Goal: Task Accomplishment & Management: Manage account settings

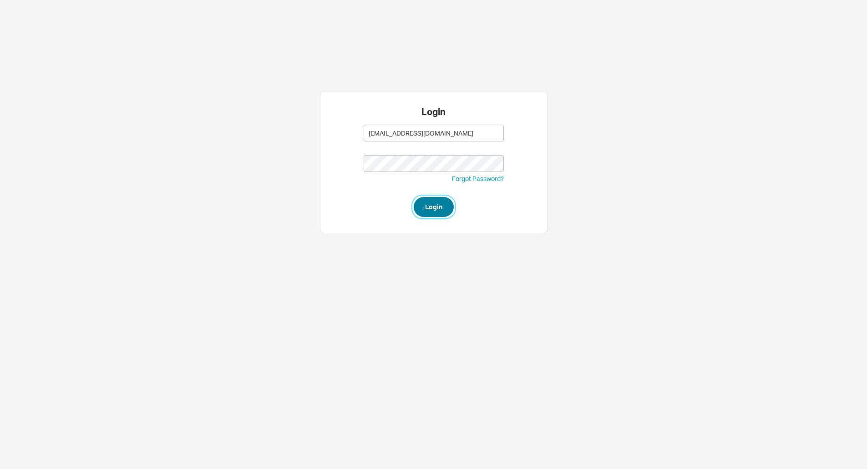
click at [442, 206] on button "Login" at bounding box center [434, 207] width 40 height 20
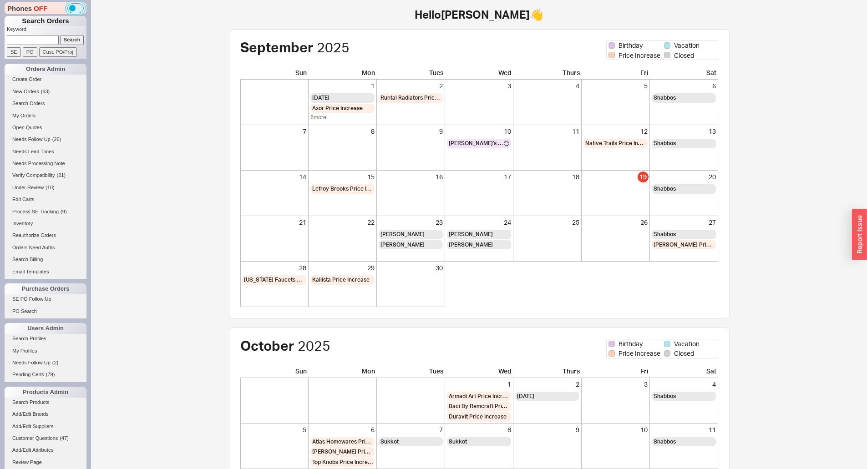
click at [74, 8] on button "button" at bounding box center [76, 8] width 16 height 10
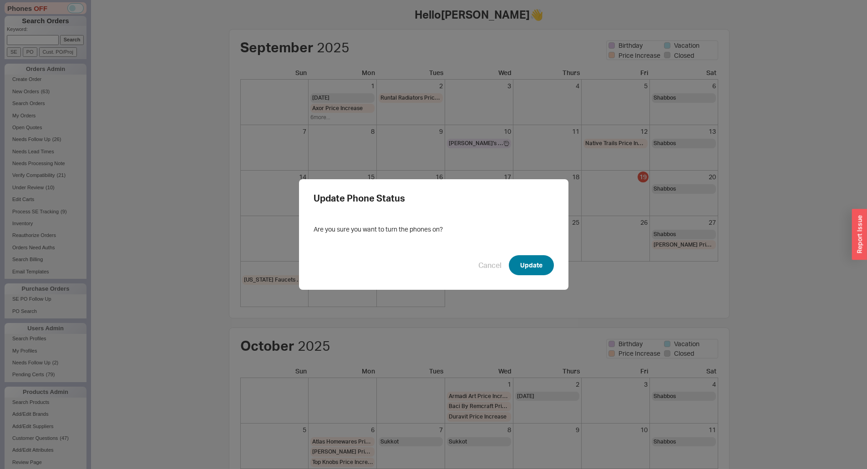
click at [534, 263] on button "Update" at bounding box center [531, 265] width 45 height 20
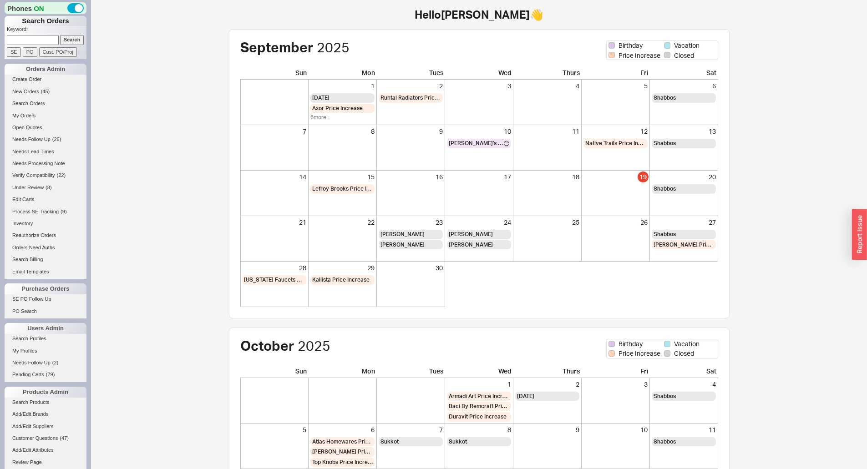
click at [24, 38] on input at bounding box center [33, 40] width 52 height 10
type input "Debbie Morris"
click at [60, 35] on input "Search" at bounding box center [72, 40] width 24 height 10
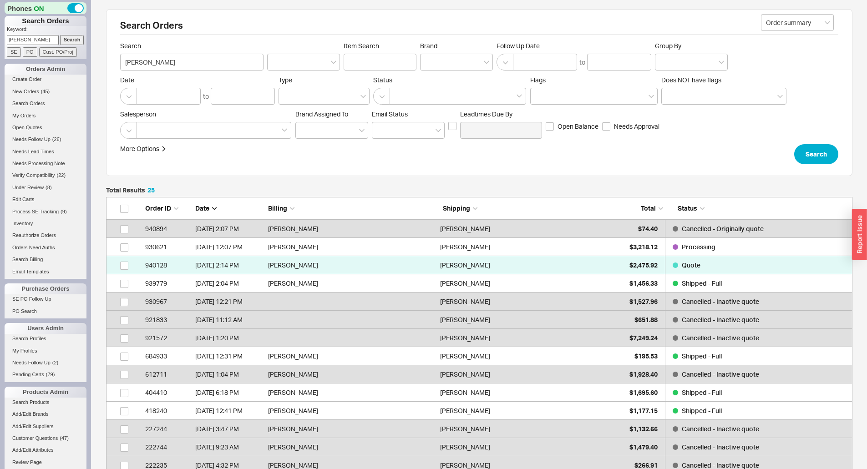
scroll to position [471, 740]
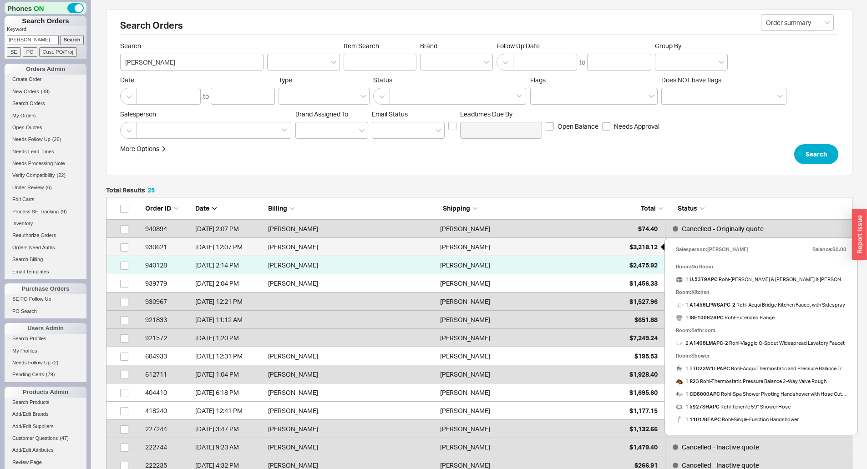
click at [616, 254] on div "$3,218.12" at bounding box center [635, 247] width 46 height 18
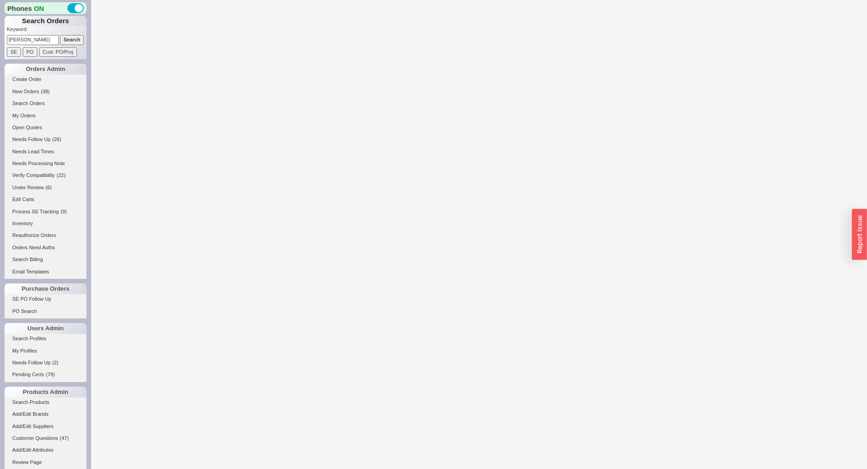
select select "*"
select select "LOW"
select select "3"
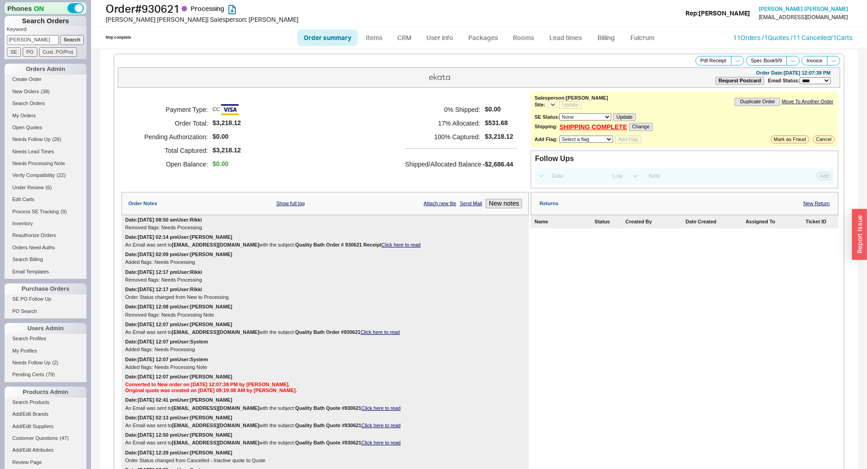
select select "*"
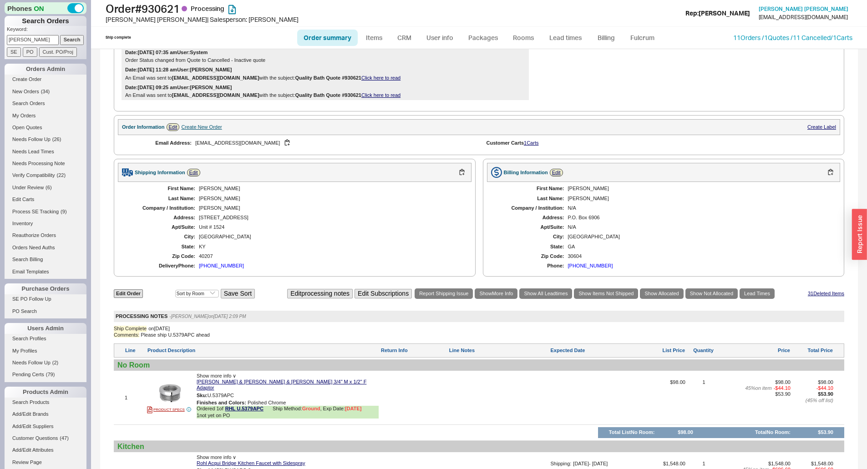
scroll to position [410, 0]
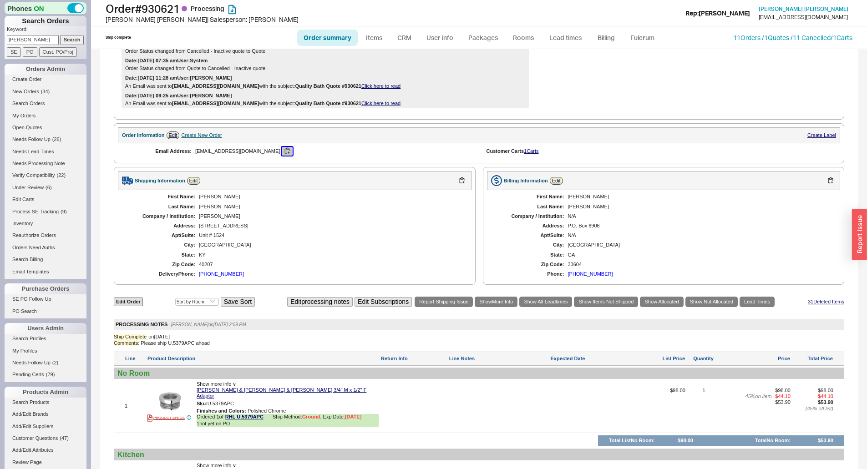
click at [282, 149] on button "button" at bounding box center [287, 151] width 11 height 9
click at [127, 302] on link "Edit Order" at bounding box center [128, 302] width 29 height 9
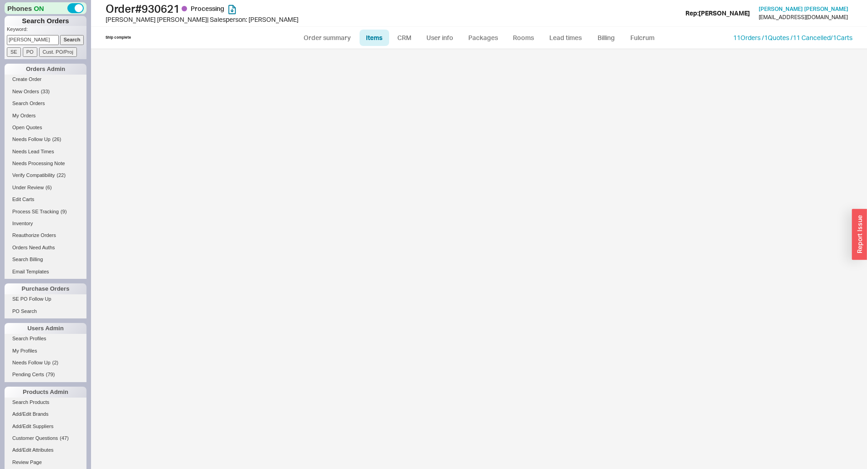
select select "3"
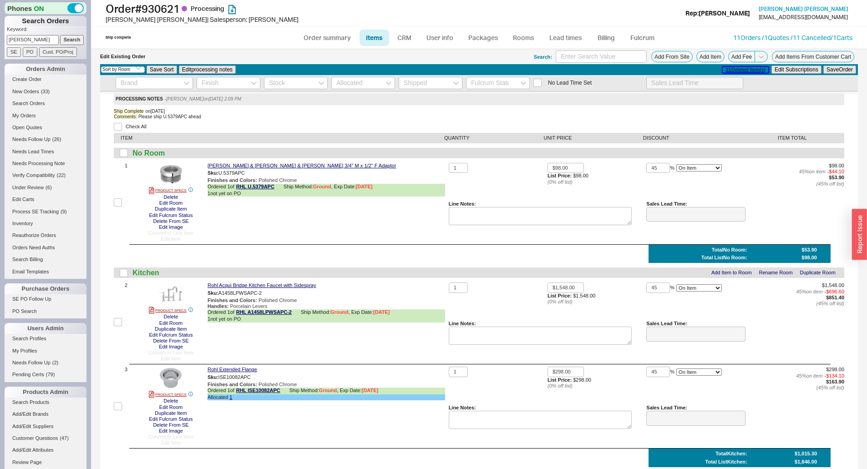
click at [747, 67] on button "31 Deleted Item(s)" at bounding box center [745, 70] width 45 height 6
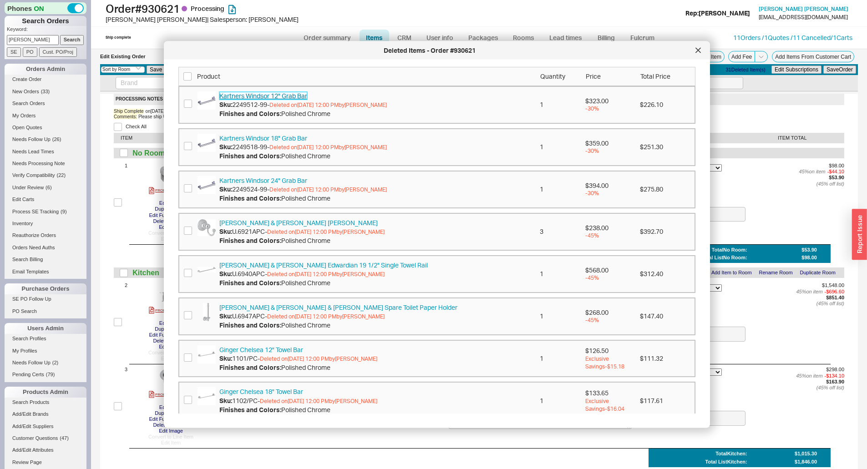
click at [255, 92] on link "Kartners Windsor 12" Grab Bar" at bounding box center [263, 96] width 88 height 8
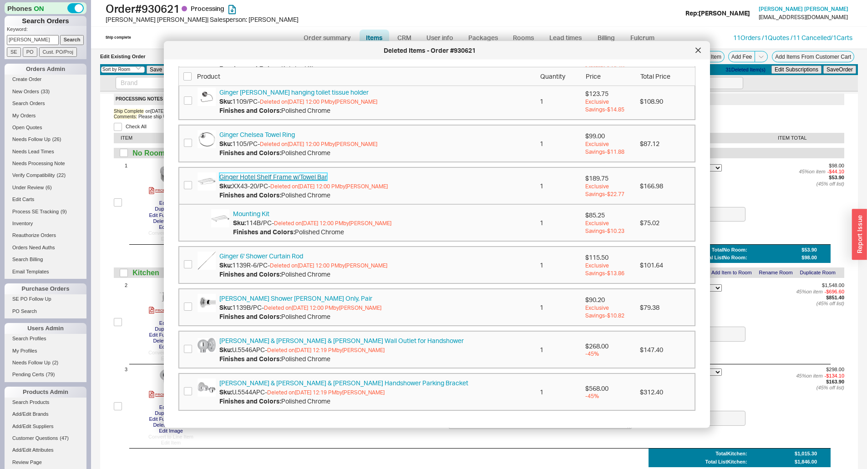
scroll to position [560, 0]
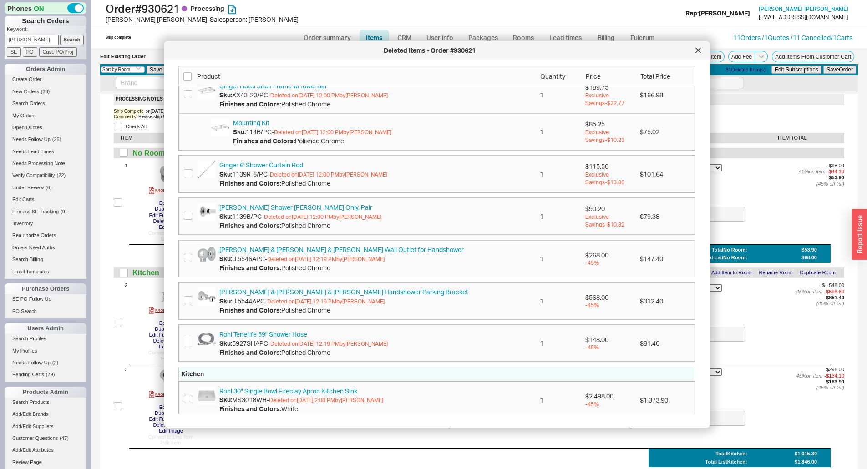
drag, startPoint x: 254, startPoint y: 251, endPoint x: 452, endPoint y: 320, distance: 209.8
click at [452, 320] on div "Rohl Perrin & Rowe Perrin & Rowe Handshower Parking Bracket Sku: U.5544APC - De…" at bounding box center [436, 302] width 517 height 38
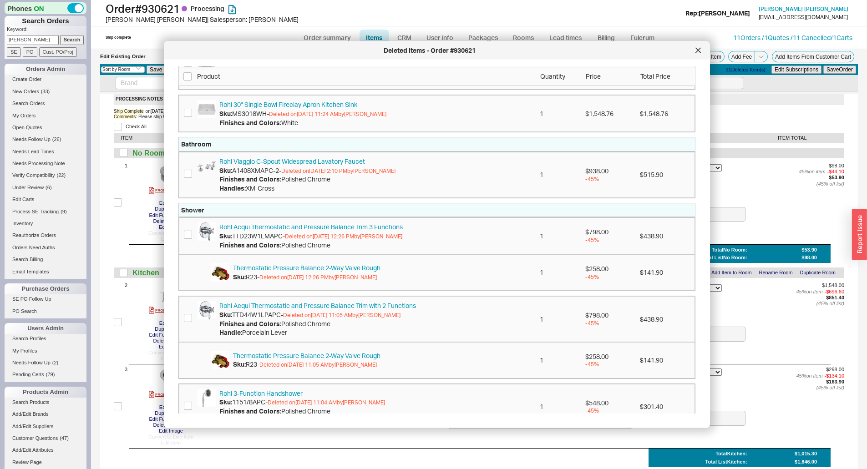
scroll to position [1060, 0]
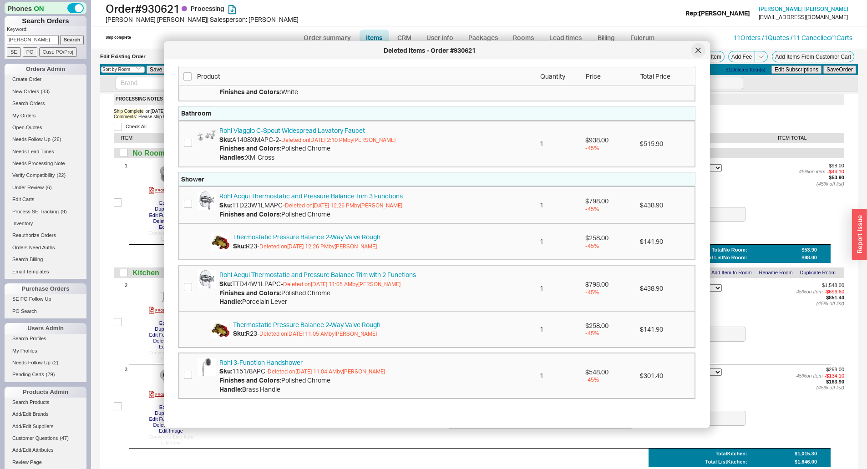
click at [699, 49] on icon at bounding box center [698, 50] width 5 height 5
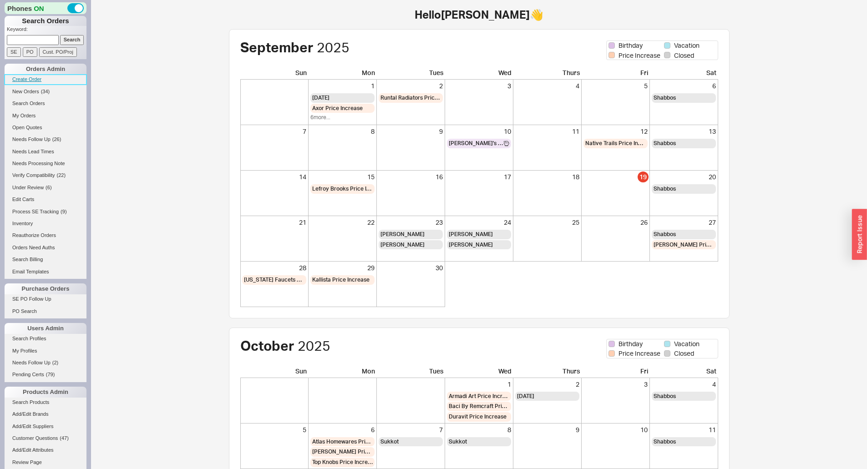
click at [30, 78] on link "Create Order" at bounding box center [46, 80] width 82 height 10
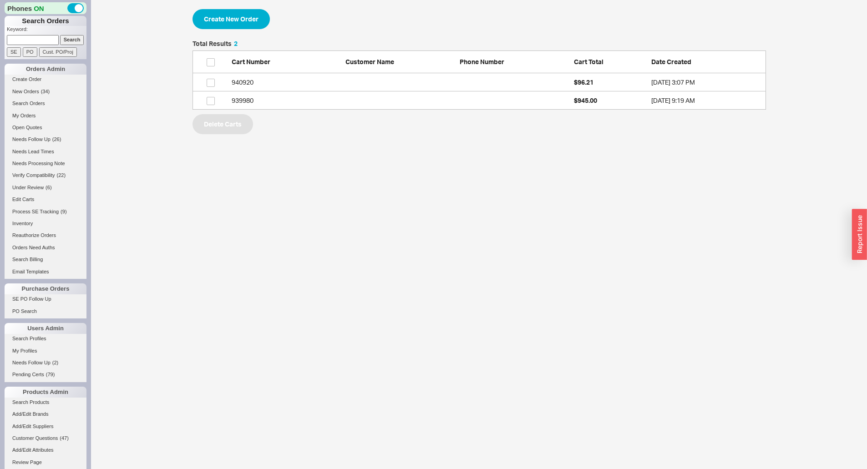
scroll to position [62, 567]
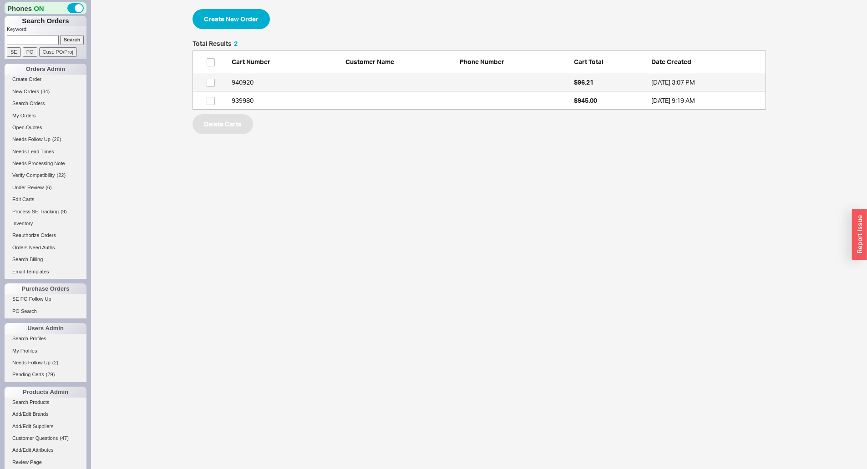
click at [339, 86] on div "940920" at bounding box center [287, 82] width 110 height 9
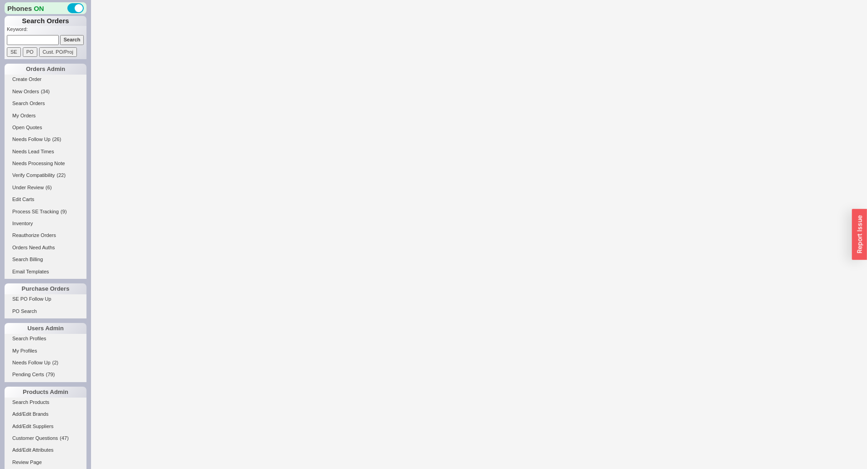
select select "3"
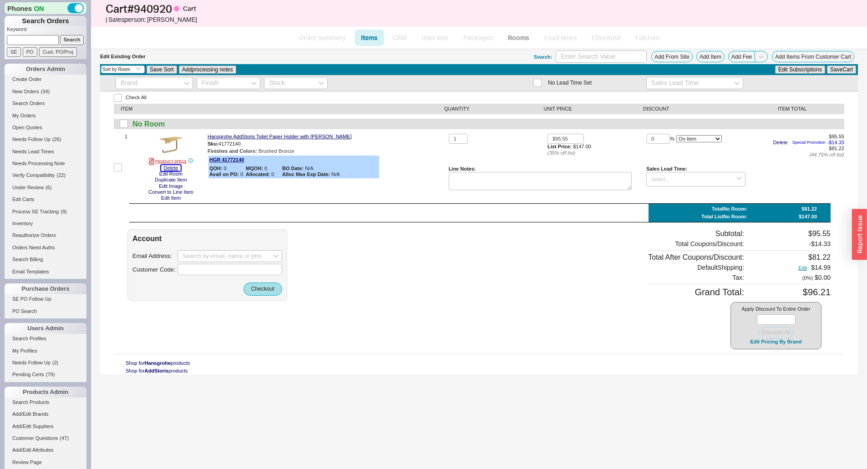
click at [175, 169] on button "Delete" at bounding box center [171, 168] width 20 height 6
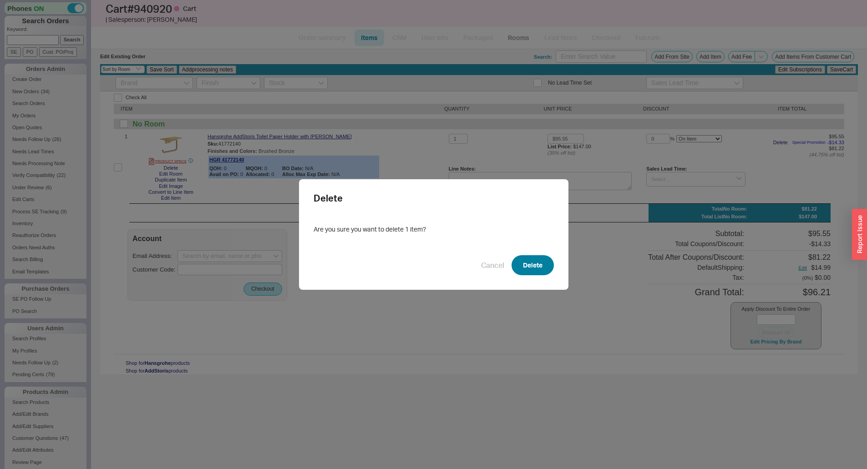
click at [539, 271] on button "Delete" at bounding box center [533, 265] width 42 height 20
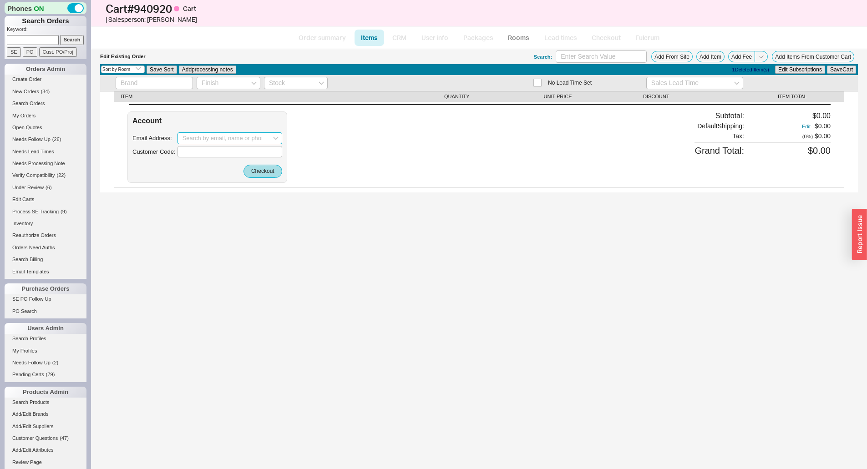
click at [203, 137] on input at bounding box center [230, 138] width 105 height 12
paste input "morrisdawgs@gmail.com"
type input "morrisdawgs@gmail.com"
click at [266, 175] on button "Checkout" at bounding box center [263, 171] width 39 height 13
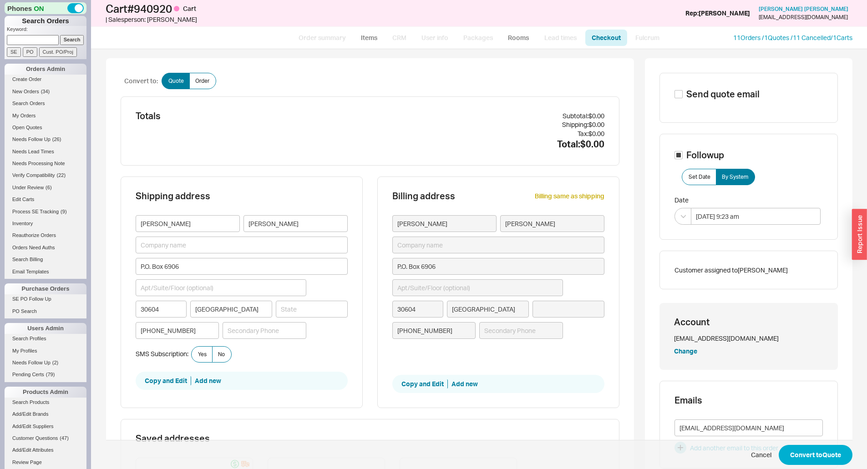
type input "Georgia"
click at [824, 458] on button "Convert to Quote" at bounding box center [816, 455] width 74 height 20
select select "*"
select select "3"
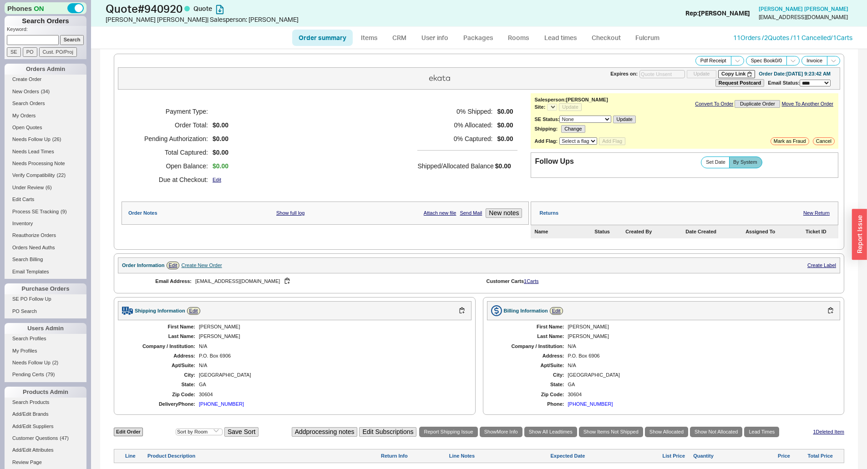
select select "*"
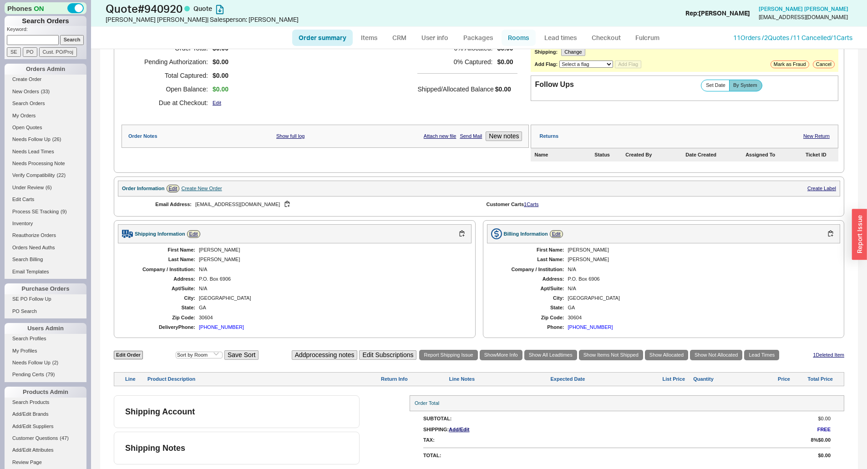
click at [512, 35] on link "Rooms" at bounding box center [519, 38] width 34 height 16
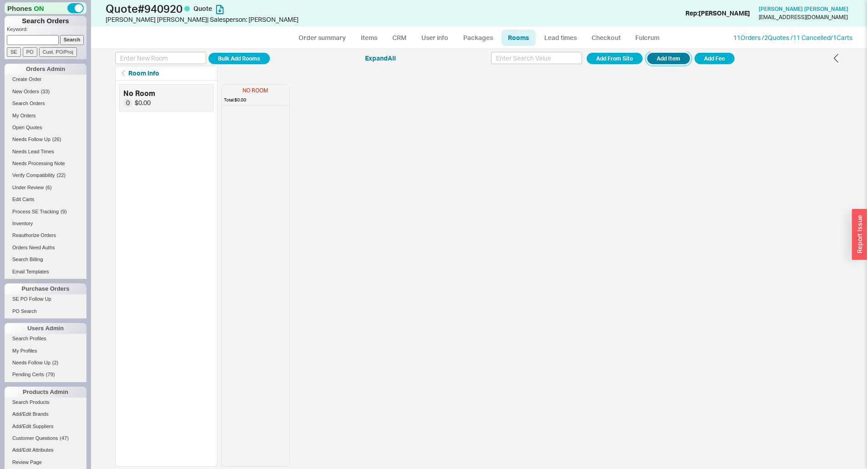
click at [663, 59] on button "Add Item" at bounding box center [668, 58] width 43 height 11
click at [169, 59] on input at bounding box center [160, 58] width 91 height 12
type input "Kartners"
click at [209, 53] on button "Add Room" at bounding box center [239, 58] width 61 height 11
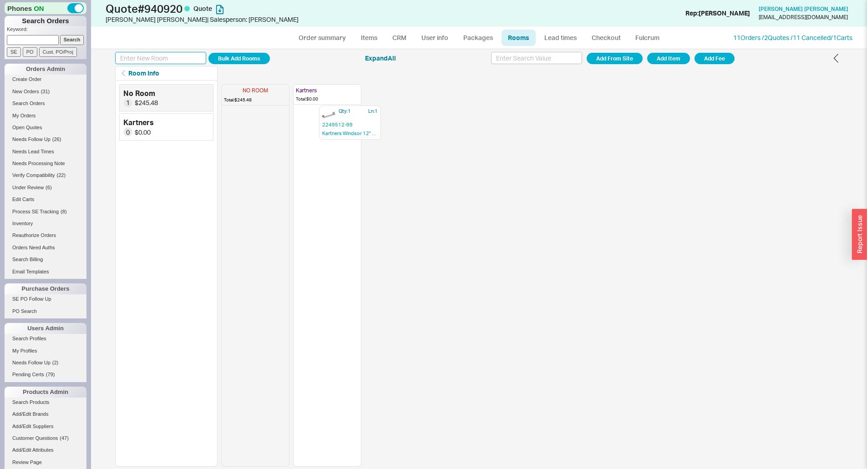
drag, startPoint x: 249, startPoint y: 126, endPoint x: 346, endPoint y: 122, distance: 97.1
click at [346, 122] on div "NO ROOM Total: $245.48 Qty: 1 Ln: 1 2249512-99 Kartners Windsor 12" Grab Bar Ka…" at bounding box center [291, 274] width 140 height 387
click at [666, 57] on button "Add Item" at bounding box center [668, 58] width 43 height 11
drag, startPoint x: 247, startPoint y: 122, endPoint x: 315, endPoint y: 160, distance: 77.4
click at [315, 160] on div "NO ROOM Total: $572.28 Qty: 1 Ln: 1 2249518-99 Kartners Windsor 18" Grab Bar Qt…" at bounding box center [291, 274] width 140 height 387
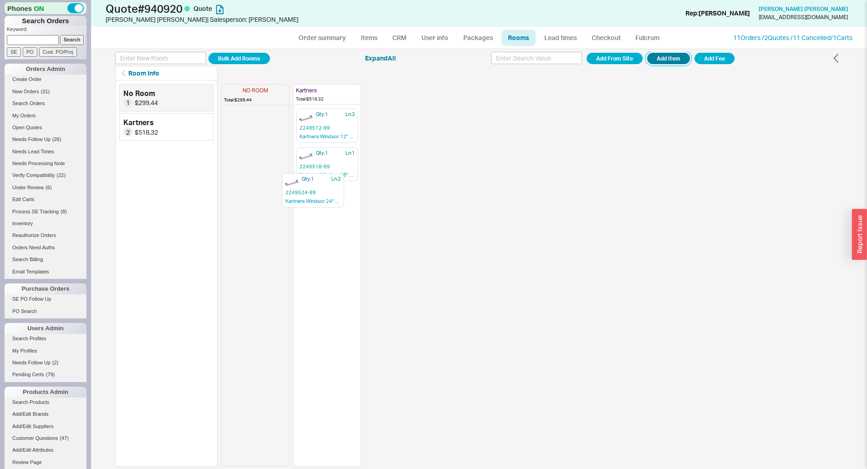
drag, startPoint x: 246, startPoint y: 125, endPoint x: 323, endPoint y: 200, distance: 107.2
click at [321, 199] on div "NO ROOM Total: $299.44 Qty: 1 Ln: 2 2249524-99 Kartners Windsor 24" Grab Bar Ka…" at bounding box center [291, 274] width 140 height 387
click at [401, 137] on div "NO ROOM Total: $0.00 Kartners Total: $817.76 Qty: 1 Ln: 3 2249512-99 Kartners W…" at bounding box center [532, 274] width 622 height 387
click at [161, 59] on input at bounding box center [160, 58] width 91 height 12
type input "Rohl"
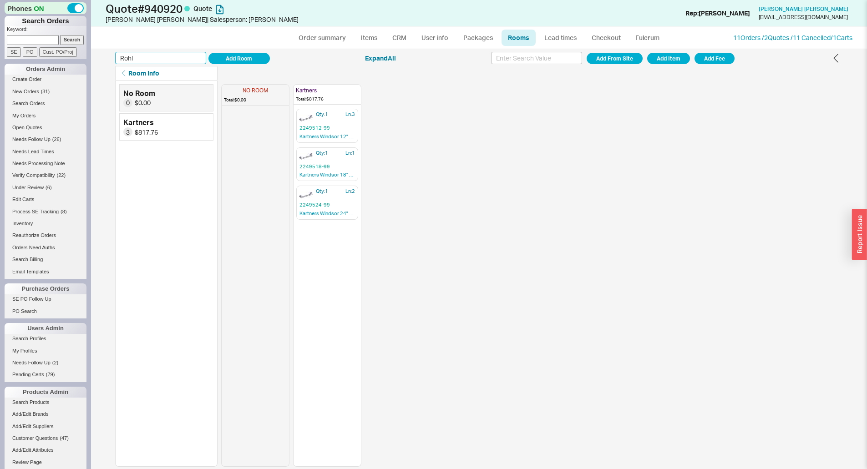
click at [209, 53] on button "Add Room" at bounding box center [239, 58] width 61 height 11
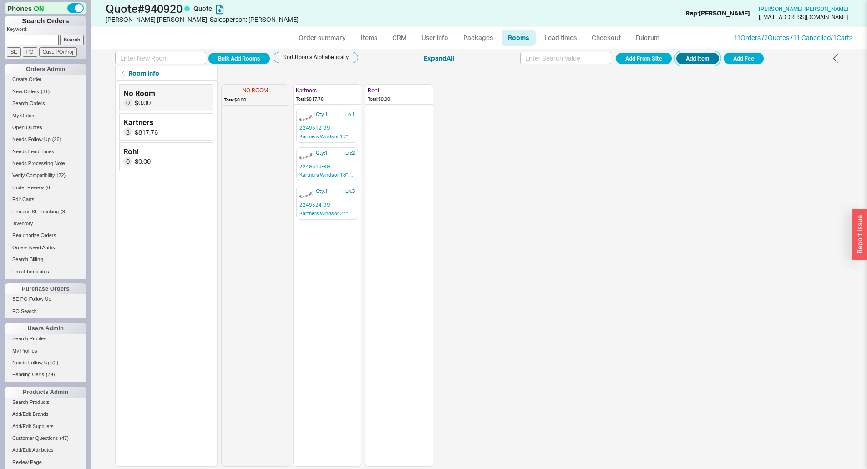
click at [696, 61] on button "Add Item" at bounding box center [698, 58] width 43 height 11
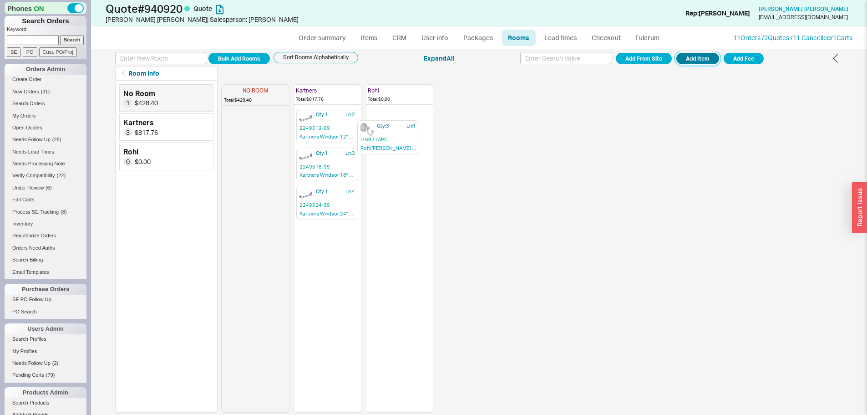
drag, startPoint x: 255, startPoint y: 115, endPoint x: 402, endPoint y: 109, distance: 147.2
click at [402, 110] on div "NO ROOM Total: $428.40 Qty: 3 Ln: 1 U.6921APC Rohl Perrin & Rowe Edwardian Robe…" at bounding box center [327, 247] width 212 height 332
click at [706, 58] on button "Add Item" at bounding box center [698, 58] width 43 height 11
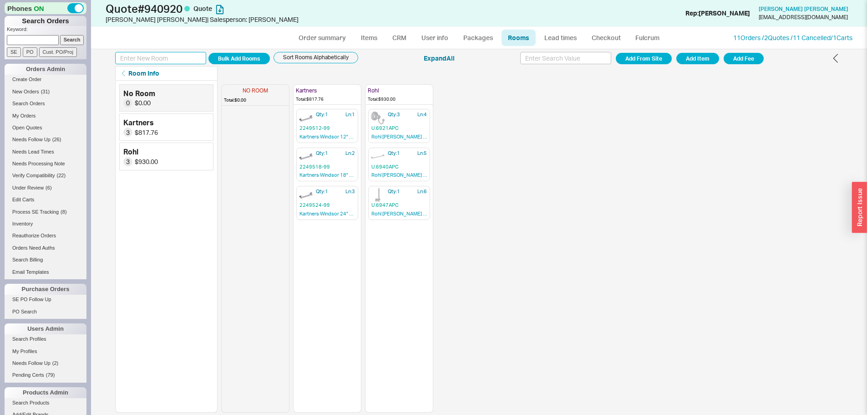
drag, startPoint x: 160, startPoint y: 51, endPoint x: 161, endPoint y: 56, distance: 4.6
click at [160, 52] on input at bounding box center [160, 58] width 91 height 12
type input "Ginger"
click at [209, 53] on button "Add Room" at bounding box center [239, 58] width 61 height 11
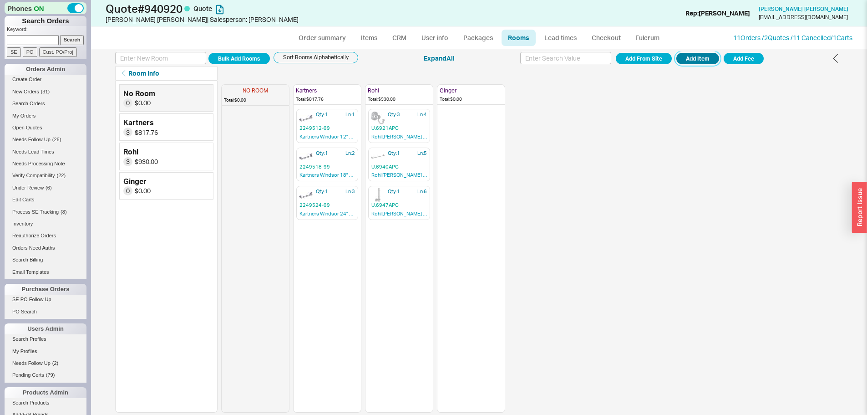
click at [693, 62] on button "Add Item" at bounding box center [698, 58] width 43 height 11
click at [701, 58] on button "Add Item" at bounding box center [698, 58] width 43 height 11
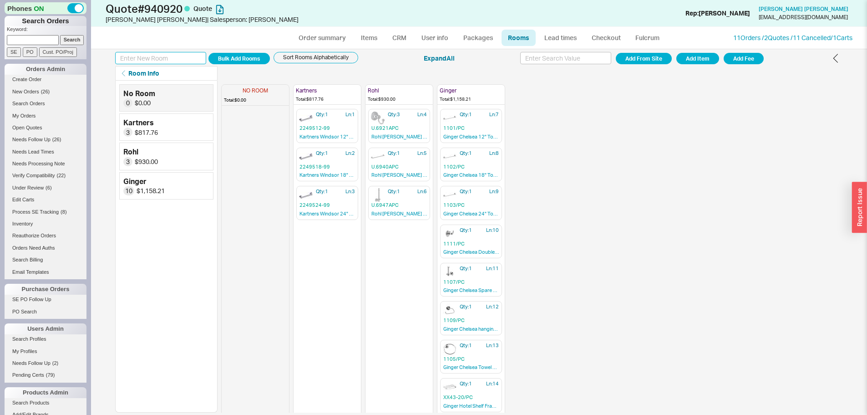
click at [146, 60] on input at bounding box center [160, 58] width 91 height 12
type input "Delta"
click at [209, 53] on button "Add Room" at bounding box center [239, 58] width 61 height 11
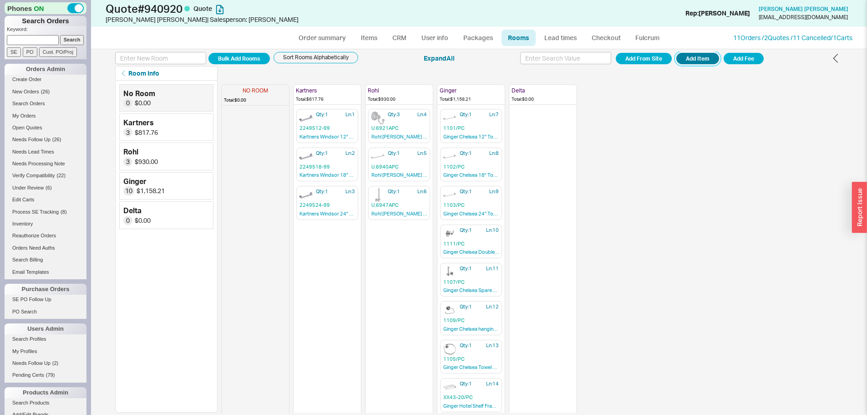
click at [705, 62] on button "Add Item" at bounding box center [698, 58] width 43 height 11
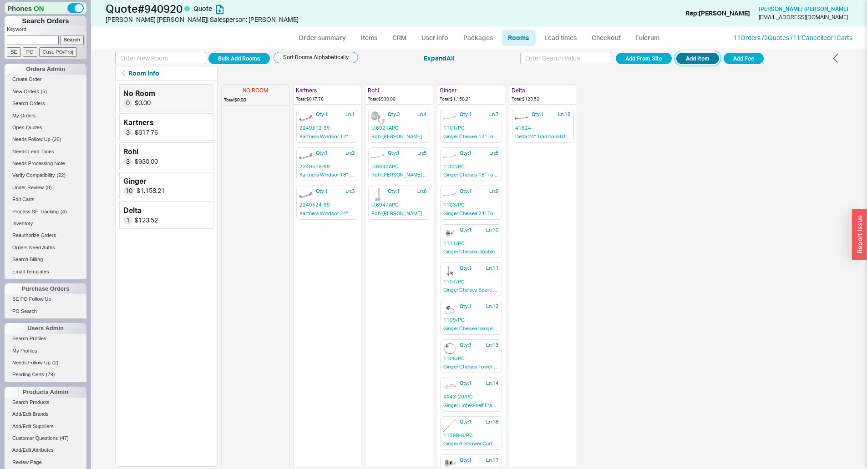
click at [684, 61] on button "Add Item" at bounding box center [698, 58] width 43 height 11
click at [709, 54] on button "Add Item" at bounding box center [698, 58] width 43 height 11
drag, startPoint x: 543, startPoint y: 195, endPoint x: 551, endPoint y: 115, distance: 80.6
click at [551, 115] on div "NO ROOM Total: $0.00 Kartners Total: $817.76 Qty: 1 Ln: 1 2249512-99 Kartners W…" at bounding box center [399, 274] width 356 height 387
drag, startPoint x: 543, startPoint y: 198, endPoint x: 543, endPoint y: 151, distance: 47.4
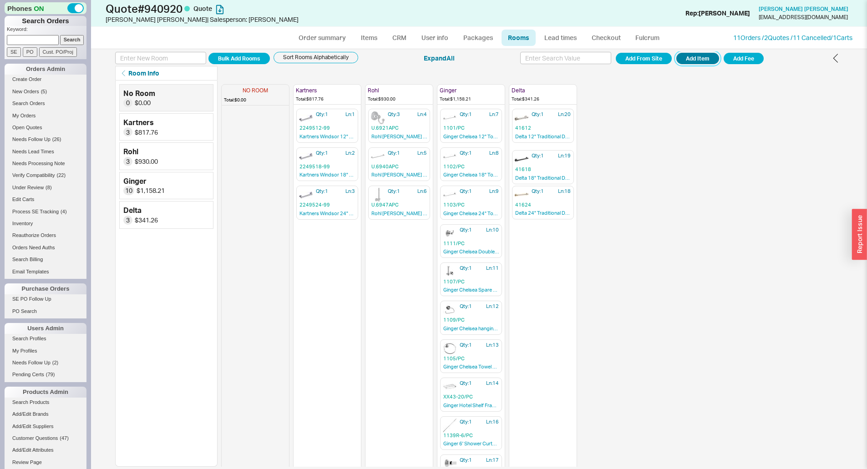
click at [543, 153] on div "NO ROOM Total: $0.00 Kartners Total: $817.76 Qty: 1 Ln: 1 2249512-99 Kartners W…" at bounding box center [399, 274] width 356 height 387
click at [616, 145] on div "NO ROOM Total: $0.00 Kartners Total: $817.76 Qty: 1 Ln: 1 2249512-99 Kartners W…" at bounding box center [532, 274] width 622 height 387
click at [399, 39] on link "CRM" at bounding box center [399, 38] width 27 height 16
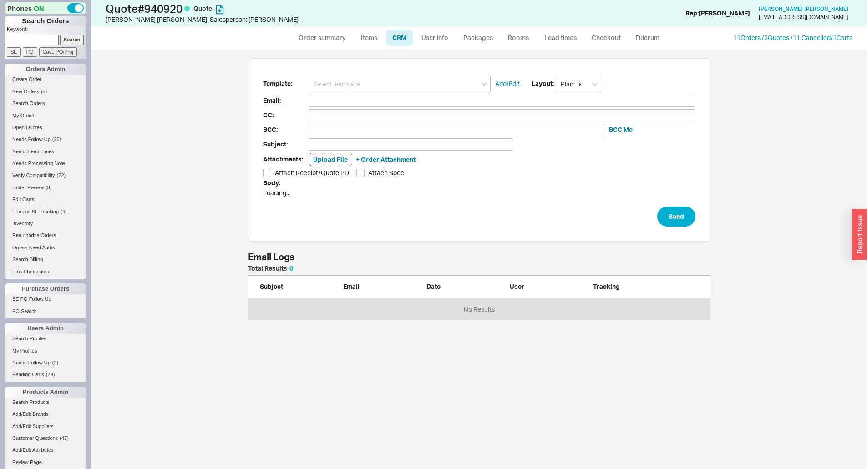
scroll to position [414, 769]
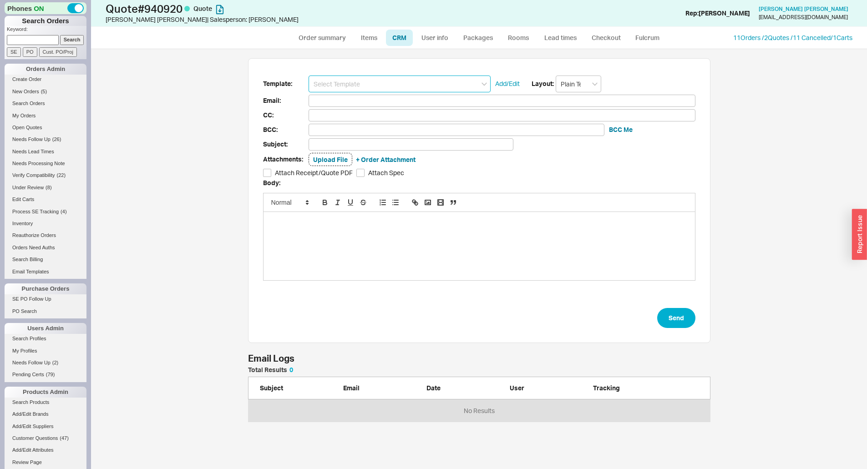
click at [403, 81] on input at bounding box center [400, 84] width 182 height 17
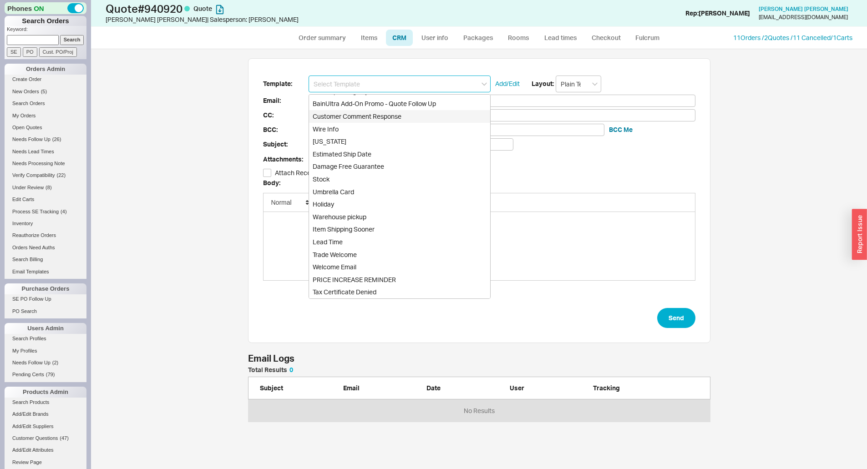
scroll to position [391, 0]
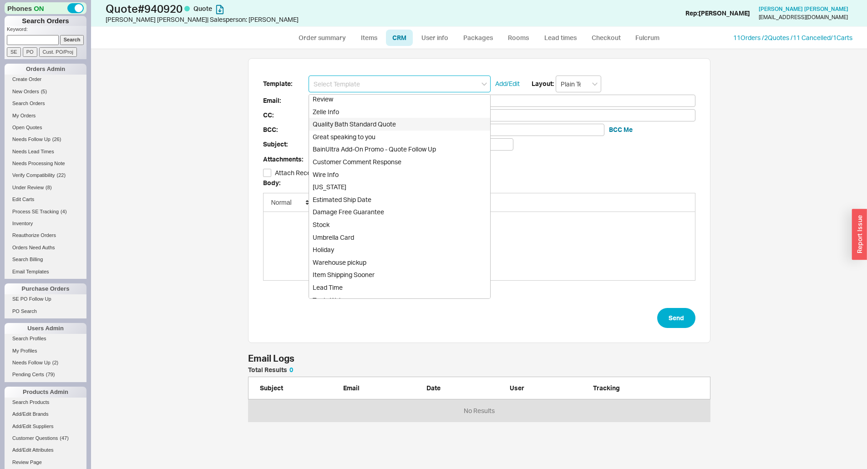
click at [398, 126] on div "Quality Bath Standard Quote" at bounding box center [399, 124] width 181 height 13
type input "Quality Bath Standard Quote"
type input "Receipt"
type input "morrisdawgs@gmail.com"
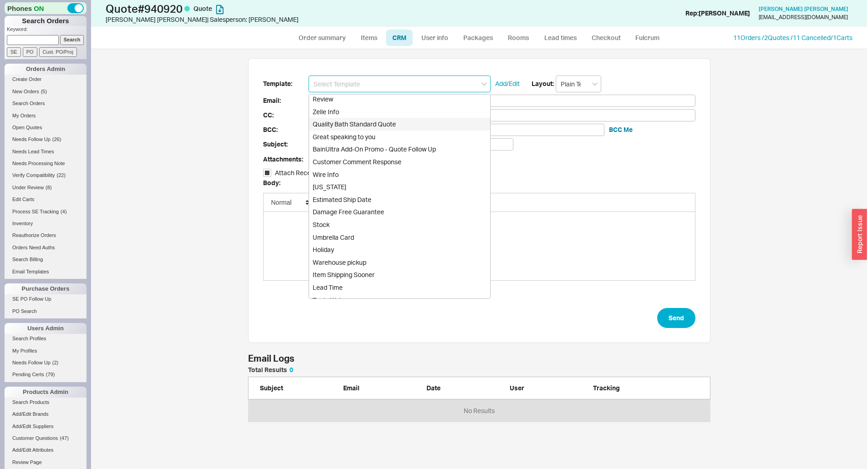
type input "Quality Bath Quote #940920"
checkbox input "true"
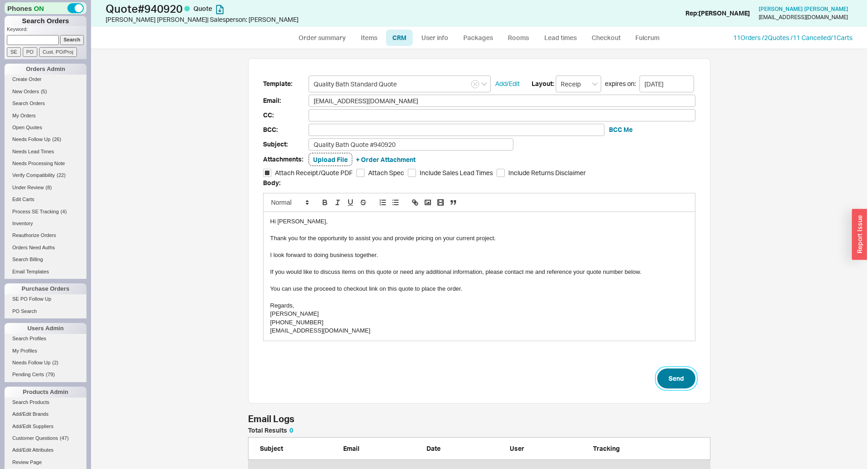
click at [687, 381] on button "Send" at bounding box center [676, 379] width 38 height 20
select select "*"
select select "3"
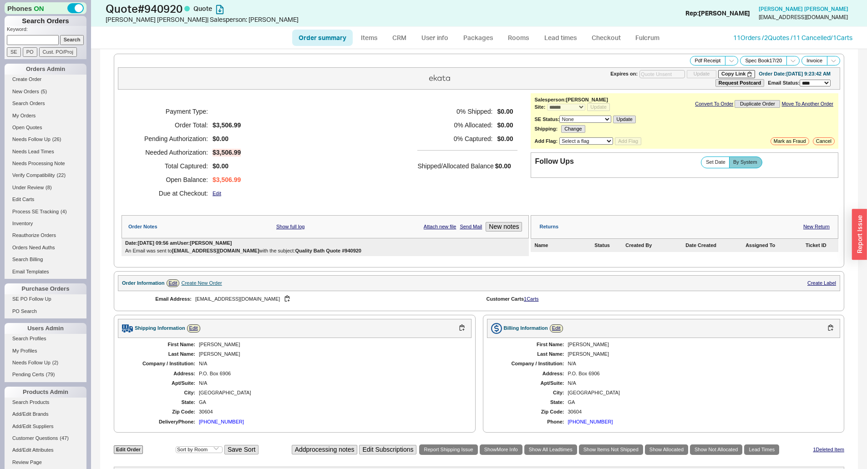
type input "10/03/2025"
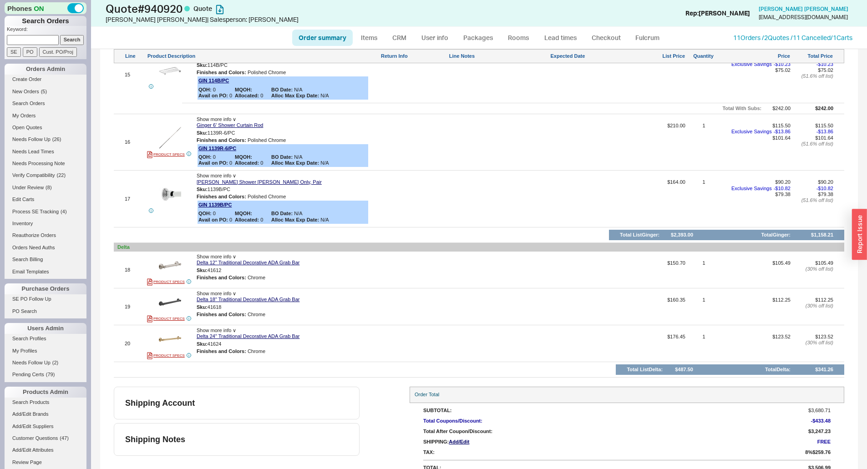
scroll to position [1238, 0]
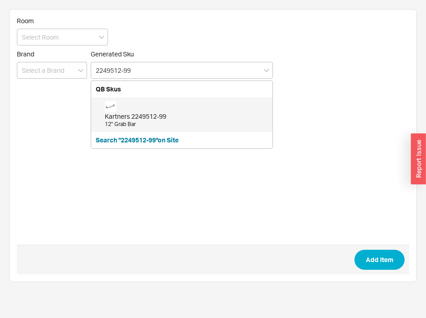
click at [143, 110] on div "Kartners 2249512-99 12" Grab Bar" at bounding box center [186, 114] width 163 height 27
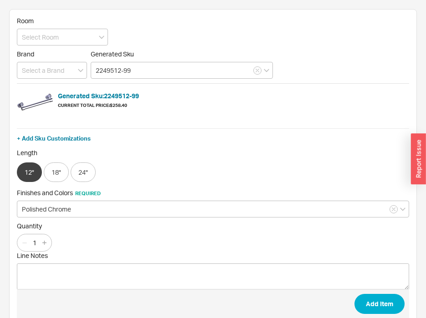
scroll to position [18, 0]
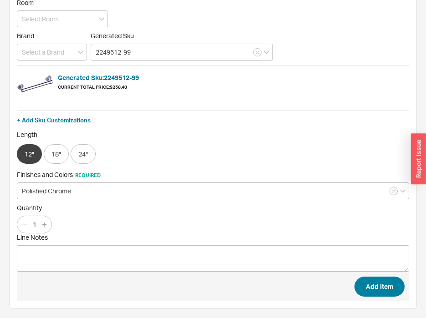
type input "2249512-99"
click at [376, 284] on button "Add Item" at bounding box center [379, 287] width 50 height 20
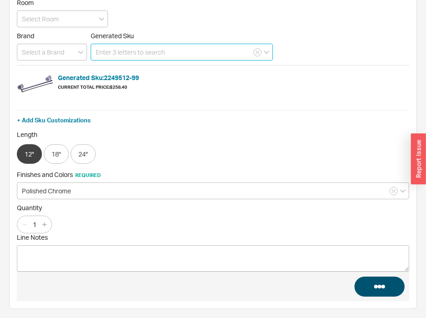
scroll to position [0, 0]
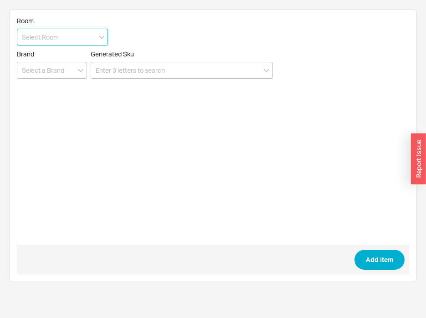
click at [61, 37] on input at bounding box center [62, 37] width 91 height 17
click at [62, 35] on input at bounding box center [62, 37] width 91 height 17
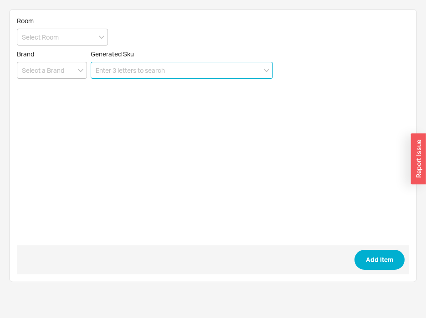
click at [128, 68] on input at bounding box center [182, 70] width 182 height 17
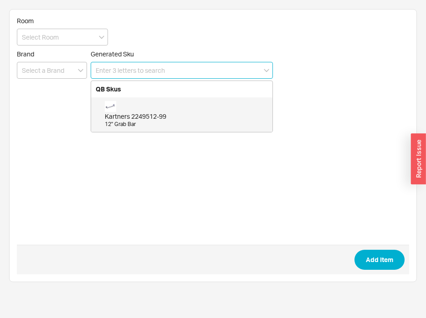
paste input "2249518-99"
click at [135, 111] on div "Kartners 2249518-99 18" Grab Bar" at bounding box center [186, 114] width 163 height 27
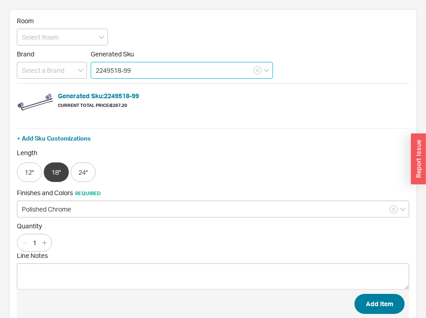
type input "2249518-99"
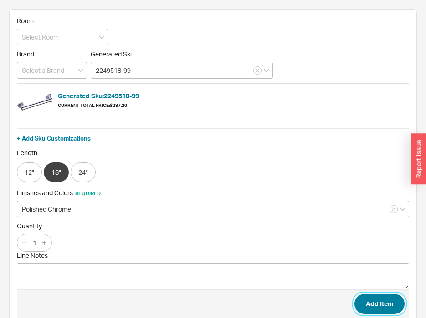
click at [377, 302] on button "Add Item" at bounding box center [379, 304] width 50 height 20
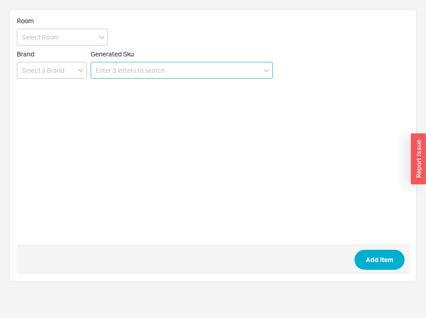
click at [136, 75] on input at bounding box center [182, 70] width 182 height 17
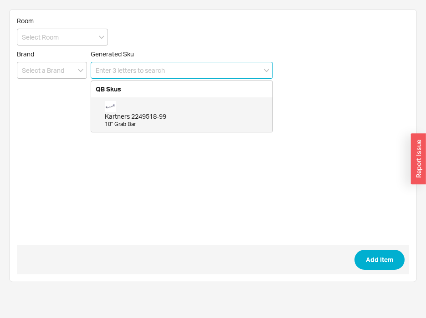
click at [135, 110] on div "Kartners 2249518-99 18" Grab Bar" at bounding box center [186, 114] width 163 height 27
type input "2249518-99"
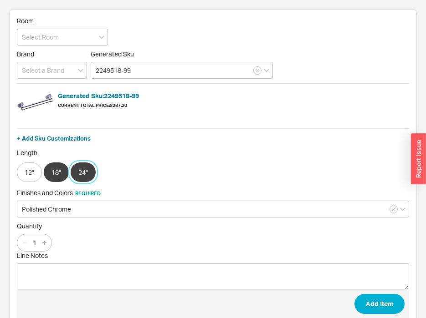
click at [77, 172] on button "24"" at bounding box center [83, 173] width 25 height 20
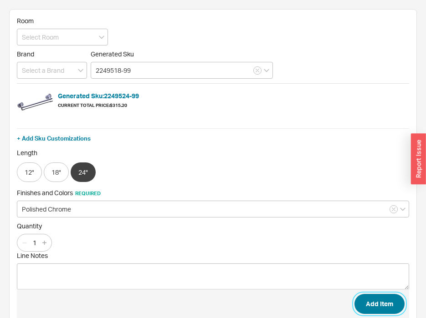
click at [372, 300] on button "Add Item" at bounding box center [379, 304] width 50 height 20
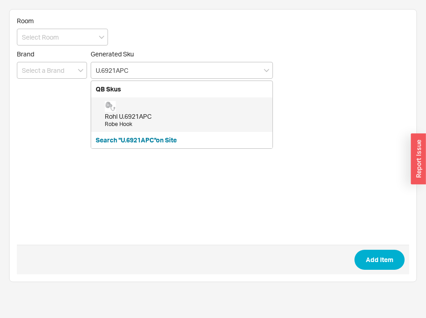
click at [172, 116] on div "Rohl U.6921APC" at bounding box center [186, 116] width 163 height 9
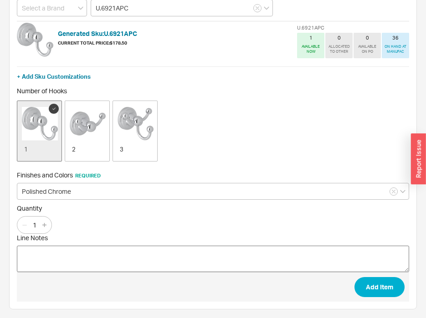
scroll to position [63, 0]
type input "U.6921APC"
click at [46, 224] on icon "button" at bounding box center [44, 225] width 4 height 4
type input "3"
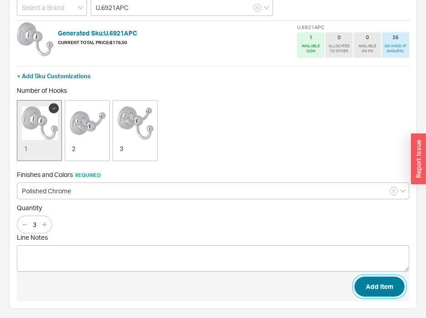
click at [370, 289] on button "Add Item" at bounding box center [379, 287] width 50 height 20
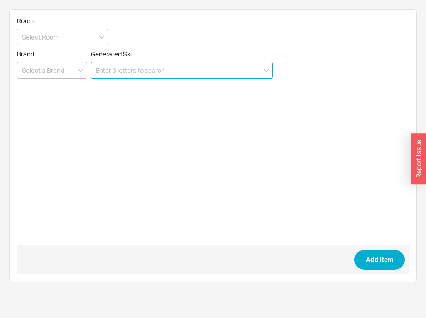
scroll to position [0, 0]
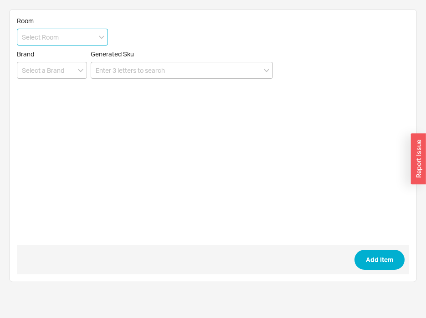
click at [80, 41] on input at bounding box center [62, 37] width 91 height 17
click at [68, 72] on div "Rohl" at bounding box center [62, 72] width 90 height 16
type input "Rohl"
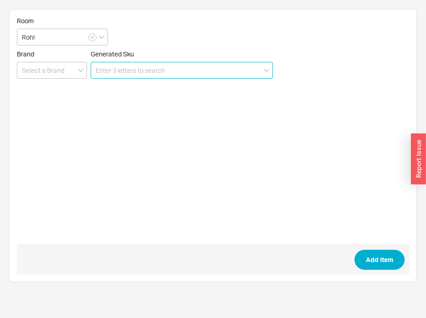
click at [144, 73] on input at bounding box center [182, 70] width 182 height 17
paste input "U.6940APC"
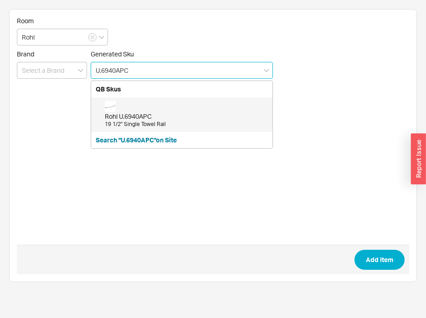
click at [154, 114] on div "Rohl U.6940APC" at bounding box center [186, 116] width 163 height 9
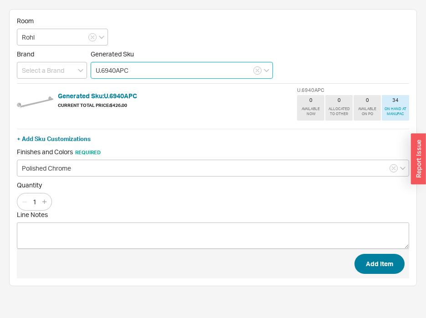
type input "U.6940APC"
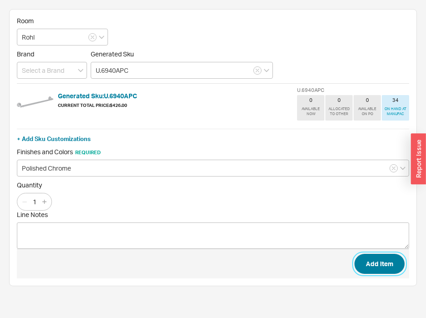
click at [376, 269] on button "Add Item" at bounding box center [379, 264] width 50 height 20
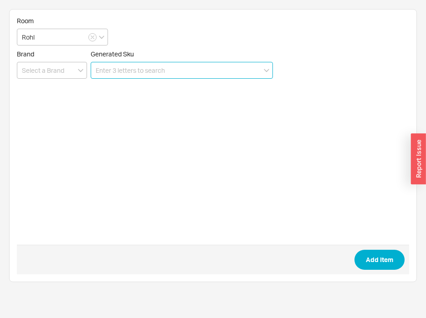
click at [121, 72] on input at bounding box center [182, 70] width 182 height 17
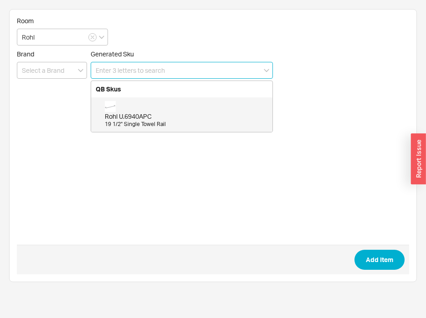
paste input "U.6947APC"
click at [140, 114] on div "Rohl U.6947APC" at bounding box center [186, 116] width 163 height 9
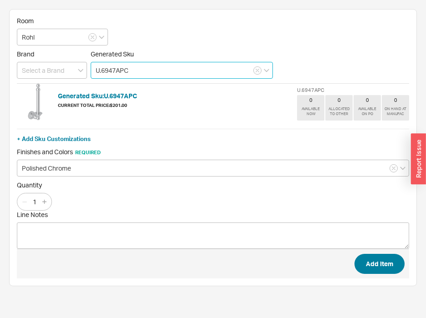
type input "U.6947APC"
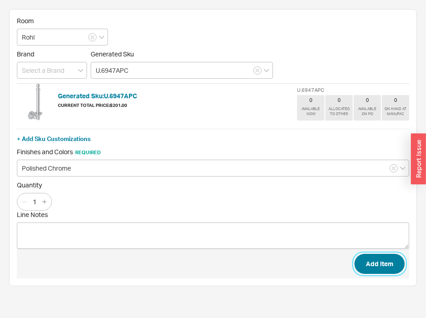
click at [390, 261] on button "Add Item" at bounding box center [379, 264] width 50 height 20
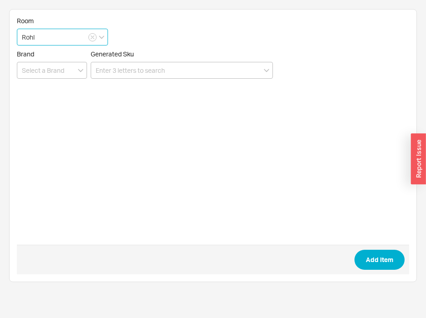
click at [60, 36] on input "Rohl" at bounding box center [62, 37] width 91 height 17
click at [94, 36] on icon "button" at bounding box center [93, 37] width 4 height 5
click at [61, 31] on input at bounding box center [62, 37] width 91 height 17
click at [249, 45] on form "Room Kartners Rohl Brand Generated Sku Add Item" at bounding box center [213, 146] width 392 height 258
click at [64, 39] on input at bounding box center [62, 37] width 91 height 17
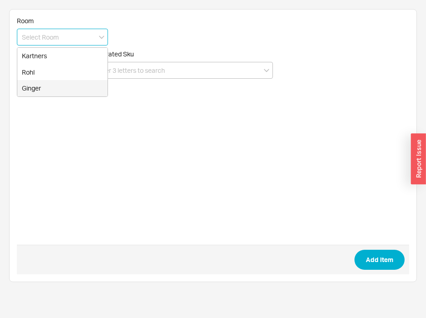
click at [67, 82] on div "Ginger" at bounding box center [62, 88] width 90 height 16
type input "Ginger"
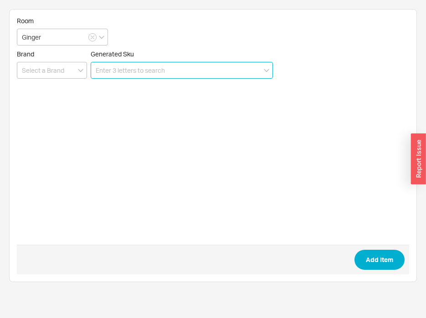
click at [141, 65] on input at bounding box center [182, 70] width 182 height 17
click at [148, 74] on input at bounding box center [182, 70] width 182 height 17
paste input "1101/PC"
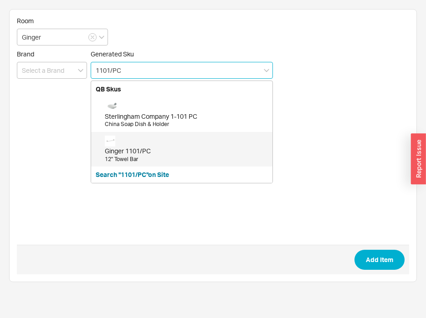
click at [128, 153] on div "Ginger 1101/PC" at bounding box center [186, 151] width 163 height 9
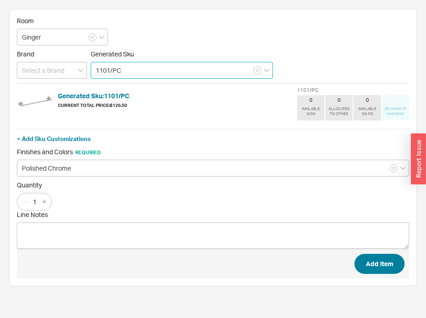
type input "1101/PC"
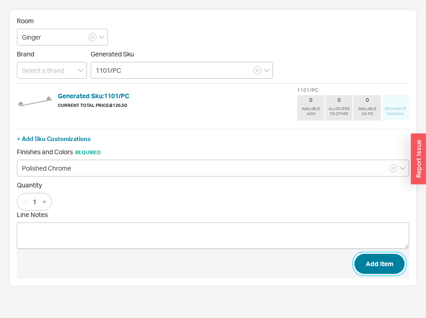
click at [389, 265] on button "Add Item" at bounding box center [379, 264] width 50 height 20
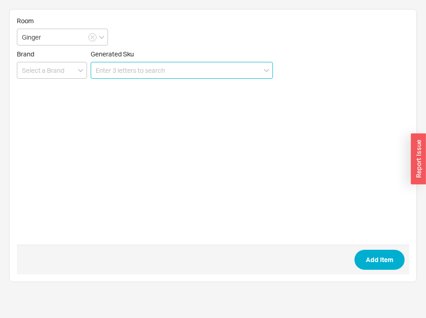
click at [114, 70] on input at bounding box center [182, 70] width 182 height 17
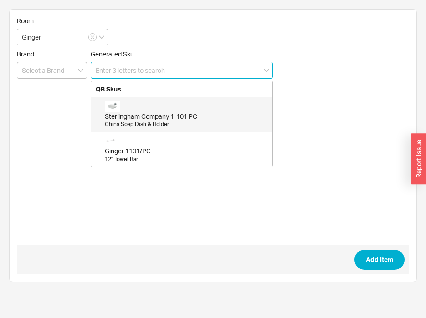
paste input "1102/PC"
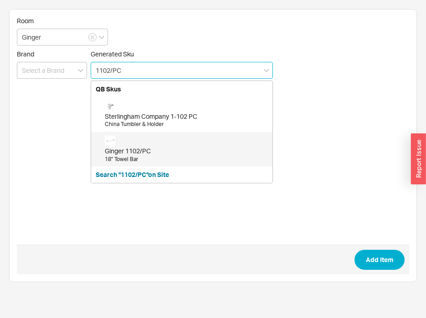
click at [142, 150] on div "Ginger 1102/PC" at bounding box center [186, 151] width 163 height 9
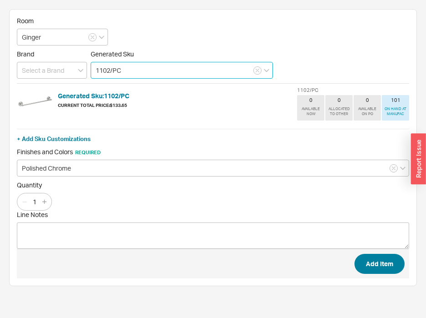
type input "1102/PC"
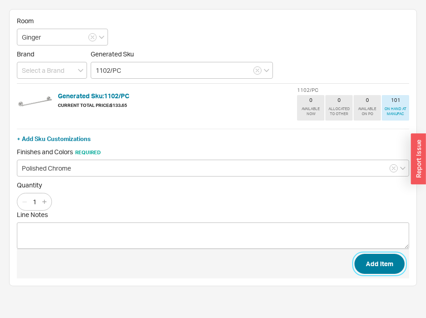
click at [381, 266] on button "Add Item" at bounding box center [379, 264] width 50 height 20
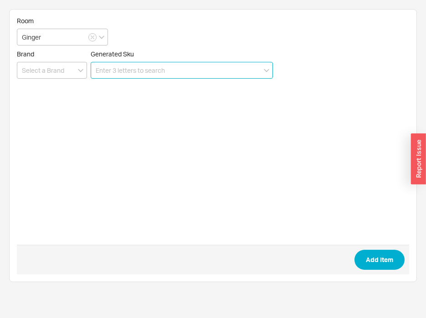
click at [126, 73] on input at bounding box center [182, 70] width 182 height 17
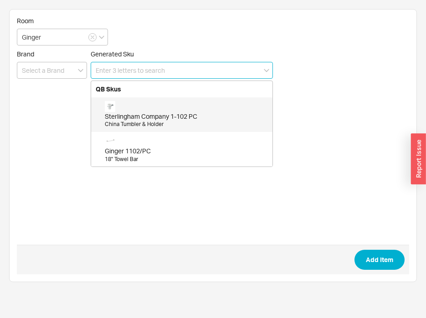
paste input "1103/PC"
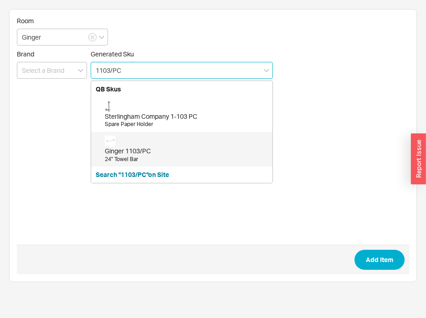
click at [146, 151] on div "Ginger 1103/PC" at bounding box center [186, 151] width 163 height 9
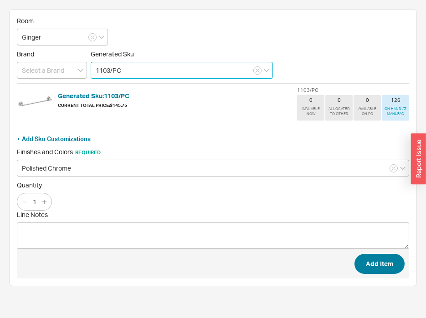
type input "1103/PC"
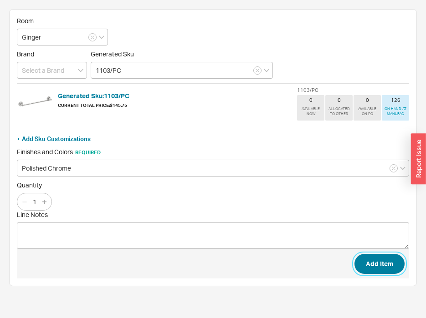
click at [371, 270] on button "Add Item" at bounding box center [379, 264] width 50 height 20
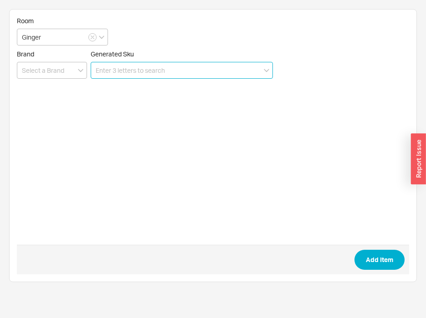
click at [147, 72] on input at bounding box center [182, 70] width 182 height 17
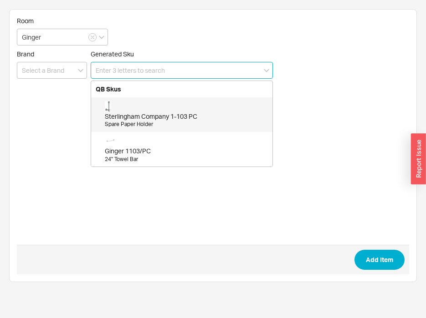
paste input "1111/PC"
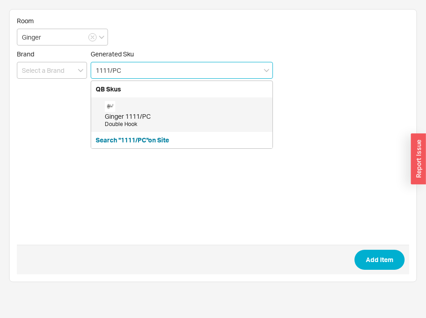
click at [174, 115] on div "Ginger 1111/PC" at bounding box center [186, 116] width 163 height 9
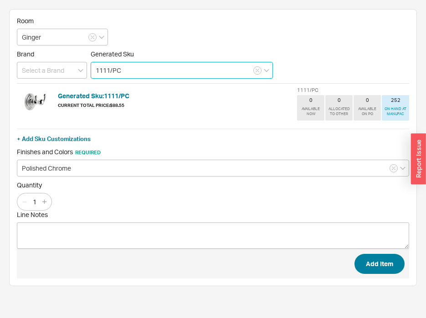
type input "1111/PC"
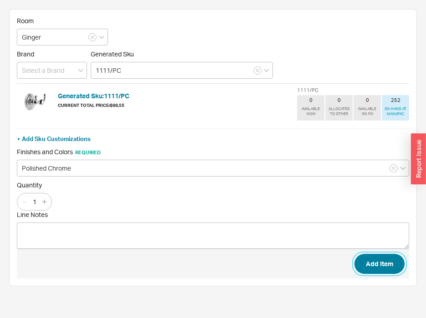
click at [373, 268] on button "Add Item" at bounding box center [379, 264] width 50 height 20
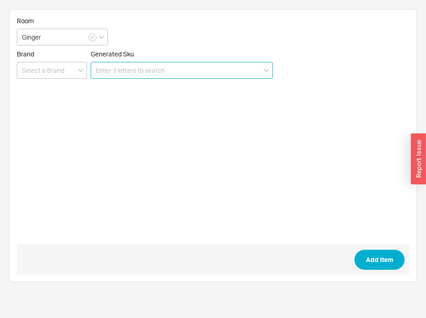
click at [127, 70] on input at bounding box center [182, 70] width 182 height 17
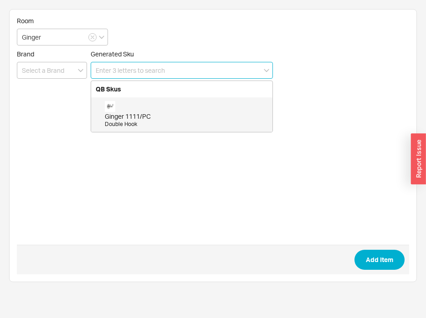
paste input "1107/PC"
click at [147, 113] on div "Ginger 1107/PC" at bounding box center [186, 116] width 163 height 9
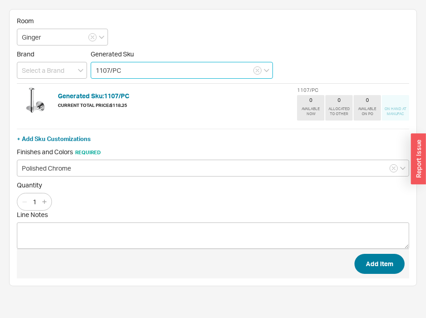
type input "1107/PC"
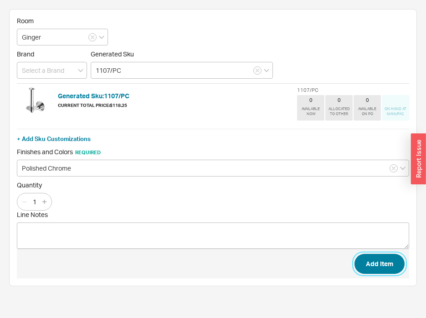
click at [376, 265] on button "Add Item" at bounding box center [379, 264] width 50 height 20
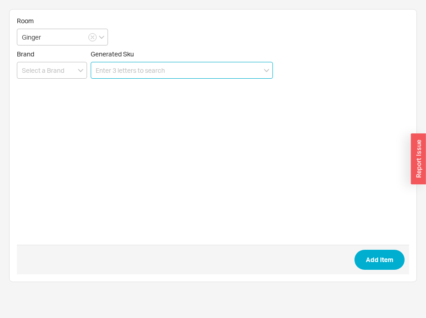
click at [151, 74] on input at bounding box center [182, 70] width 182 height 17
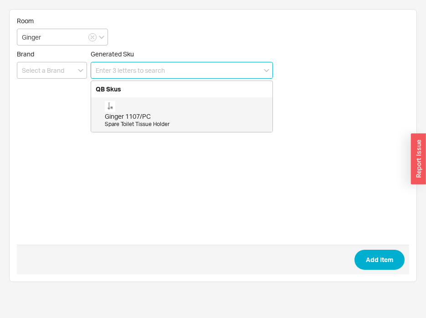
paste input "1109/PC"
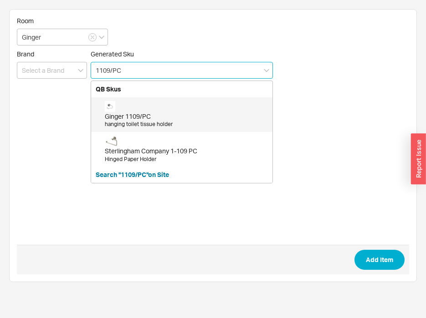
click at [161, 115] on div "Ginger 1109/PC" at bounding box center [186, 116] width 163 height 9
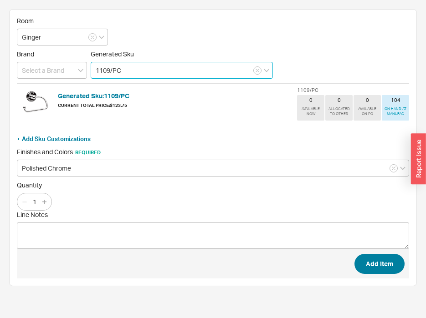
type input "1109/PC"
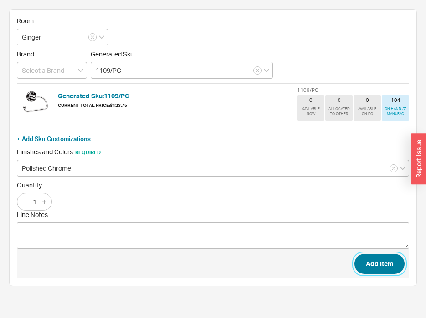
click at [366, 257] on button "Add Item" at bounding box center [379, 264] width 50 height 20
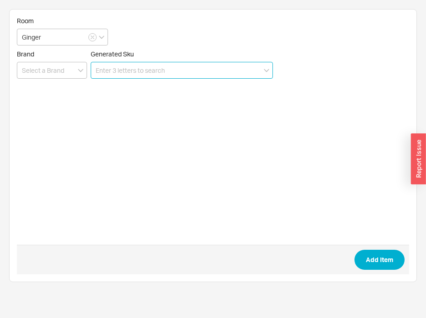
click at [139, 69] on input at bounding box center [182, 70] width 182 height 17
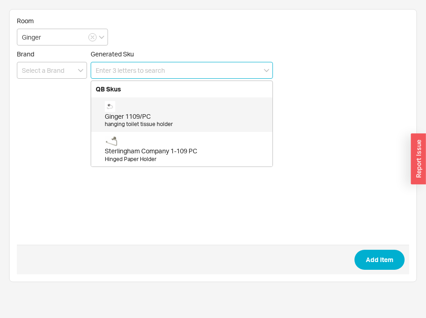
paste input "1105/PC"
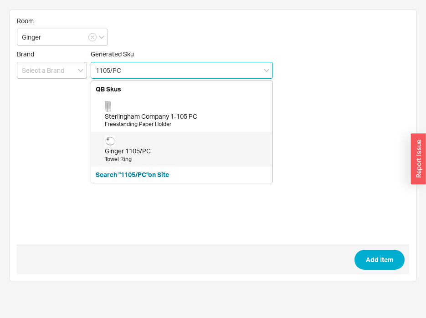
click at [138, 151] on div "Ginger 1105/PC" at bounding box center [186, 151] width 163 height 9
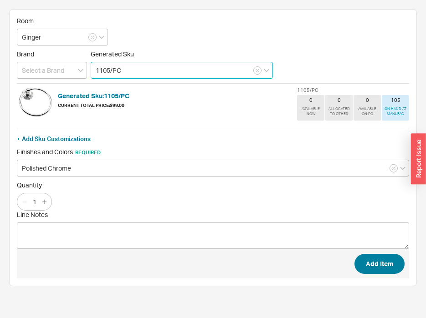
type input "1105/PC"
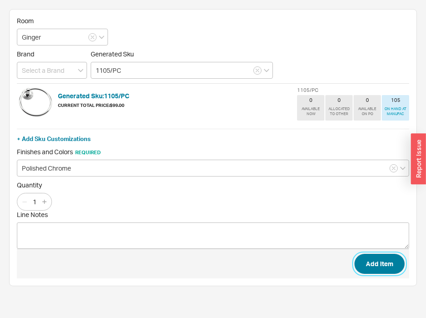
click at [392, 266] on button "Add Item" at bounding box center [379, 264] width 50 height 20
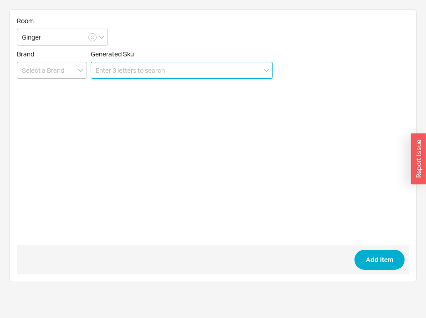
click at [126, 72] on input at bounding box center [182, 70] width 182 height 17
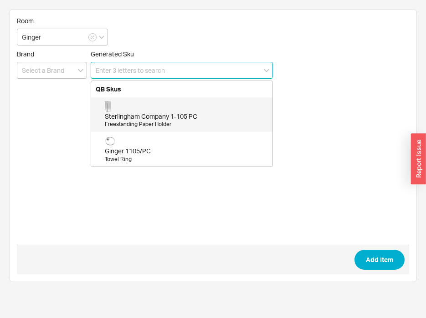
paste input "XX43-20/PC"
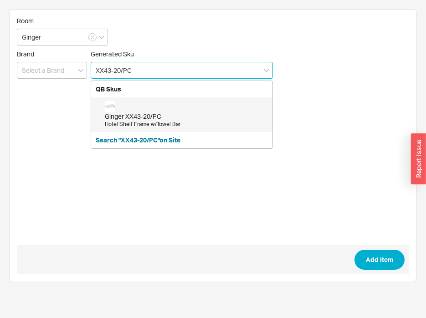
click at [153, 114] on div "Ginger XX43-20/PC" at bounding box center [186, 116] width 163 height 9
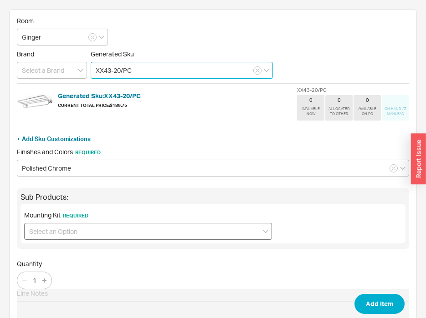
type input "XX43-20/PC"
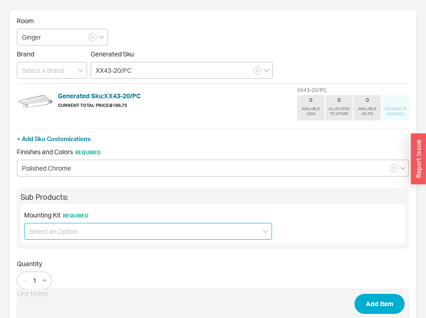
click at [67, 235] on input at bounding box center [148, 231] width 248 height 17
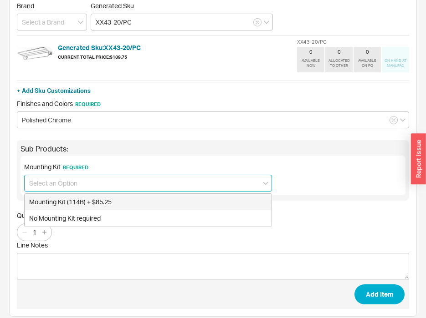
scroll to position [56, 0]
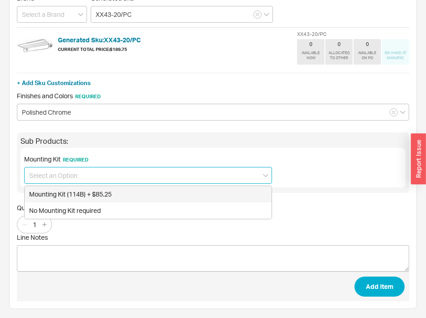
click at [108, 197] on div "Mounting Kit (114B) + $85.25" at bounding box center [148, 194] width 247 height 16
type input "Mounting Kit (114B) + $85.25"
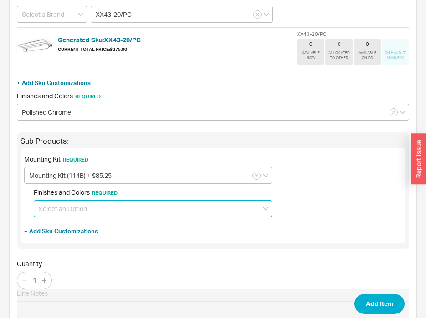
click at [79, 207] on input at bounding box center [153, 208] width 238 height 17
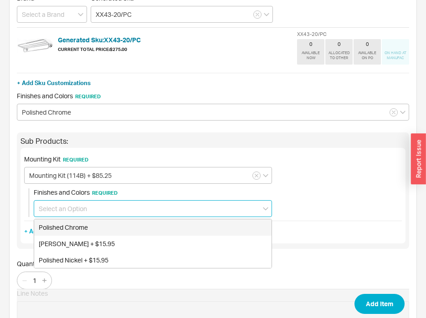
click at [79, 229] on div "Polished Chrome" at bounding box center [152, 227] width 237 height 16
type input "Polished Chrome"
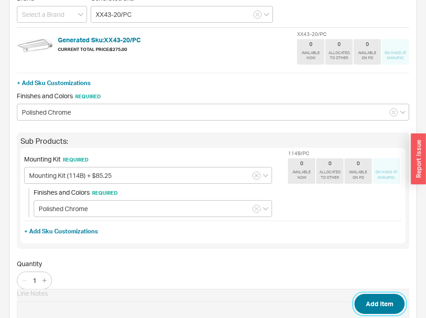
click at [391, 301] on button "Add Item" at bounding box center [379, 304] width 50 height 20
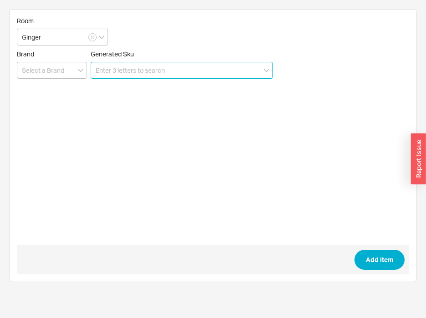
scroll to position [0, 0]
drag, startPoint x: 174, startPoint y: 78, endPoint x: 169, endPoint y: 76, distance: 5.1
click at [174, 78] on input at bounding box center [182, 70] width 182 height 17
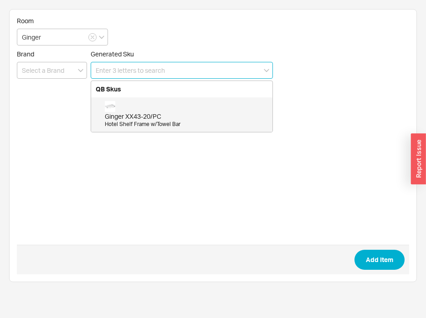
paste input "1139R-6/PC"
click at [153, 119] on div "Ginger 1139R-6/PC" at bounding box center [186, 116] width 163 height 9
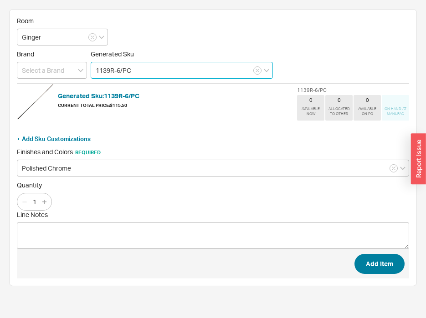
type input "1139R-6/PC"
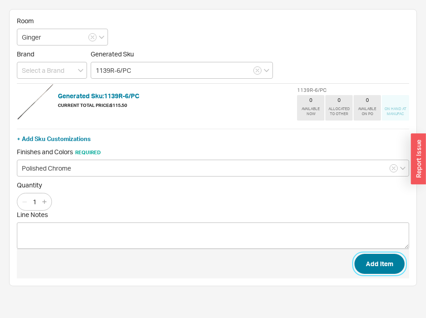
click at [393, 266] on button "Add Item" at bounding box center [379, 264] width 50 height 20
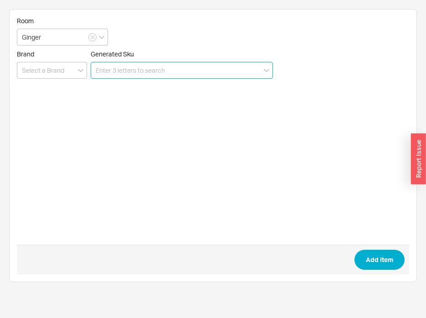
click at [208, 65] on input at bounding box center [182, 70] width 182 height 17
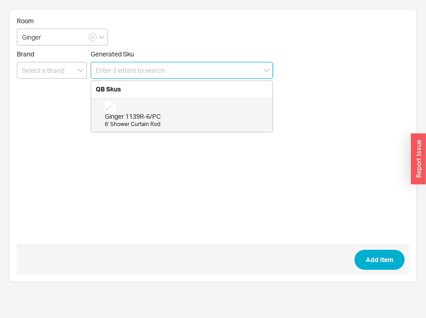
paste input "1139B/PC"
click at [177, 119] on div "Ginger 1139B/PC" at bounding box center [186, 116] width 163 height 9
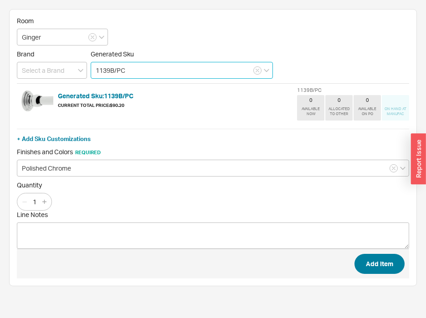
type input "1139B/PC"
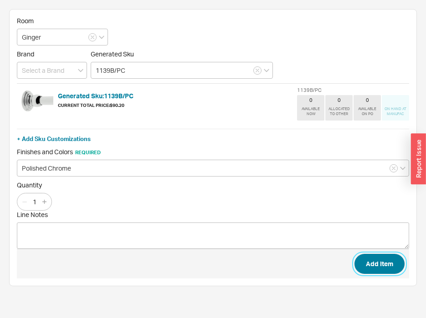
click at [378, 266] on button "Add Item" at bounding box center [379, 264] width 50 height 20
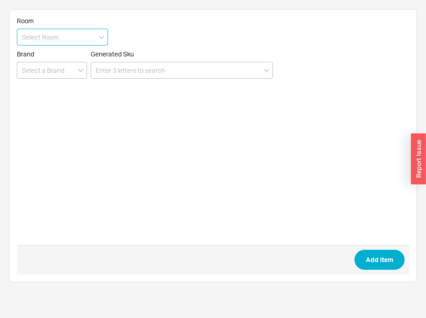
click at [65, 36] on input at bounding box center [62, 37] width 91 height 17
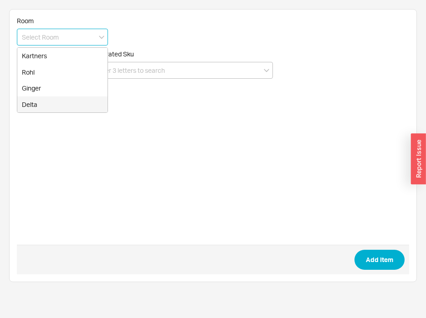
click at [61, 101] on div "Delta" at bounding box center [62, 105] width 90 height 16
type input "Delta"
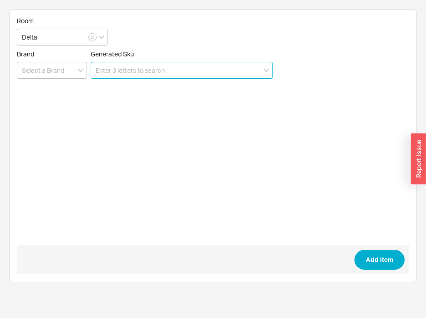
click at [121, 72] on input at bounding box center [182, 70] width 182 height 17
paste input "41624"
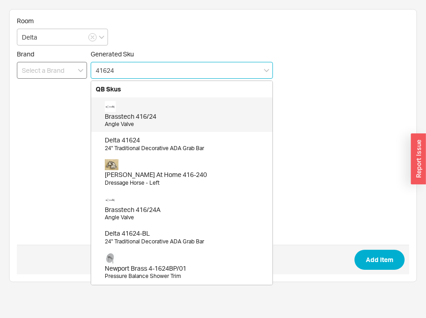
type input "41624"
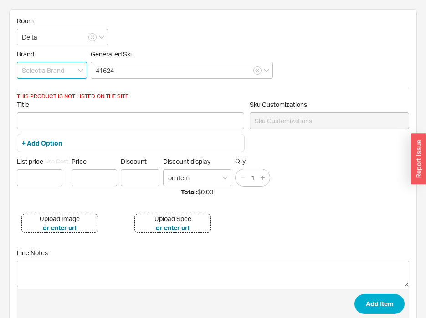
click at [51, 72] on input at bounding box center [52, 70] width 70 height 17
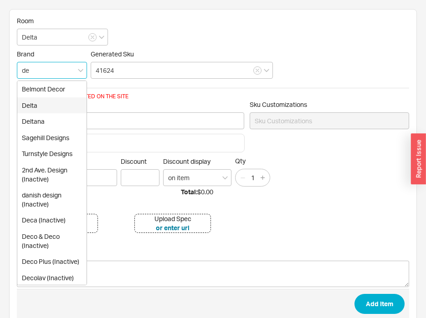
click at [50, 105] on div "Delta" at bounding box center [51, 105] width 69 height 16
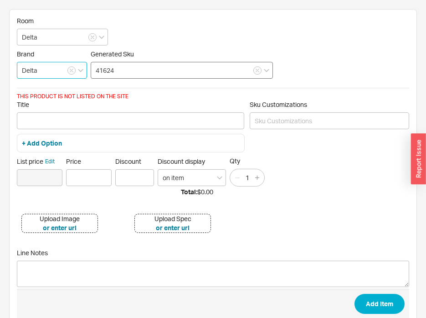
type input "Delta"
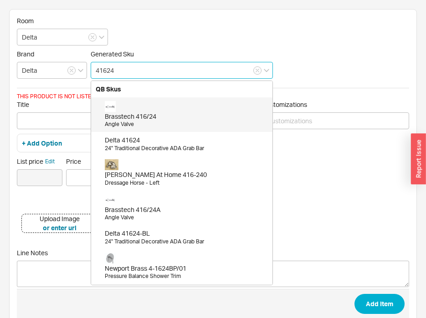
click at [146, 74] on input "41624" at bounding box center [182, 70] width 182 height 17
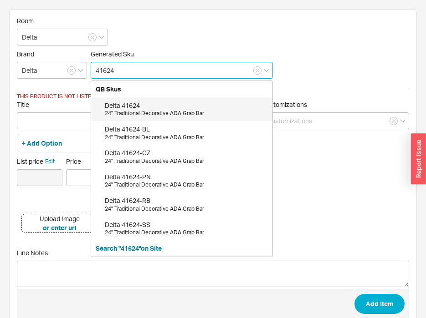
click at [143, 107] on div "Delta 41624" at bounding box center [186, 105] width 163 height 9
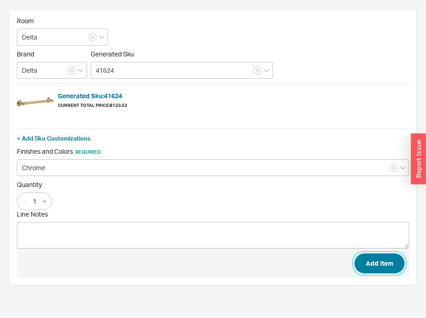
click at [368, 263] on button "Add Item" at bounding box center [379, 264] width 50 height 20
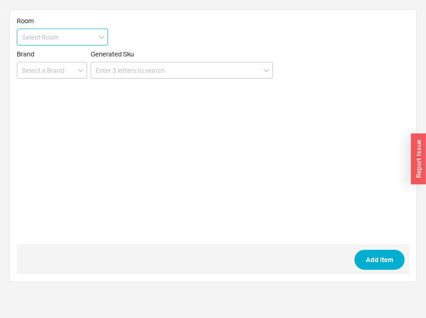
click at [76, 44] on input at bounding box center [62, 37] width 91 height 17
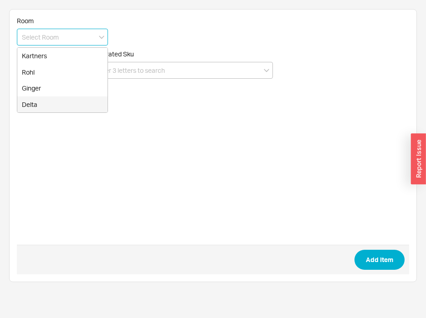
click at [65, 108] on div "Delta" at bounding box center [62, 105] width 90 height 16
type input "Delta"
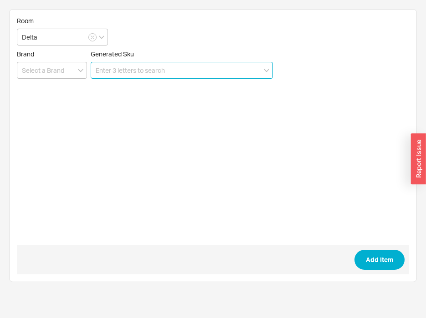
click at [131, 77] on input at bounding box center [182, 70] width 182 height 17
paste input "41618"
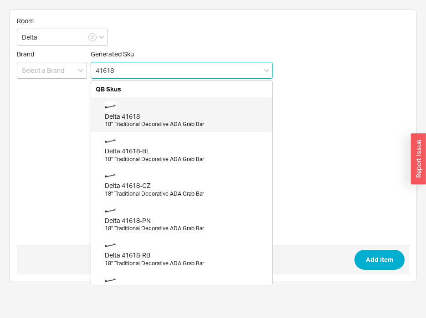
click at [143, 110] on div "Delta 41618 18" Traditional Decorative ADA Grab Bar" at bounding box center [186, 114] width 163 height 27
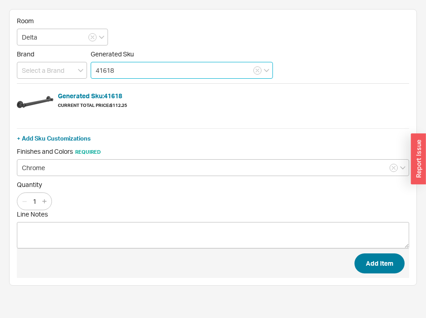
type input "41618"
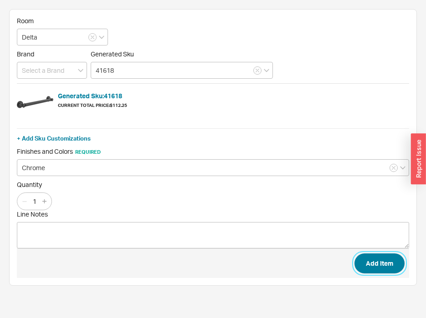
click at [380, 263] on button "Add Item" at bounding box center [379, 264] width 50 height 20
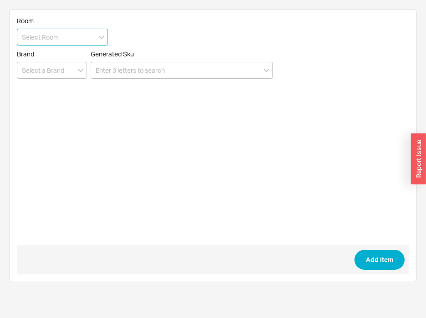
click at [78, 36] on input at bounding box center [62, 37] width 91 height 17
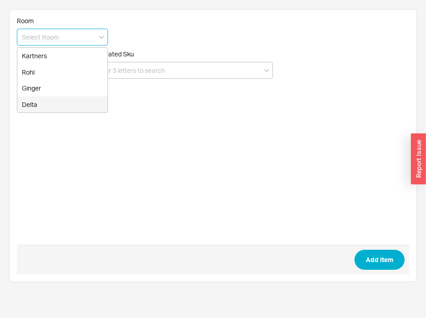
click at [68, 103] on div "Delta" at bounding box center [62, 105] width 90 height 16
type input "Delta"
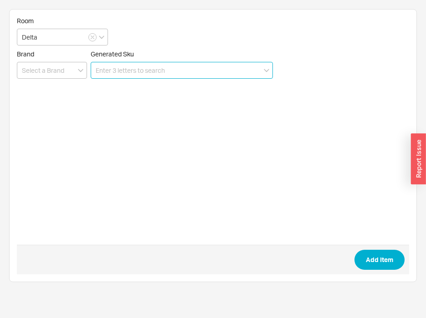
click at [148, 72] on input at bounding box center [182, 70] width 182 height 17
paste input "41612"
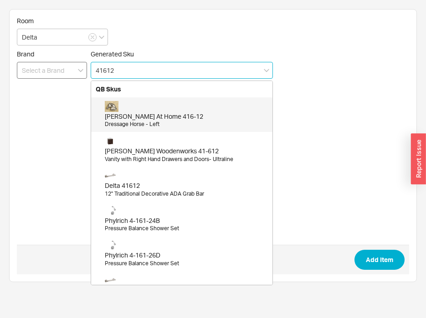
type input "41612"
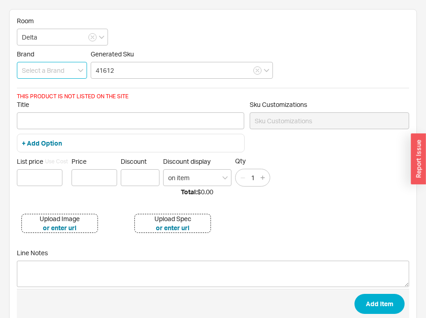
click at [60, 69] on input at bounding box center [52, 70] width 70 height 17
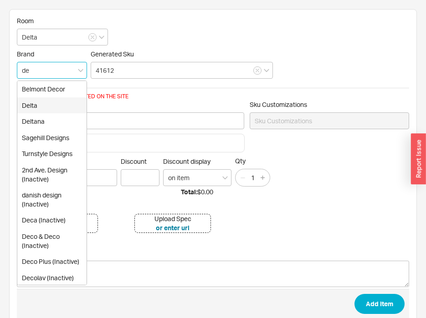
click at [54, 104] on div "Delta" at bounding box center [51, 105] width 69 height 16
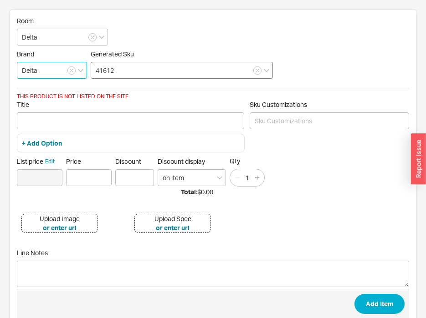
type input "Delta"
click at [135, 72] on input "41612" at bounding box center [182, 70] width 182 height 17
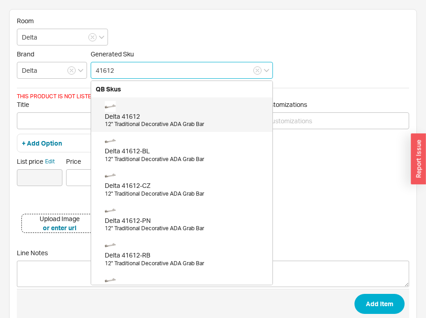
click at [145, 109] on div "Delta 41612 12" Traditional Decorative ADA Grab Bar" at bounding box center [186, 114] width 163 height 27
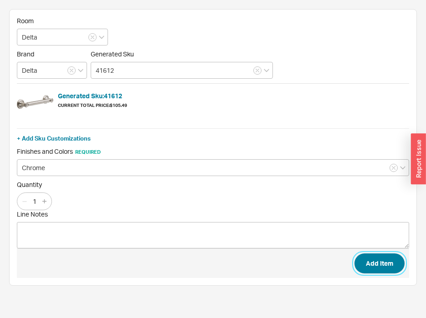
click at [378, 269] on button "Add Item" at bounding box center [379, 264] width 50 height 20
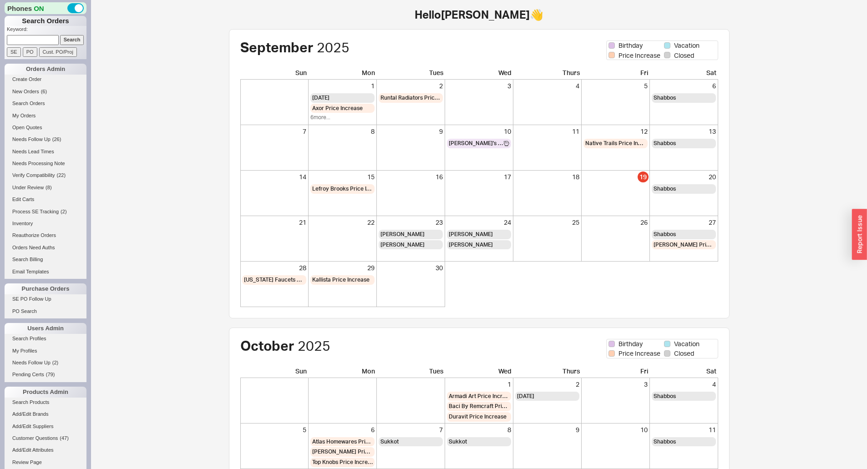
click at [36, 40] on input at bounding box center [33, 40] width 52 height 10
type input "938632"
click at [60, 35] on input "Search" at bounding box center [72, 40] width 24 height 10
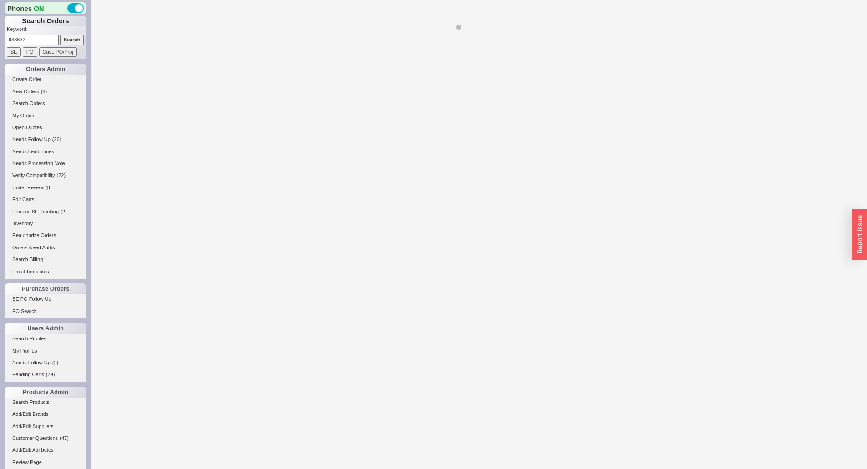
select select "LOW"
select select "3"
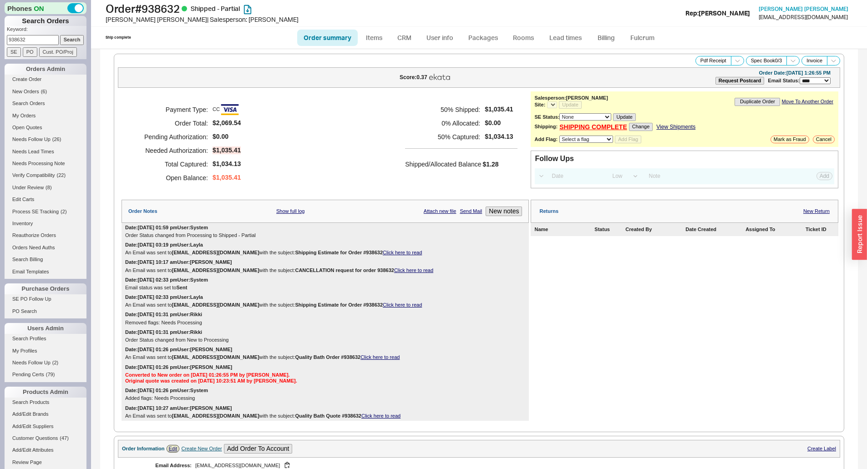
select select "*"
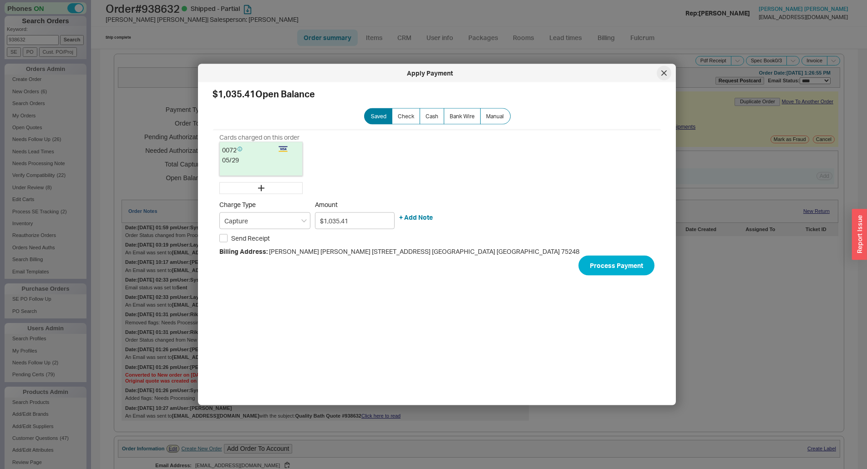
click at [662, 76] on div at bounding box center [664, 73] width 15 height 15
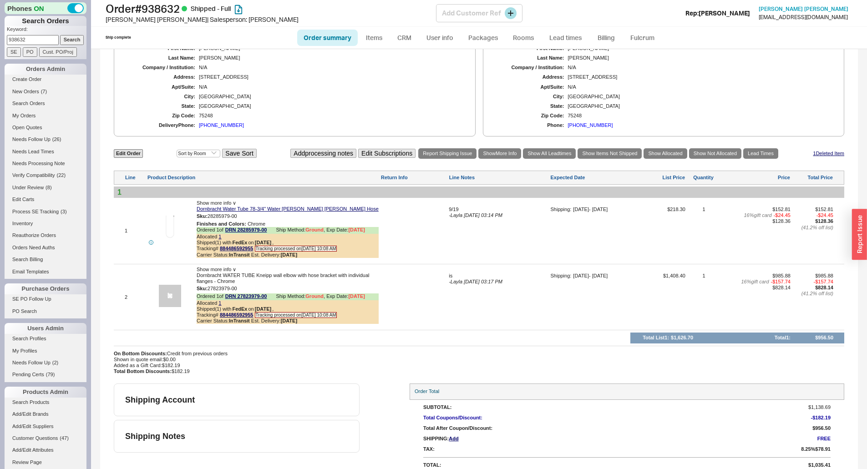
scroll to position [448, 0]
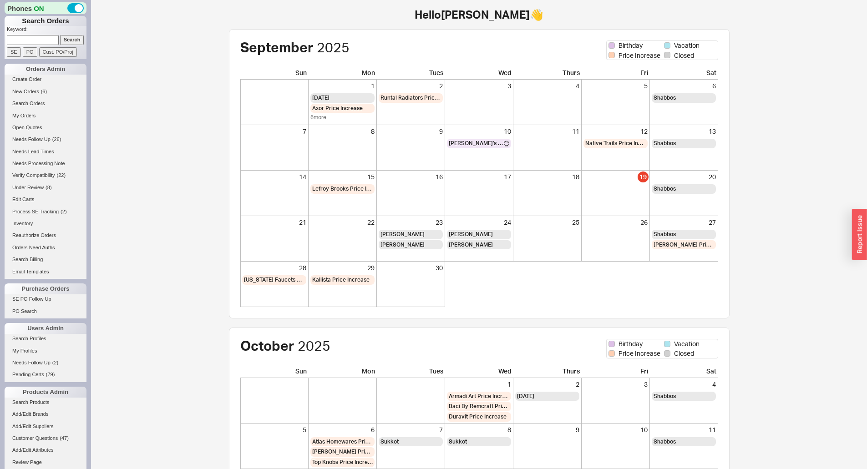
click at [34, 39] on input at bounding box center [33, 40] width 52 height 10
type input "917982"
click at [60, 35] on input "Search" at bounding box center [72, 40] width 24 height 10
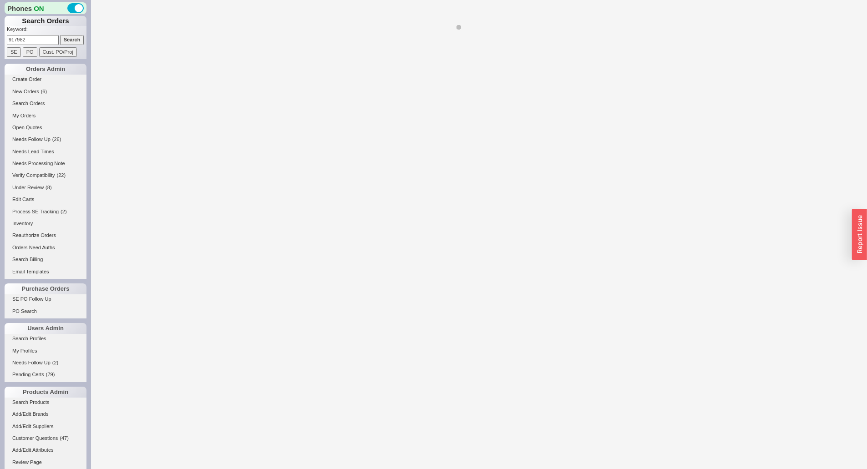
select select "*"
select select "LOW"
select select "3"
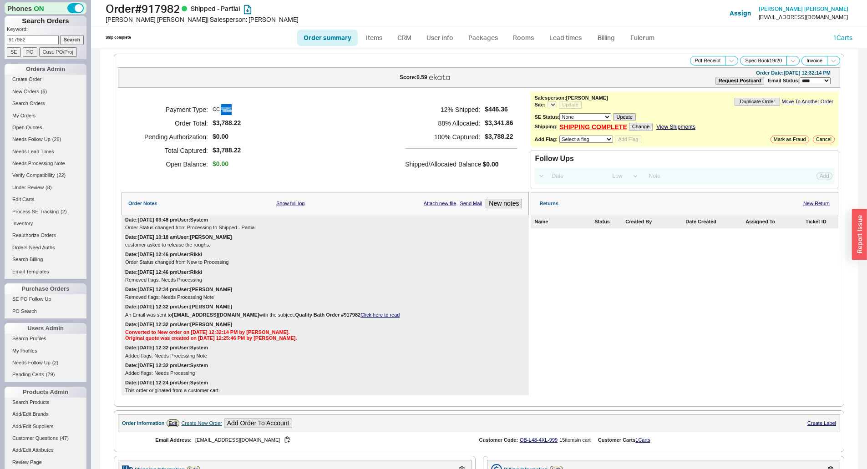
select select "*"
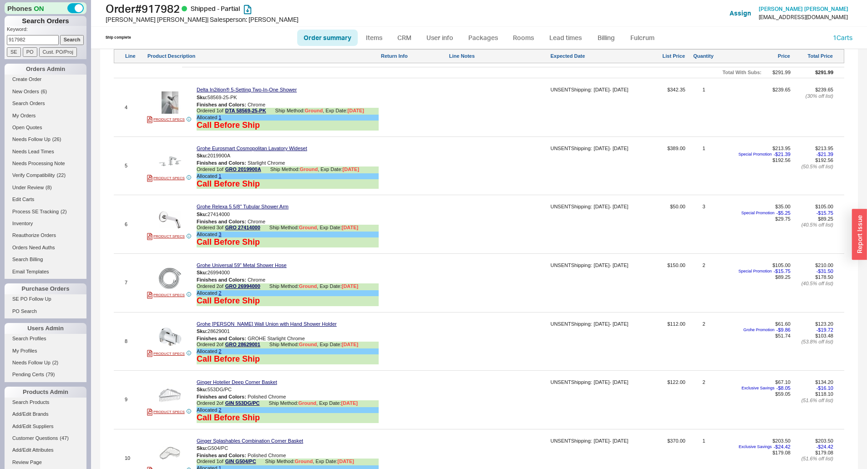
scroll to position [816, 0]
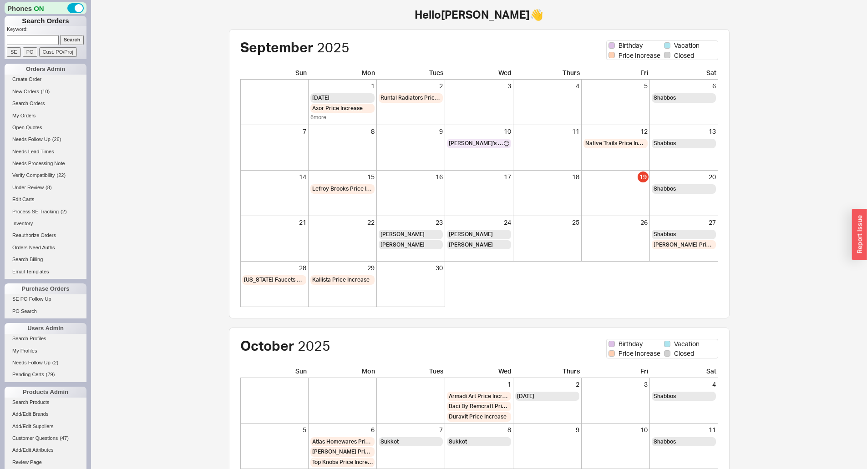
click at [30, 38] on input at bounding box center [33, 40] width 52 height 10
type input "[PERSON_NAME]"
click at [76, 41] on input "Search" at bounding box center [72, 40] width 24 height 10
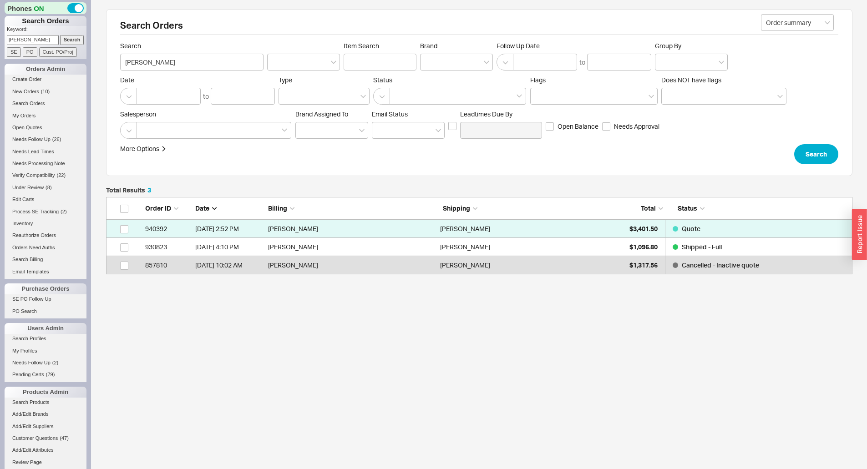
scroll to position [71, 740]
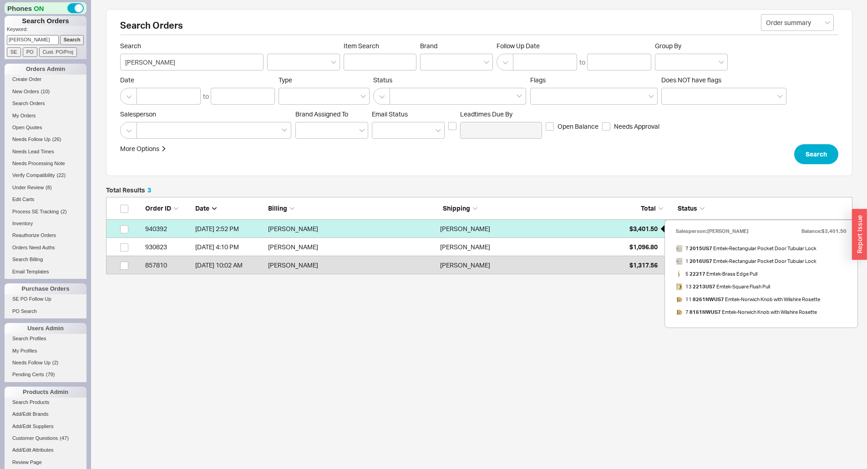
click at [597, 231] on div "[PERSON_NAME]" at bounding box center [524, 229] width 168 height 18
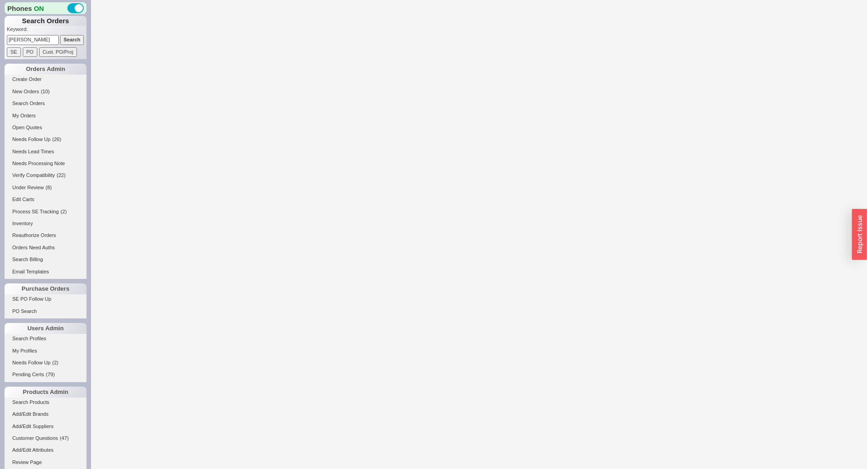
select select "*"
select select "LOW"
select select "3"
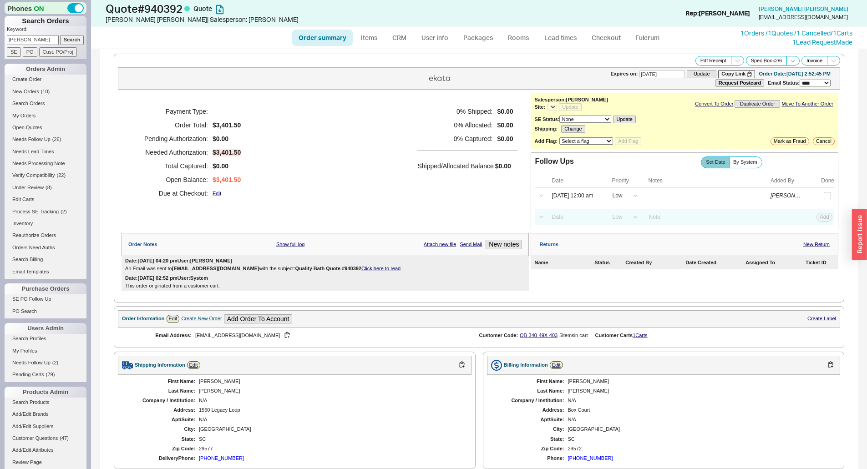
select select "*"
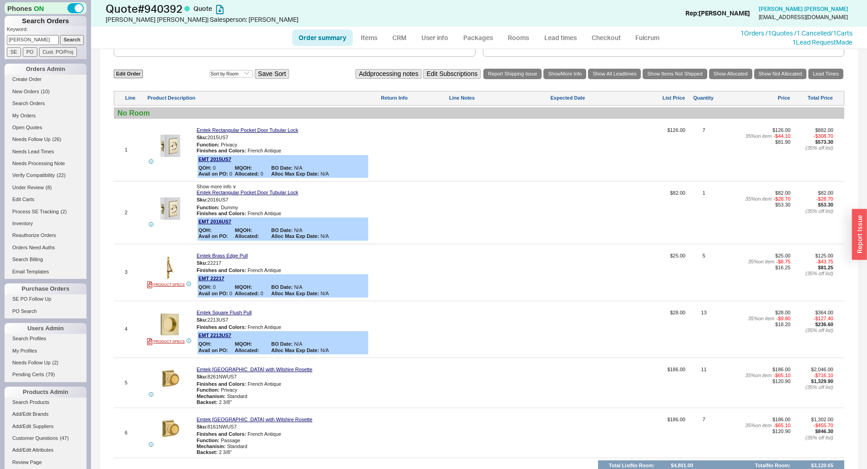
scroll to position [410, 0]
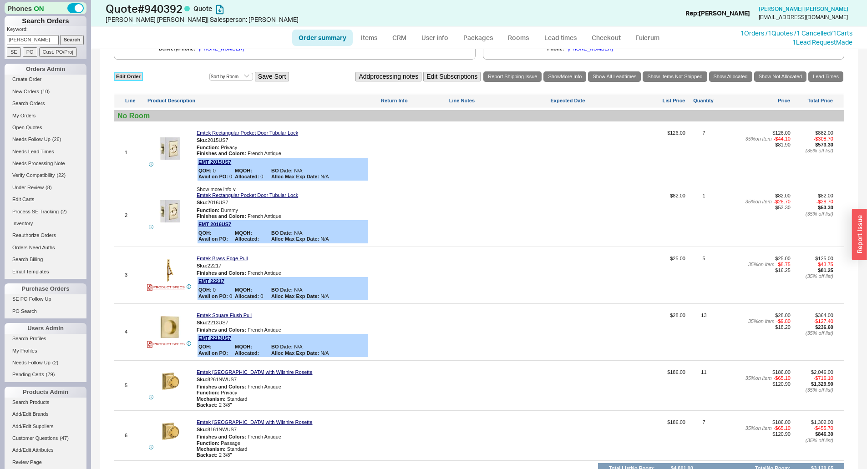
click at [132, 75] on link "Edit Order" at bounding box center [128, 76] width 29 height 9
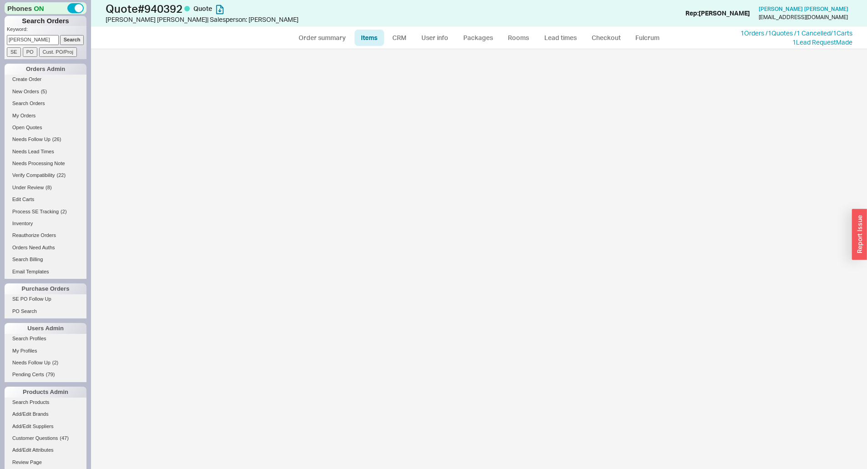
select select "3"
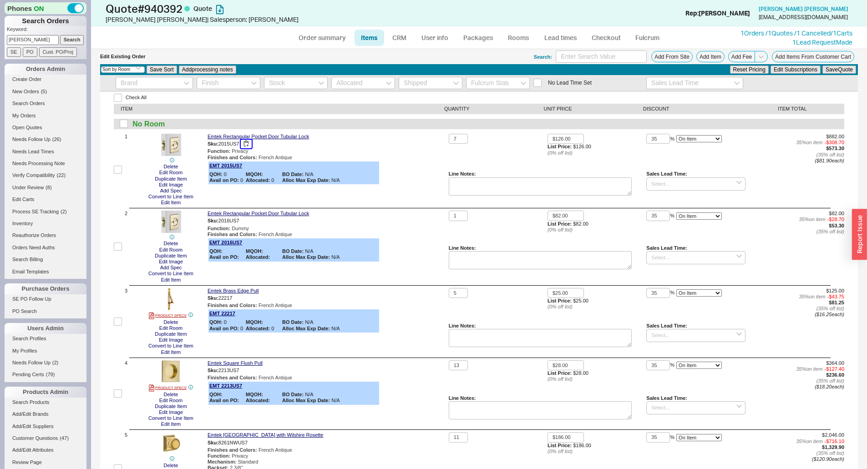
click at [247, 145] on button "button" at bounding box center [246, 144] width 11 height 9
click at [708, 53] on button "Add Item" at bounding box center [711, 56] width 28 height 11
click at [509, 38] on link "Rooms" at bounding box center [519, 38] width 34 height 16
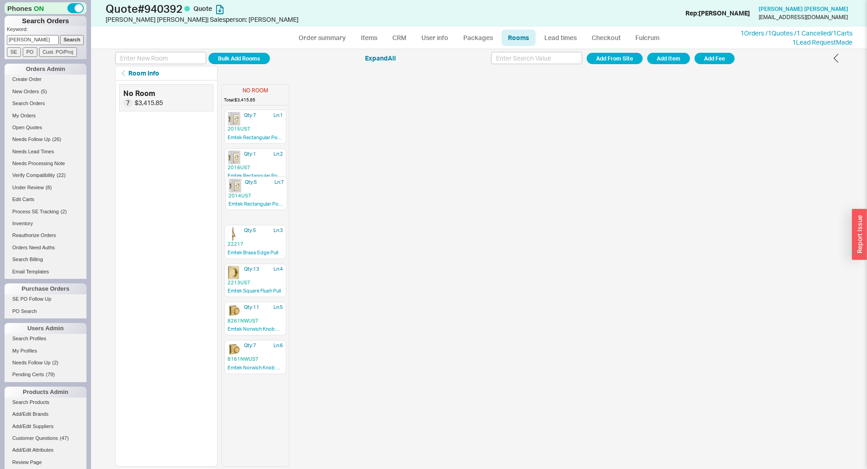
drag, startPoint x: 247, startPoint y: 350, endPoint x: 246, endPoint y: 180, distance: 169.4
click at [246, 180] on div "Qty: 7 Ln: 1 2015US7 Emtek Rectangular Pocket Door Tubular Lock Qty: 1 Ln: 2 20…" at bounding box center [255, 287] width 67 height 357
click at [365, 37] on link "Items" at bounding box center [370, 38] width 30 height 16
select select "3"
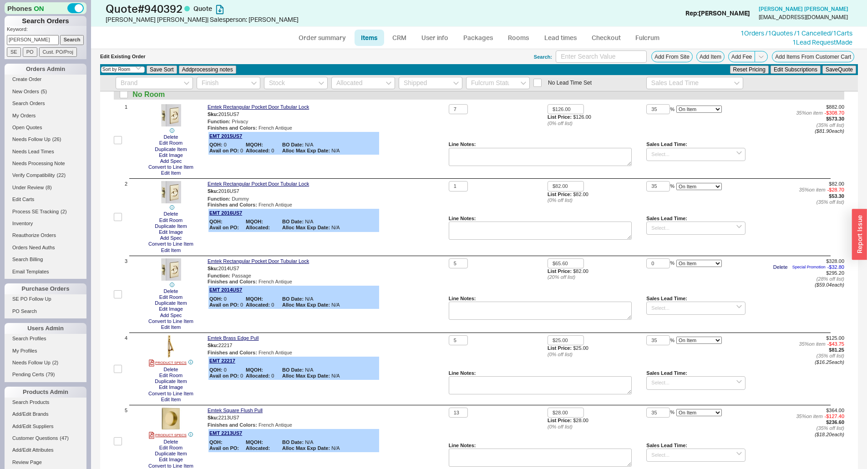
scroll to position [46, 0]
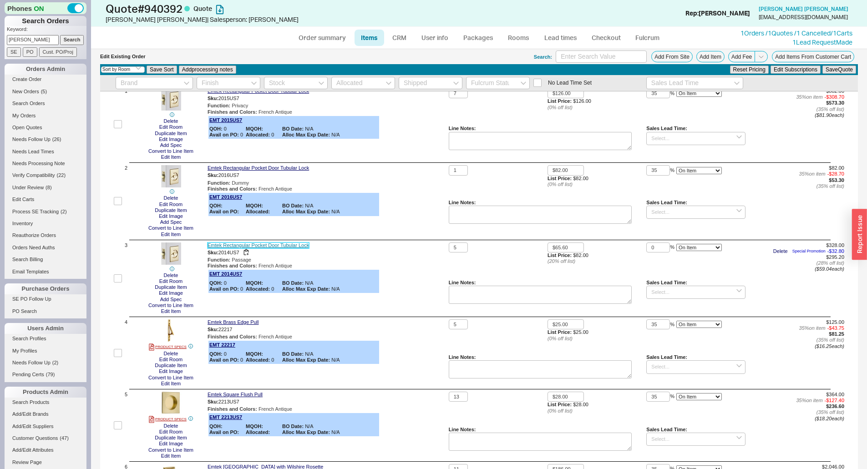
click at [295, 248] on link "Emtek Rectangular Pocket Door Tubular Lock" at bounding box center [259, 246] width 102 height 6
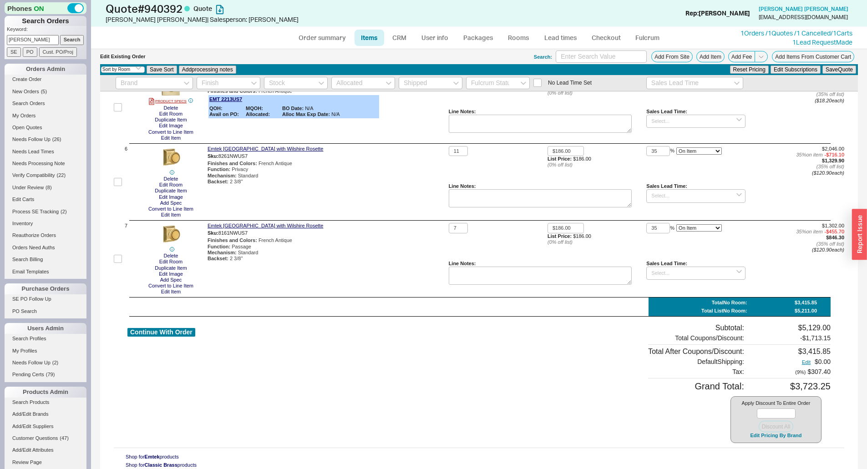
scroll to position [371, 0]
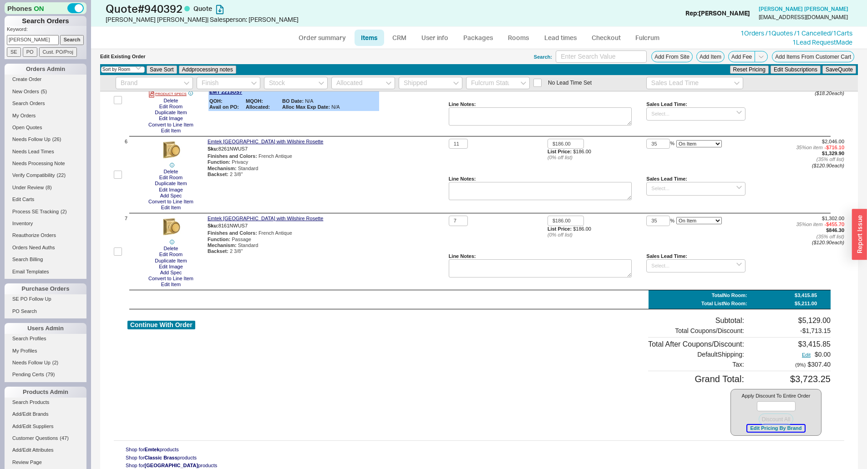
click at [767, 431] on button "Edit Pricing By Brand" at bounding box center [776, 428] width 57 height 7
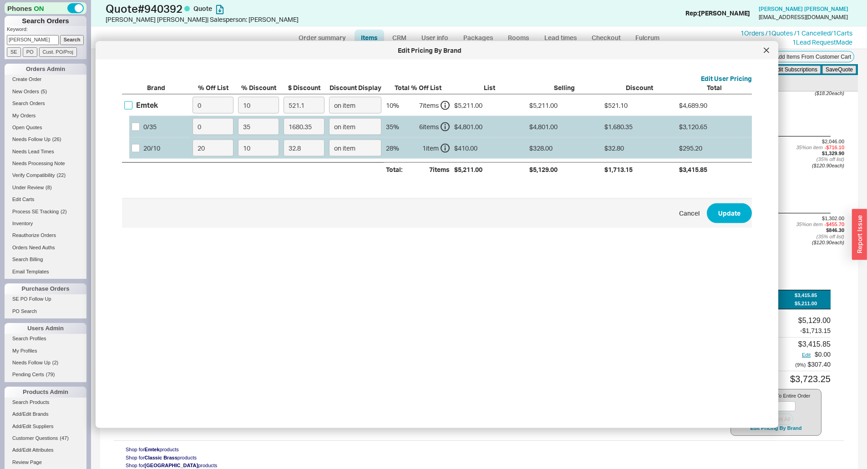
click at [132, 106] on input "Emtek" at bounding box center [128, 105] width 8 height 8
checkbox input "true"
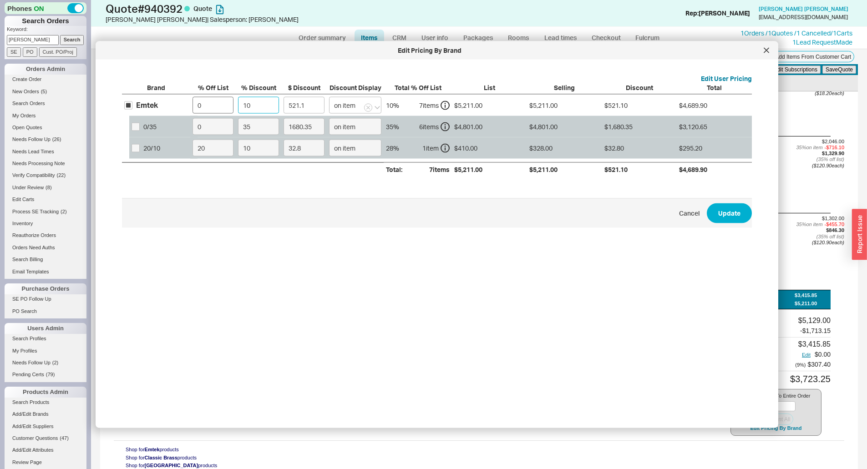
drag, startPoint x: 259, startPoint y: 109, endPoint x: 229, endPoint y: 112, distance: 30.7
click at [0, 0] on div "Emtek 0 10 521.1 on item 10 % 7 item s $5,211.00 $5,211.00 $521.10 $4,689.90 0 …" at bounding box center [0, 0] width 0 height 0
type input "3"
type input "156.33"
type input "35"
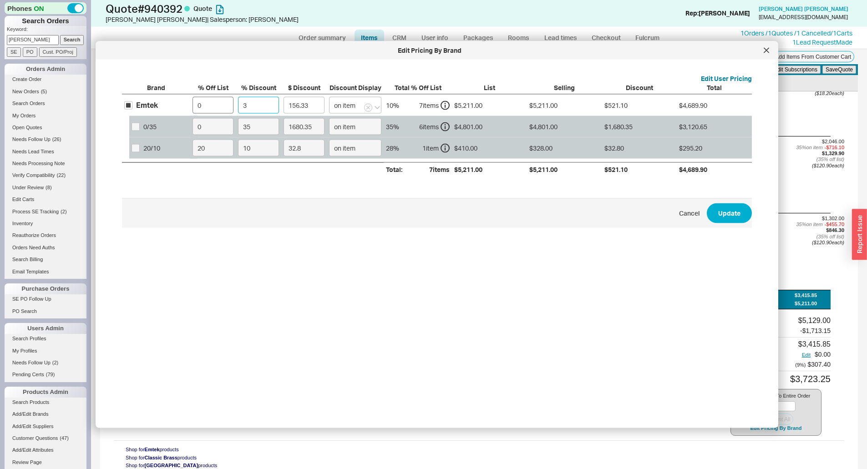
type input "1823.85"
type input "35"
click at [707, 203] on button "Update" at bounding box center [729, 213] width 45 height 20
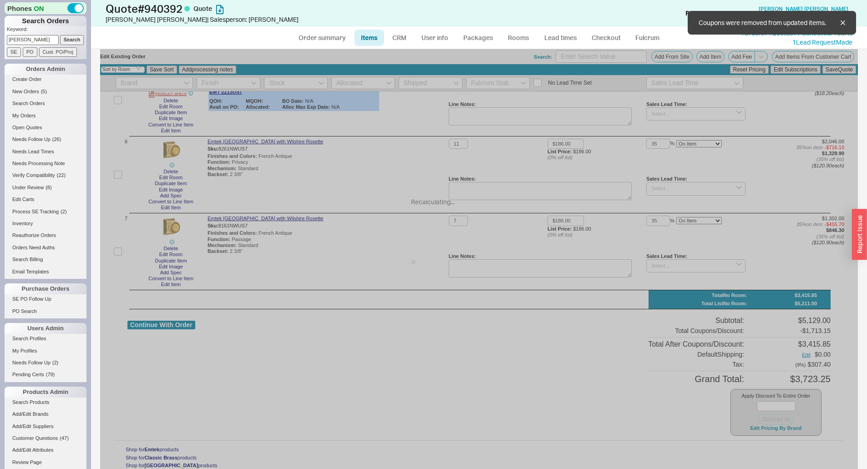
type input "$82.00"
type input "35"
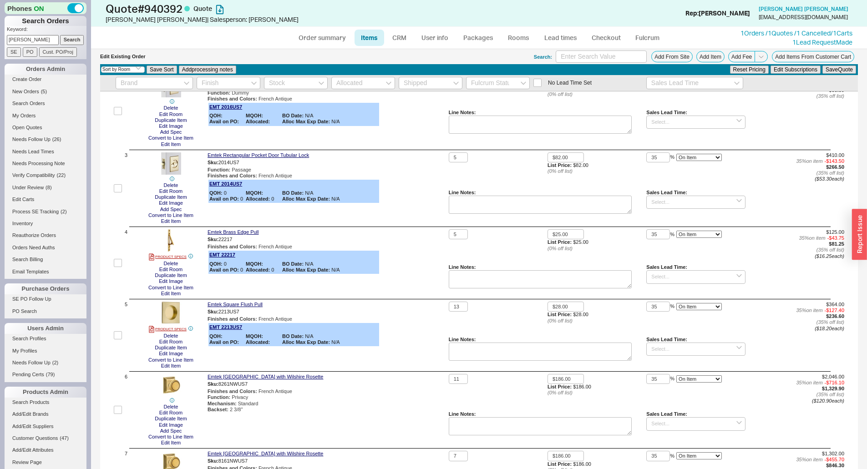
scroll to position [137, 0]
drag, startPoint x: 459, startPoint y: 306, endPoint x: 449, endPoint y: 311, distance: 11.4
click at [449, 311] on input "13" at bounding box center [458, 306] width 19 height 10
click at [823, 66] on button "Save Quote" at bounding box center [840, 70] width 34 height 8
drag, startPoint x: 459, startPoint y: 309, endPoint x: 440, endPoint y: 309, distance: 18.7
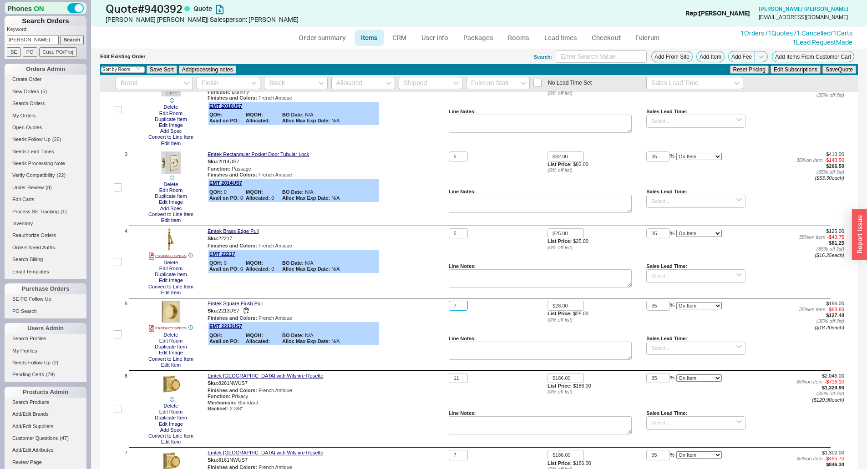
click at [440, 309] on div "5 PRODUCT SPECS Delete Edit Room Duplicate Item Edit Image Convert to Line Item…" at bounding box center [479, 334] width 731 height 67
type input "2"
click at [823, 66] on button "Save Quote" at bounding box center [840, 70] width 34 height 8
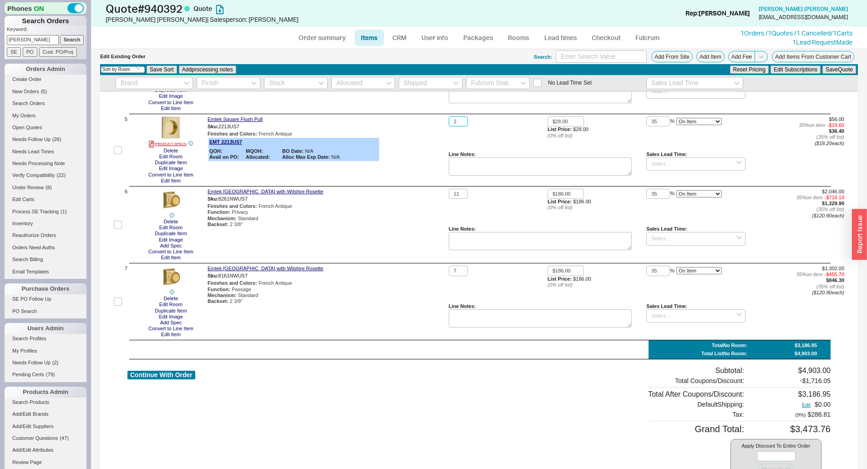
scroll to position [371, 0]
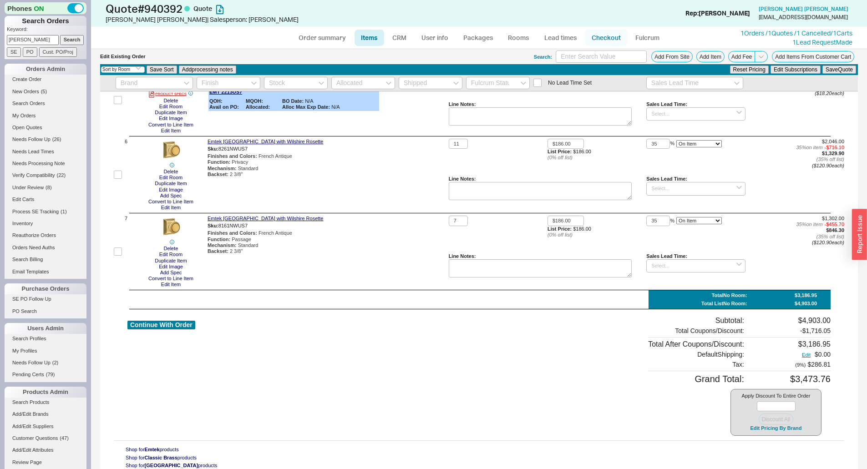
click at [604, 41] on link "Checkout" at bounding box center [607, 38] width 42 height 16
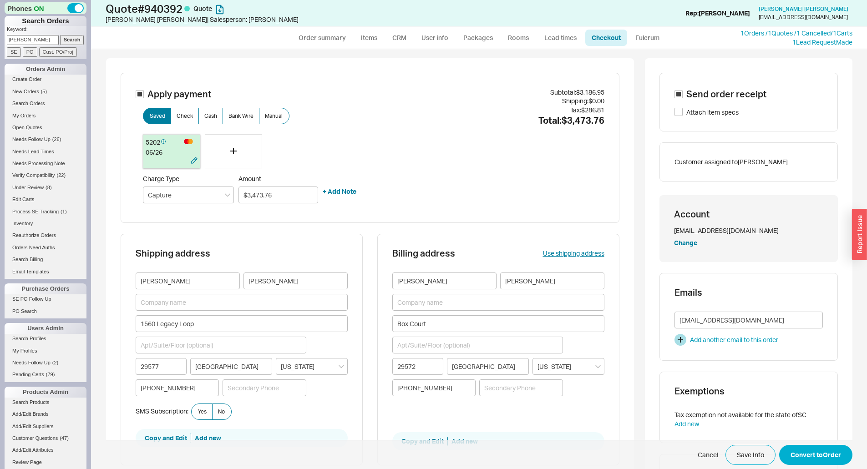
click at [173, 156] on div "06 / 26" at bounding box center [172, 152] width 52 height 9
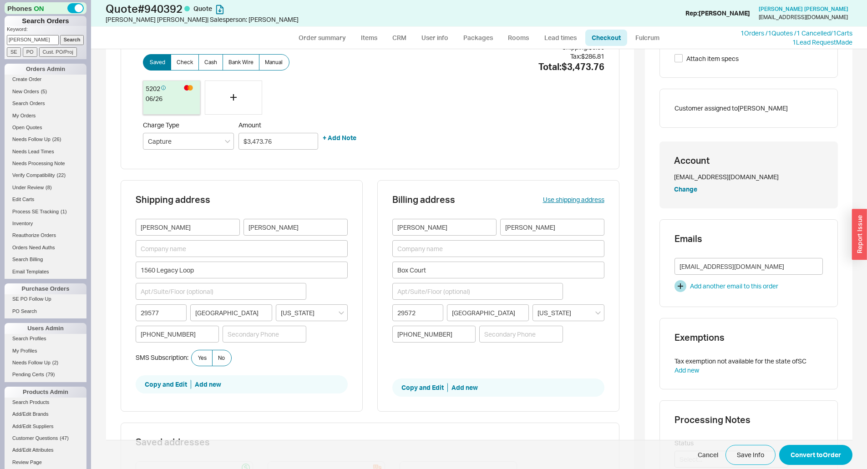
scroll to position [137, 0]
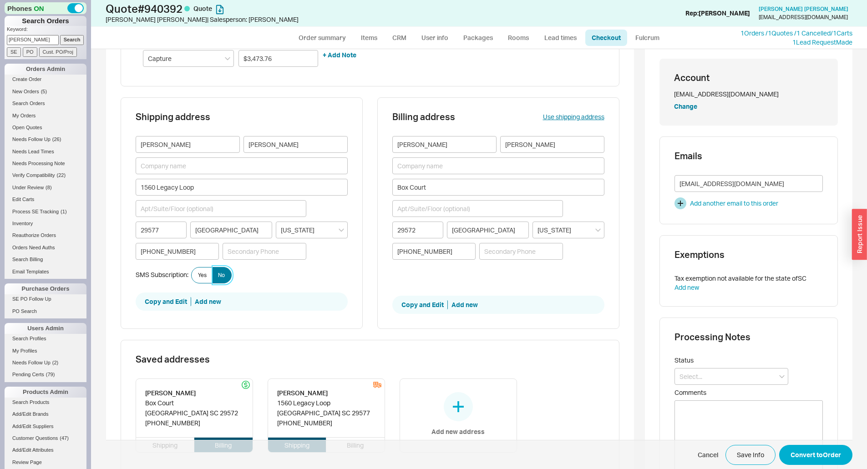
click at [220, 272] on span "No" at bounding box center [221, 275] width 7 height 7
click at [0, 0] on input "No" at bounding box center [0, 0] width 0 height 0
click at [808, 456] on button "Convert to Order" at bounding box center [815, 455] width 73 height 20
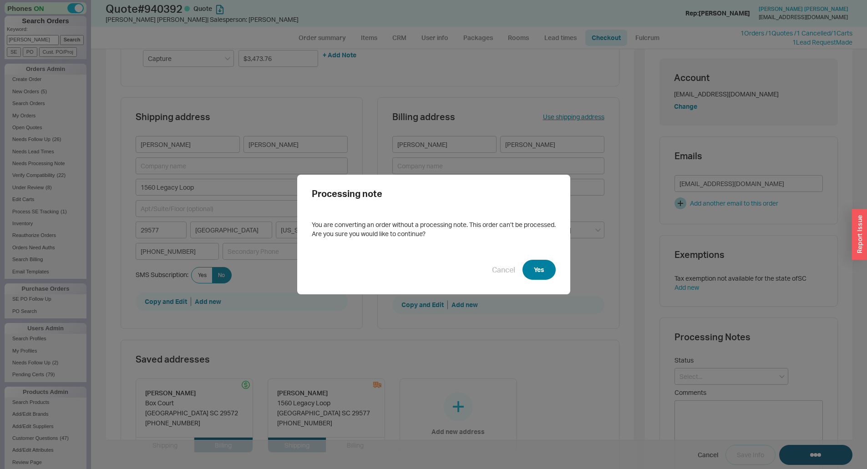
click at [534, 269] on button "Yes" at bounding box center [539, 270] width 33 height 20
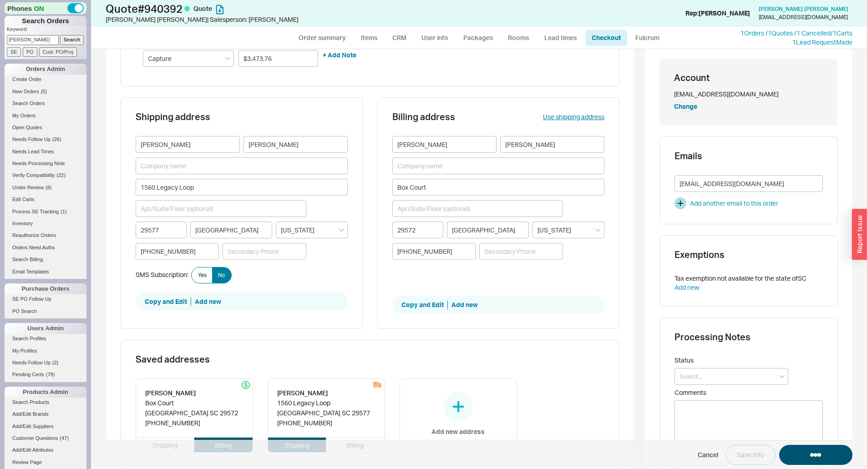
select select "*"
select select "LOW"
select select "3"
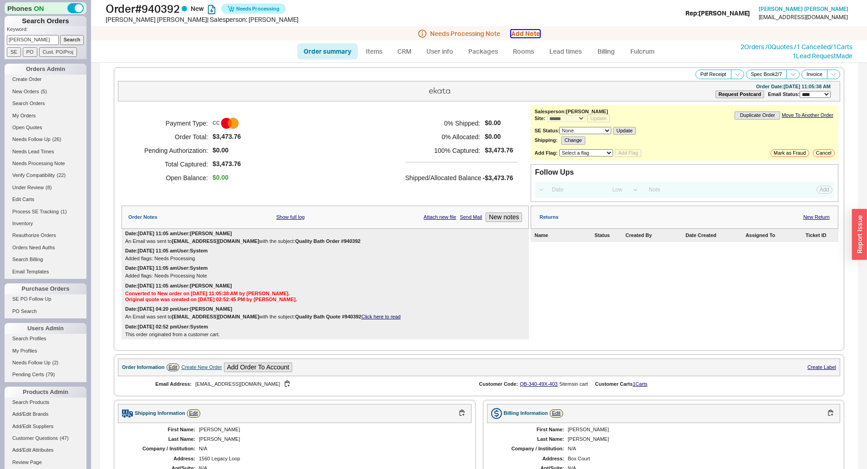
click at [524, 33] on button "Add Note" at bounding box center [525, 33] width 29 height 7
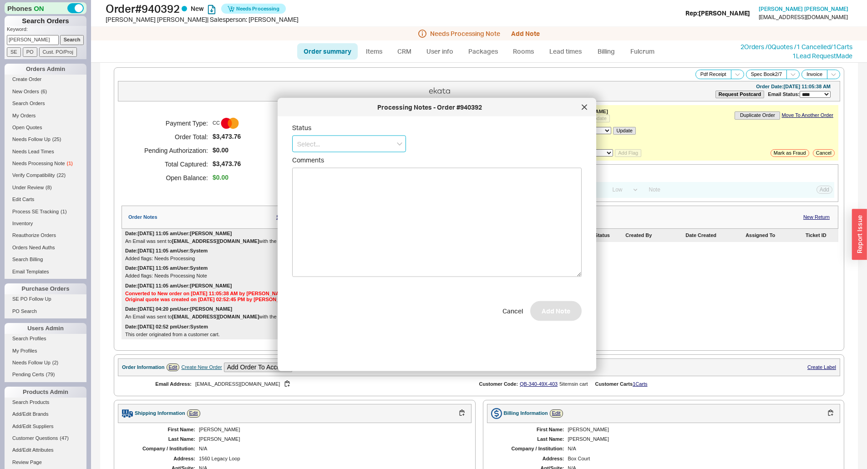
click at [375, 147] on input at bounding box center [349, 144] width 114 height 17
click at [343, 197] on div "Ships as Available" at bounding box center [349, 195] width 113 height 16
type input "Ships as Available"
click at [540, 314] on button "Add Note" at bounding box center [555, 316] width 51 height 20
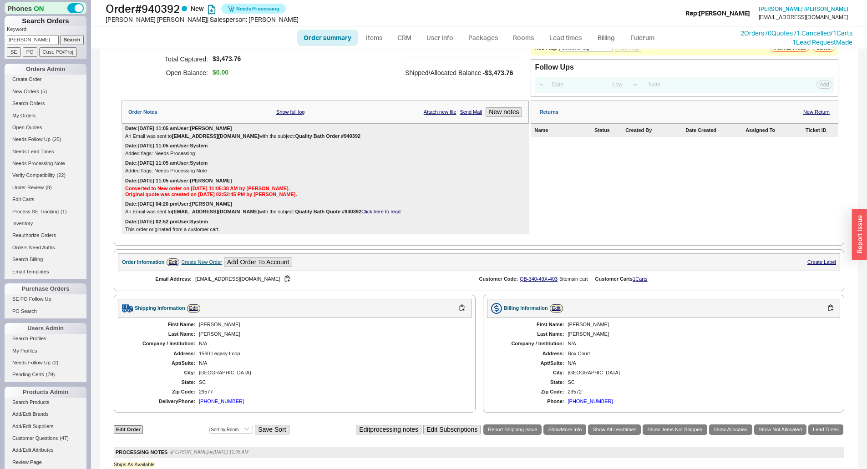
scroll to position [91, 0]
click at [28, 77] on link "Create Order" at bounding box center [46, 80] width 82 height 10
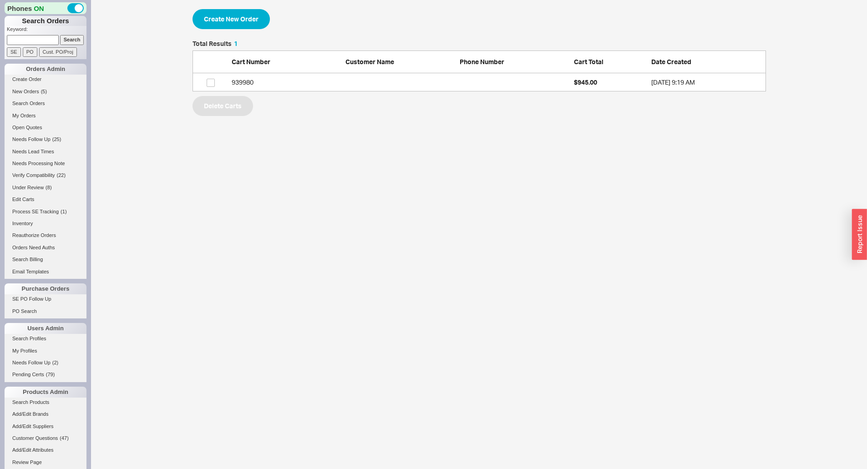
scroll to position [44, 567]
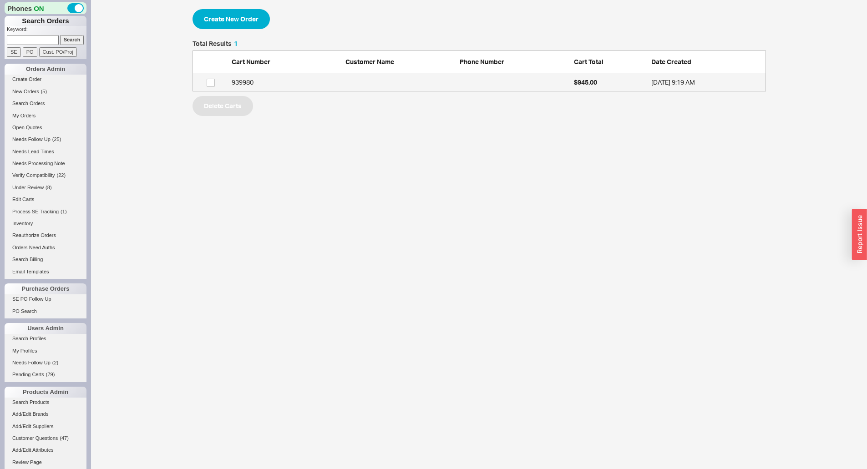
click at [287, 77] on link "939980 $945.00 [DATE] 9:19 AM" at bounding box center [480, 82] width 574 height 18
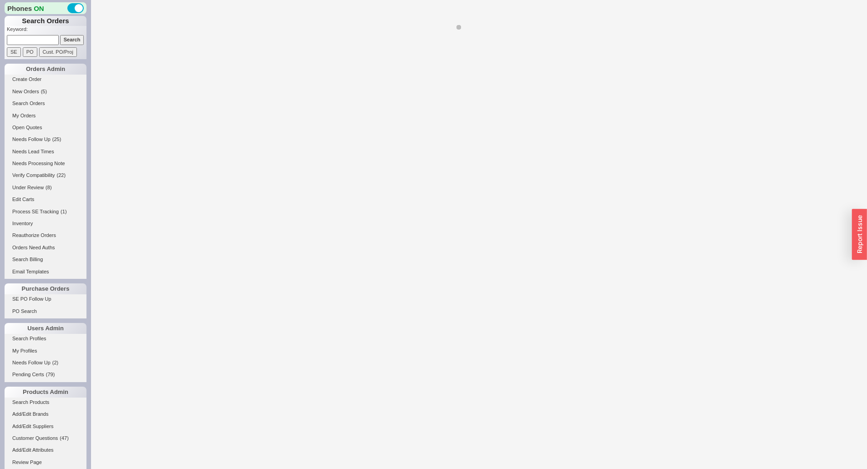
select select "3"
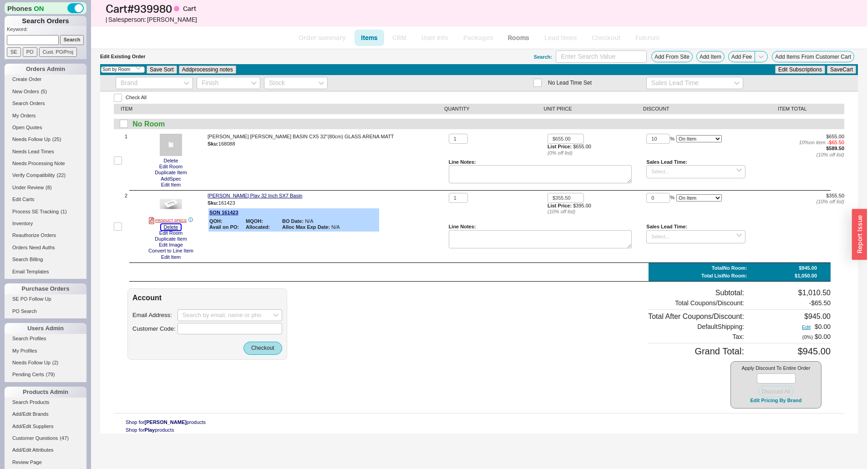
click at [177, 227] on button "Delete" at bounding box center [171, 227] width 20 height 6
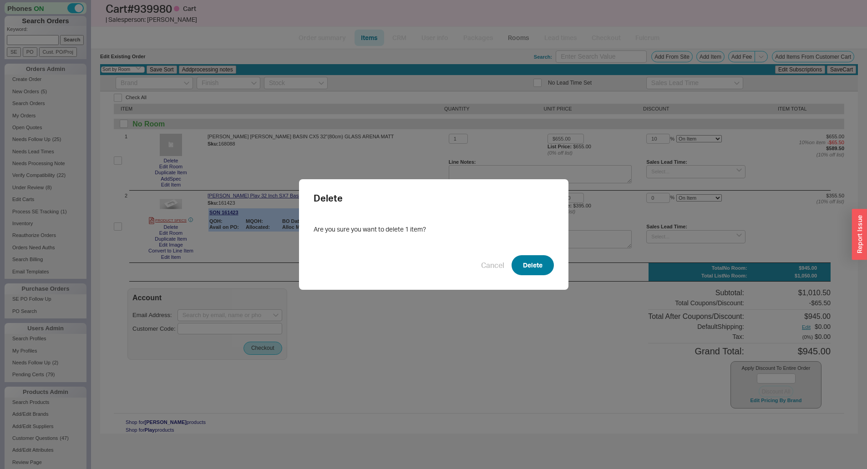
click at [548, 272] on button "Delete" at bounding box center [533, 265] width 42 height 20
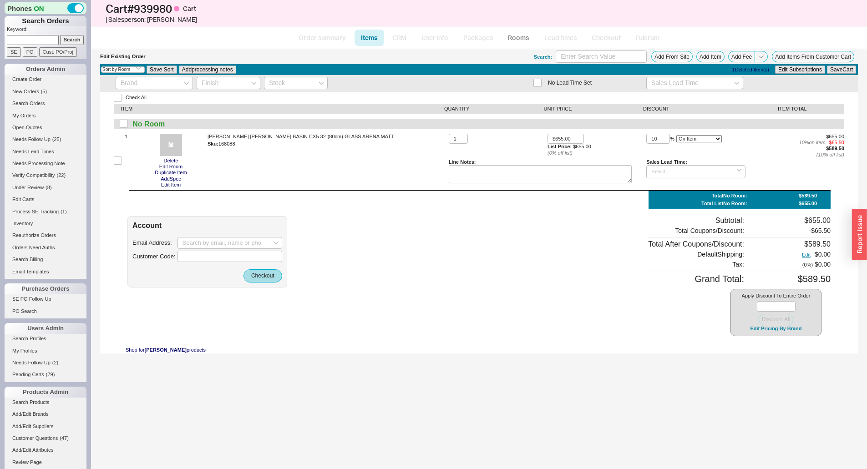
click at [181, 159] on div "Delete Edit Room Duplicate Item Add Spec Edit Item" at bounding box center [171, 161] width 66 height 54
click at [174, 160] on button "Delete" at bounding box center [171, 161] width 20 height 6
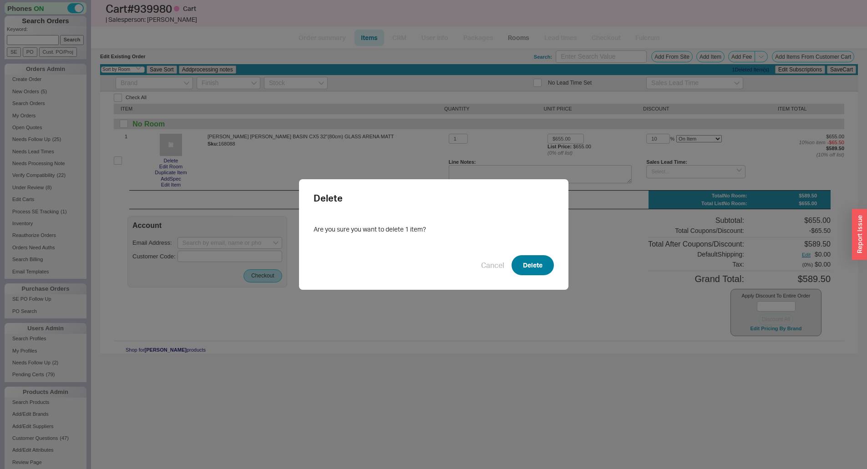
click at [526, 260] on button "Delete" at bounding box center [533, 265] width 42 height 20
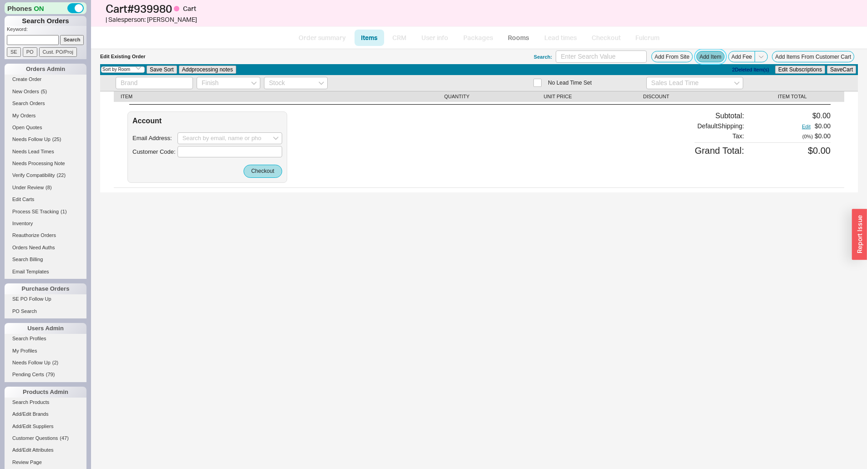
click at [711, 54] on button "Add Item" at bounding box center [711, 56] width 28 height 11
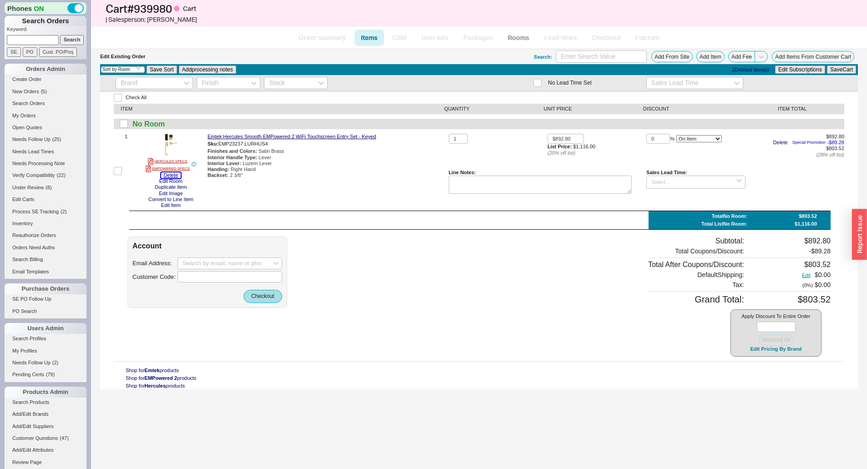
click at [168, 175] on button "Delete" at bounding box center [171, 176] width 20 height 6
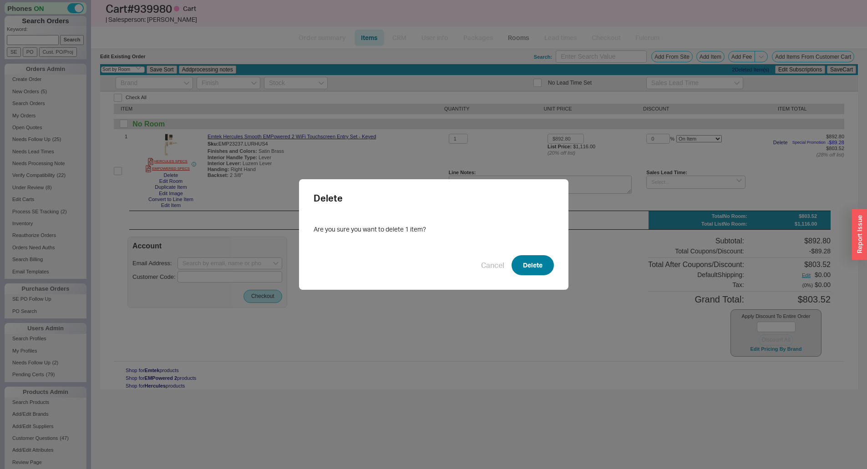
click at [532, 259] on button "Delete" at bounding box center [533, 265] width 42 height 20
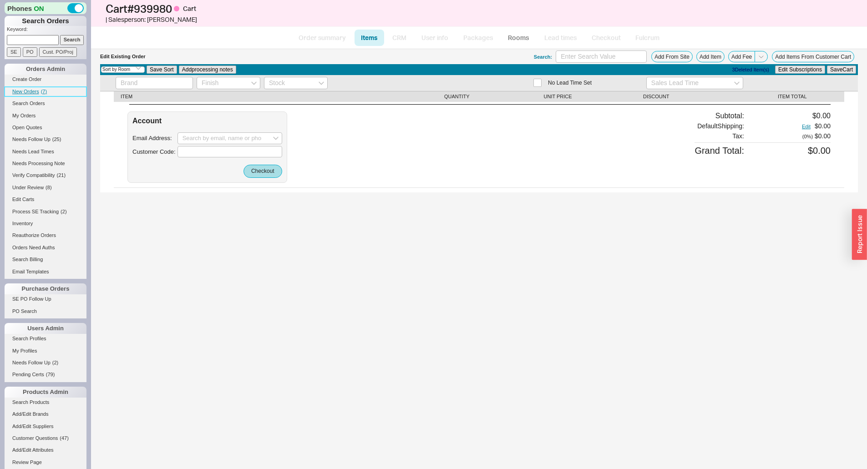
click at [27, 90] on span "New Orders" at bounding box center [25, 91] width 27 height 5
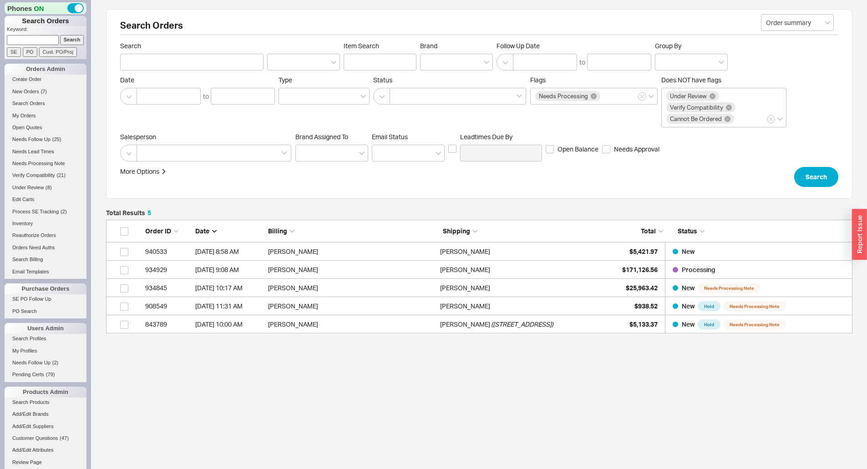
scroll to position [107, 740]
click at [594, 97] on icon at bounding box center [594, 96] width 6 height 6
click at [602, 97] on input "Flags Needs Processing" at bounding box center [605, 96] width 6 height 10
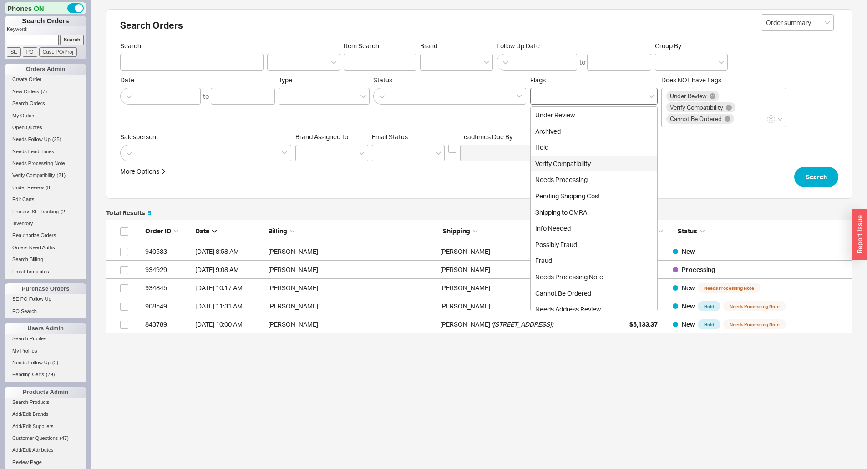
click at [683, 161] on div "Salesperson Brand Assigned To Em ​ ail Status Leadtimes Due By Open Balance Nee…" at bounding box center [479, 147] width 718 height 29
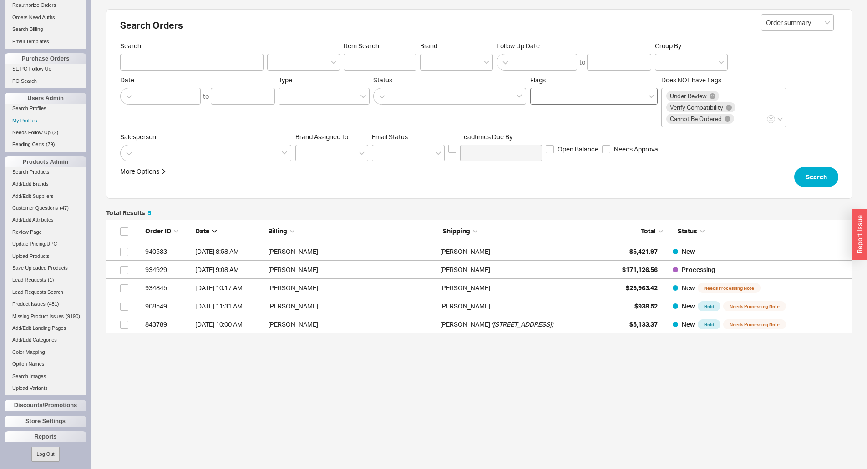
scroll to position [242, 0]
click at [44, 437] on div "Reports" at bounding box center [46, 433] width 82 height 11
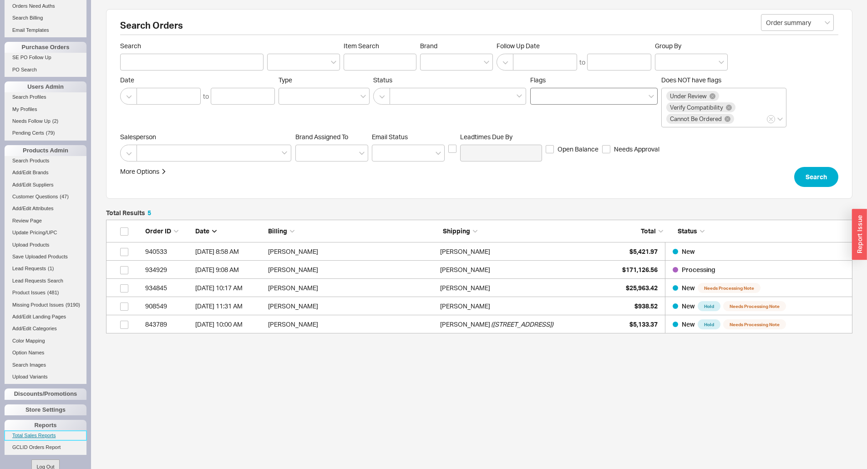
click at [42, 441] on link "Total Sales Reports" at bounding box center [46, 436] width 82 height 10
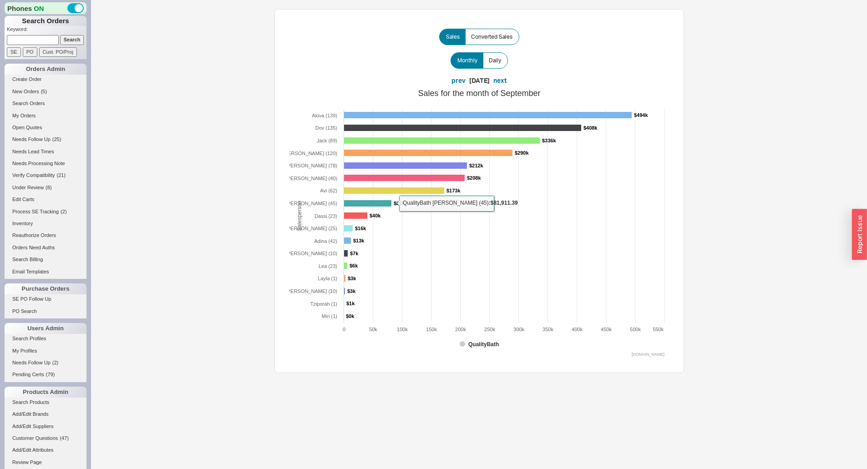
click at [370, 203] on rect at bounding box center [368, 203] width 48 height 6
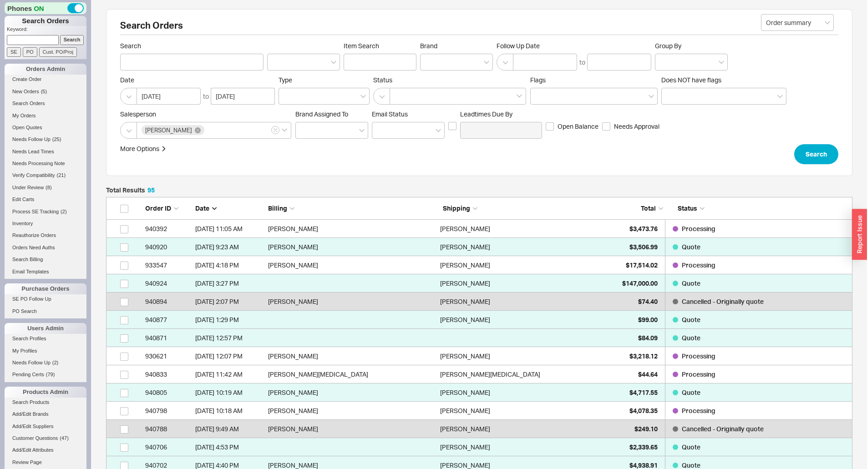
scroll to position [1746, 740]
click at [607, 227] on div "[PERSON_NAME]" at bounding box center [524, 229] width 168 height 18
select select "*"
select select "LOW"
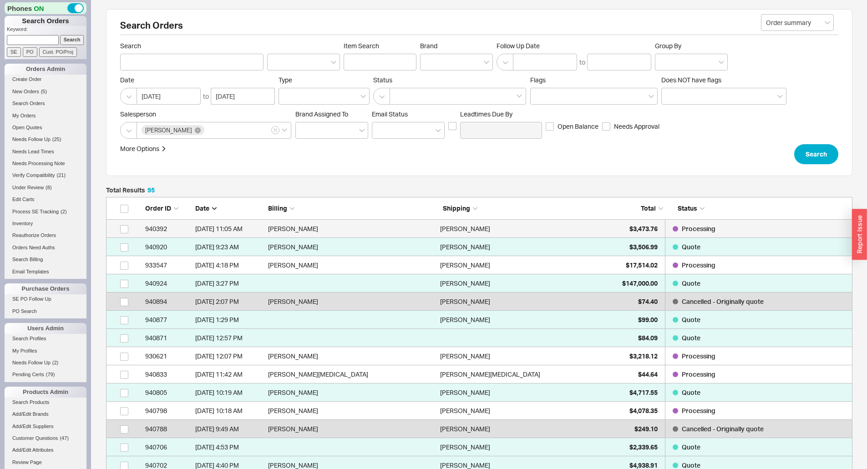
select select "3"
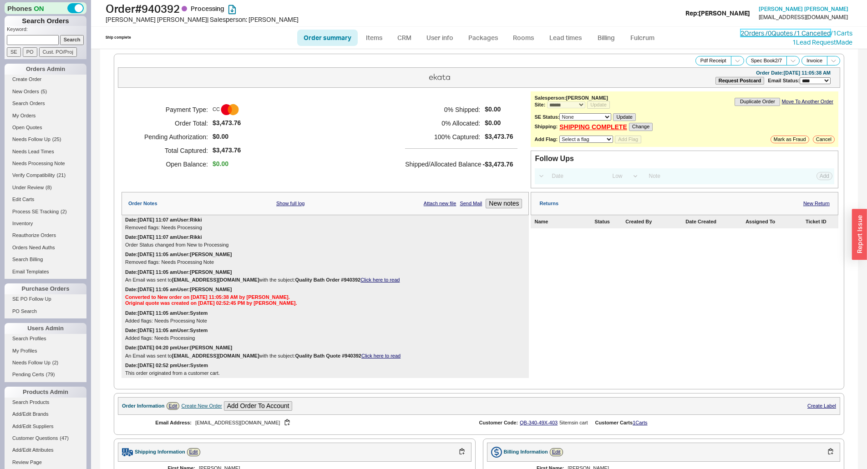
click at [785, 32] on link "2 Orders / 0 Quotes / 1 Cancelled" at bounding box center [786, 33] width 90 height 8
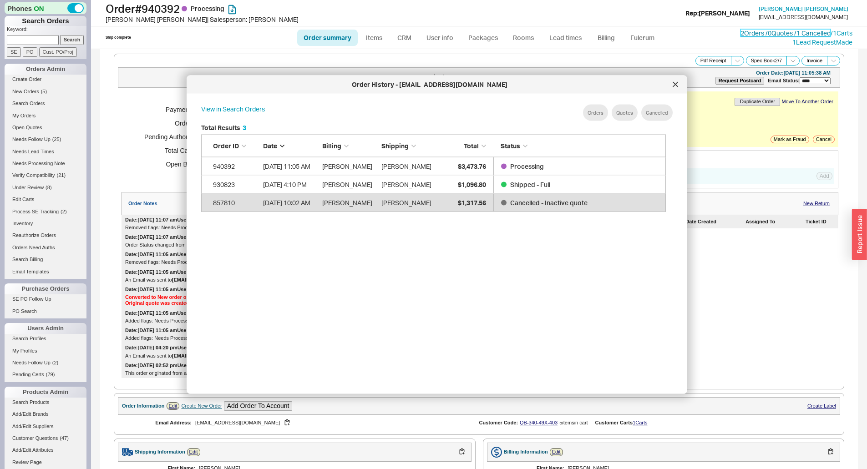
scroll to position [272, 473]
click at [674, 87] on icon at bounding box center [675, 84] width 5 height 5
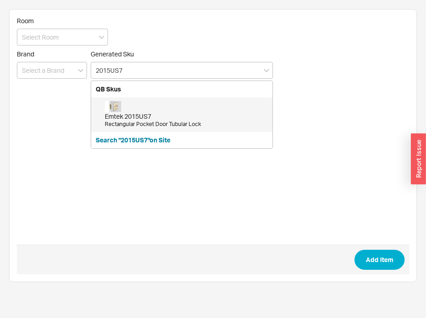
click at [132, 109] on div "Emtek 2015US7 Rectangular Pocket Door Tubular Lock" at bounding box center [186, 114] width 163 height 27
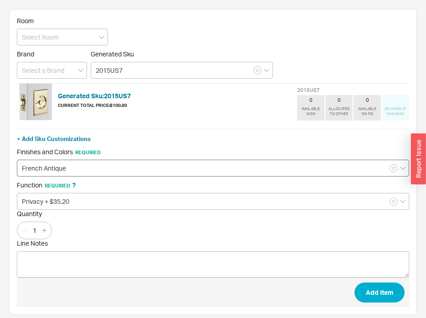
type input "2015US7"
click at [63, 170] on input "French Antique" at bounding box center [213, 168] width 392 height 17
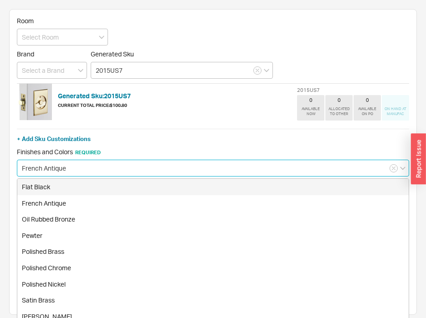
click at [63, 170] on input "French Antique" at bounding box center [213, 168] width 392 height 17
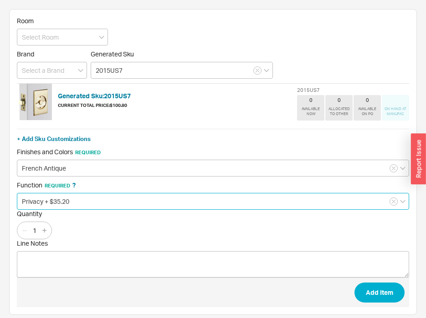
click at [71, 202] on input "Privacy + $35.20" at bounding box center [213, 201] width 392 height 17
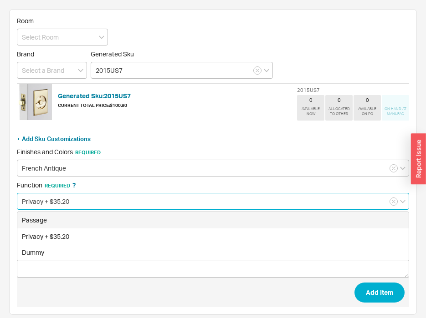
click at [67, 224] on div "Passage" at bounding box center [212, 220] width 391 height 16
type input "Passage"
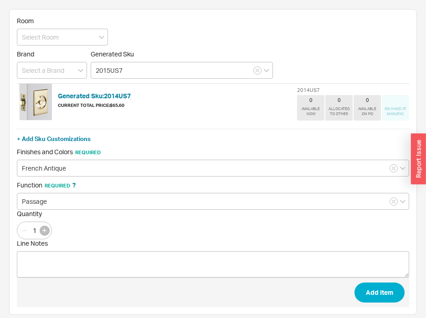
click at [45, 230] on icon "button" at bounding box center [44, 231] width 4 height 4
type input "5"
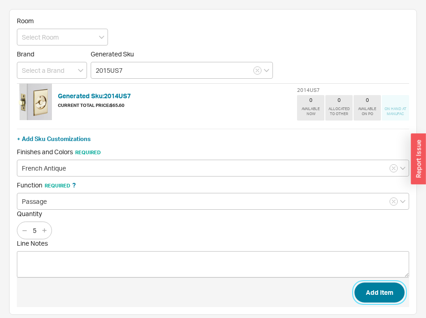
click at [393, 294] on button "Add Item" at bounding box center [379, 293] width 50 height 20
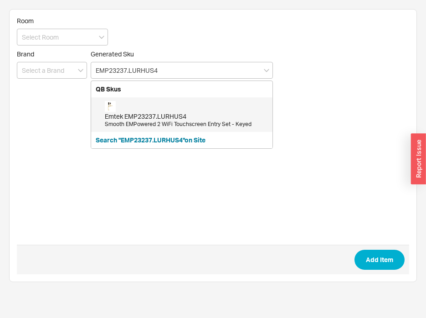
click at [143, 109] on div "Emtek EMP23237.LURHUS4 Smooth EMPowered 2 WiFi Touchscreen Entry Set - Keyed" at bounding box center [186, 114] width 163 height 27
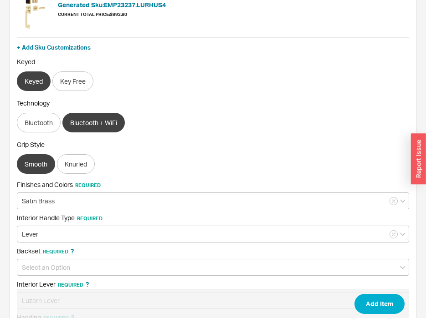
scroll to position [182, 0]
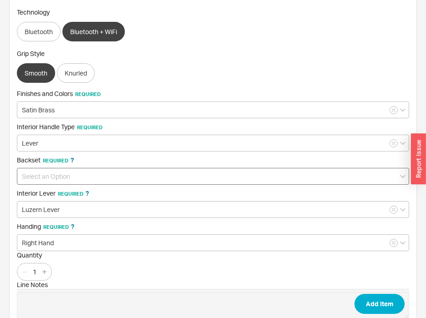
type input "EMP23237.LURHUS4"
click at [64, 178] on input at bounding box center [213, 176] width 392 height 17
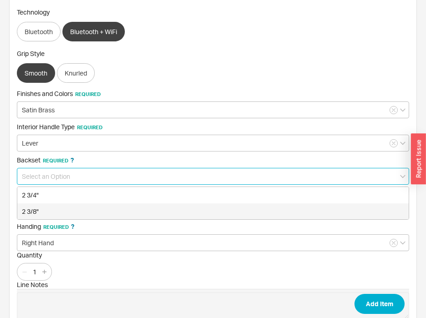
click at [51, 212] on div "2 3/8"" at bounding box center [212, 212] width 391 height 16
type input "2 3/8""
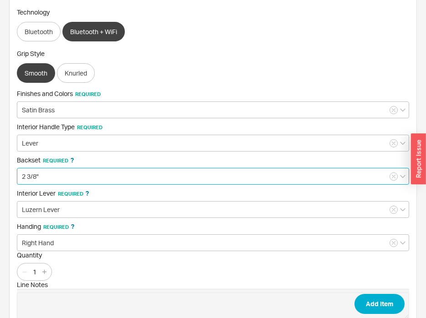
scroll to position [228, 0]
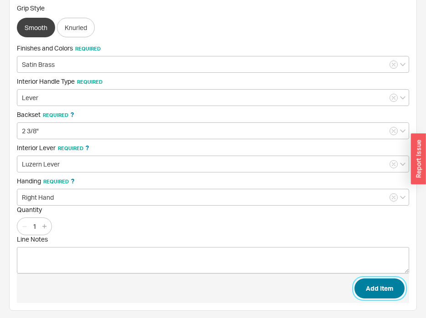
click at [376, 290] on button "Add Item" at bounding box center [379, 289] width 50 height 20
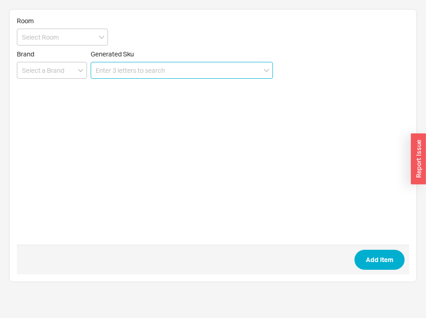
scroll to position [0, 0]
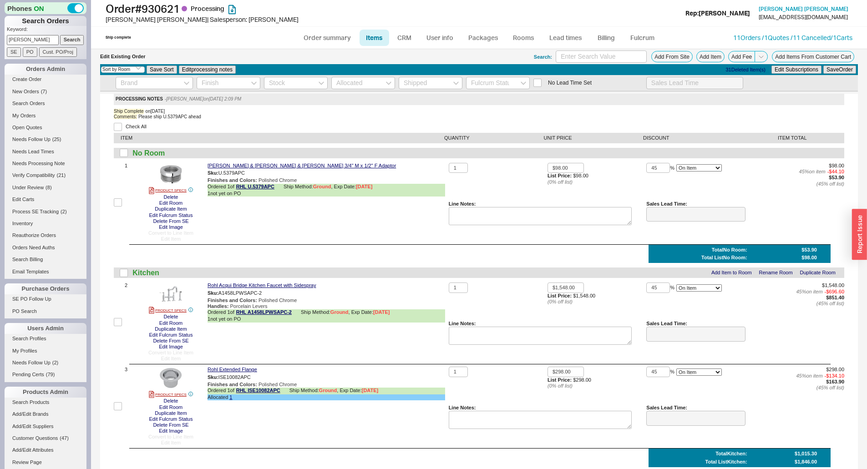
select select "3"
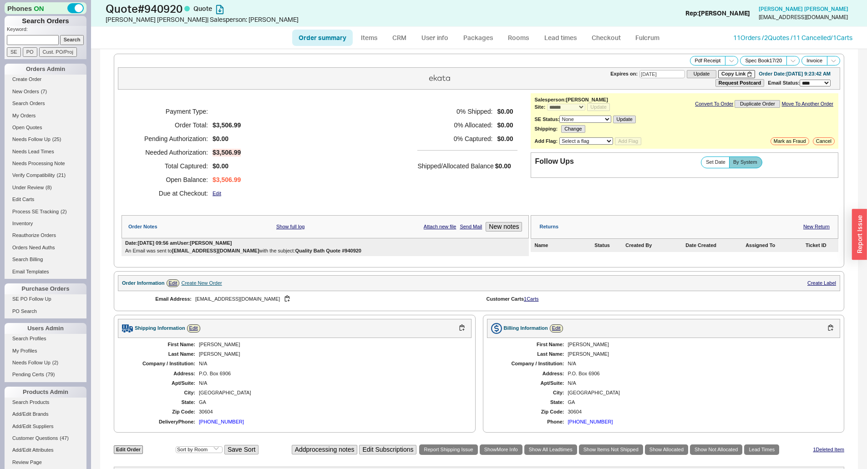
select select "*"
select select "3"
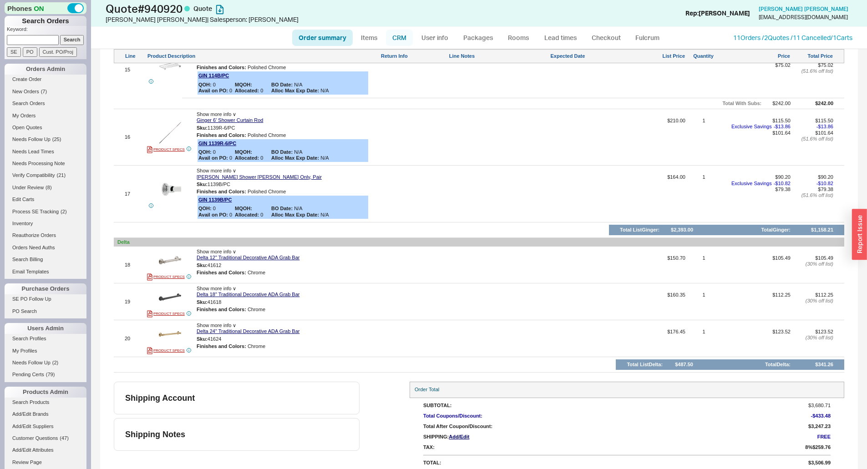
click at [406, 38] on link "CRM" at bounding box center [399, 38] width 27 height 16
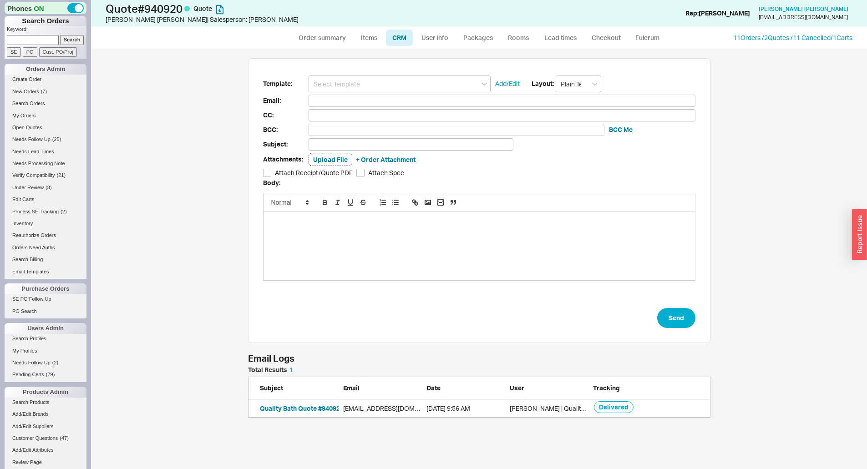
scroll to position [44, 456]
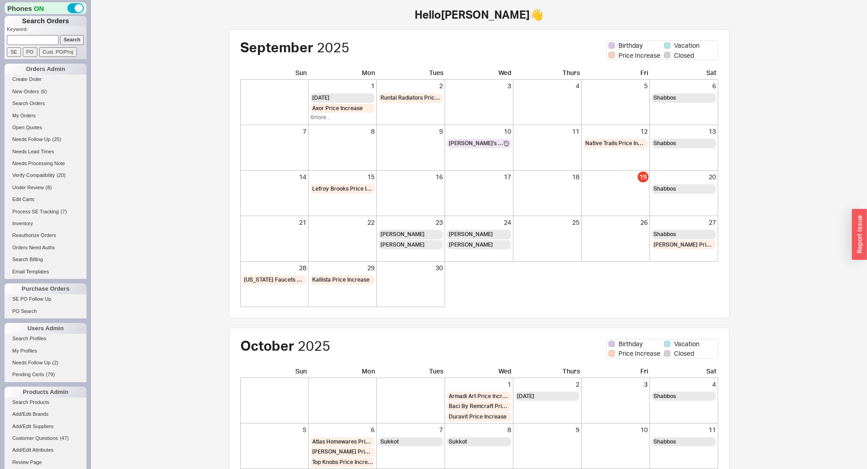
click at [32, 39] on input at bounding box center [33, 40] width 52 height 10
type input "939888"
click at [60, 35] on input "Search" at bounding box center [72, 40] width 24 height 10
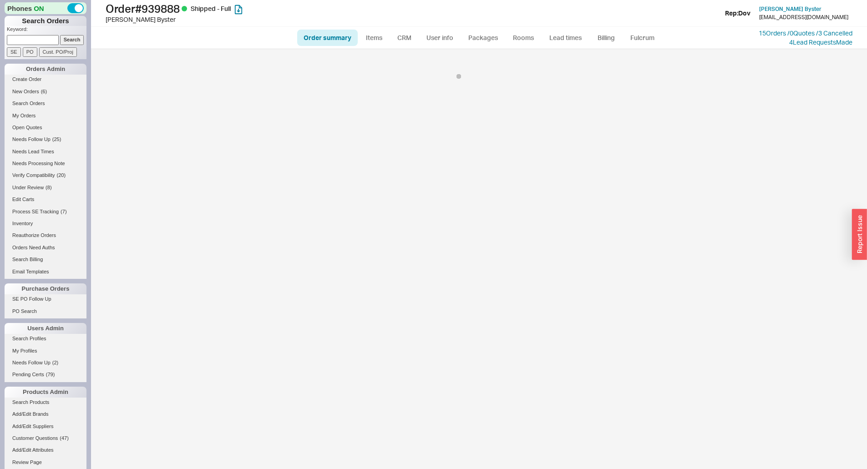
select select "*"
select select "LOW"
select select "3"
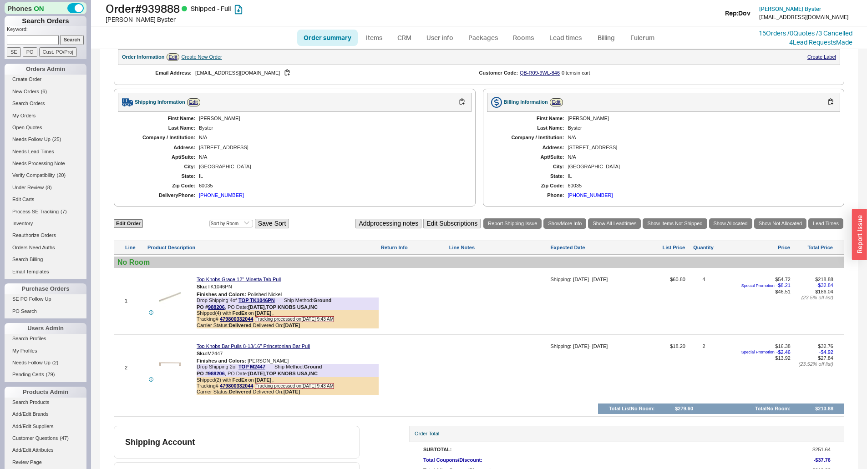
scroll to position [340, 0]
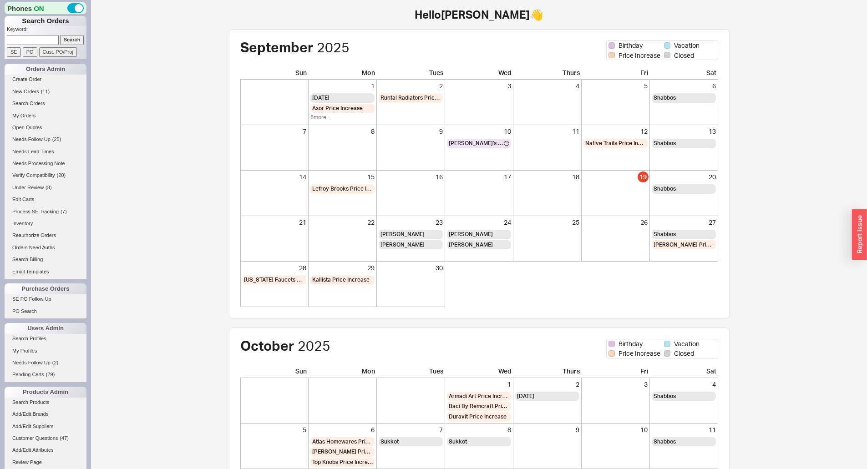
click at [64, 40] on input "Search" at bounding box center [72, 40] width 24 height 10
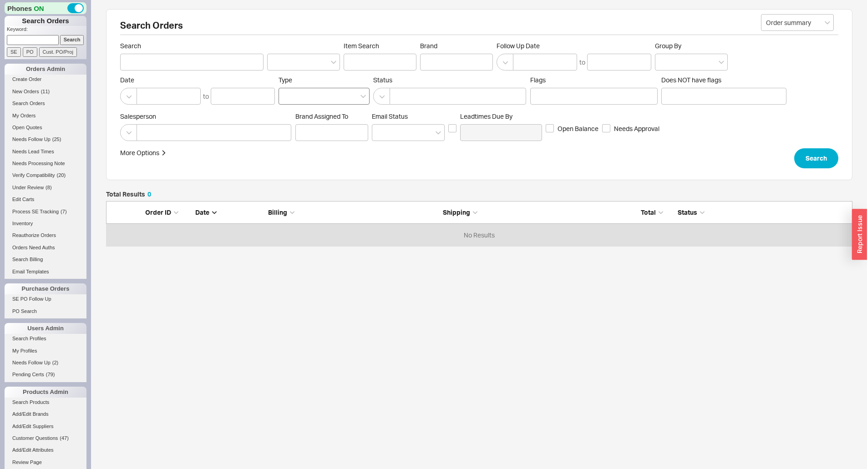
scroll to position [38, 740]
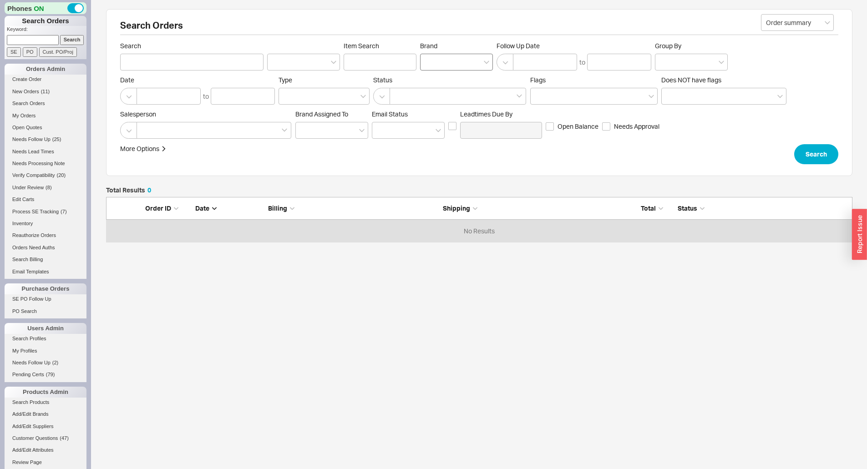
click at [476, 63] on div at bounding box center [456, 62] width 73 height 17
click at [432, 63] on input "Brand" at bounding box center [428, 62] width 6 height 10
type input "stone for"
click at [479, 78] on div "Stone Forest" at bounding box center [457, 81] width 72 height 16
type input "Brand"
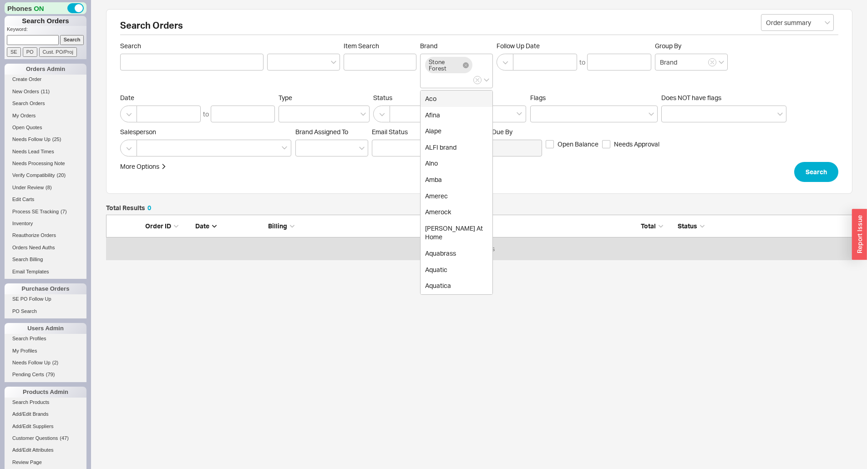
click at [406, 89] on form "Order summary Search Item Search Brand Stone Forest Aco Afina Alape ALFI brand …" at bounding box center [479, 112] width 718 height 140
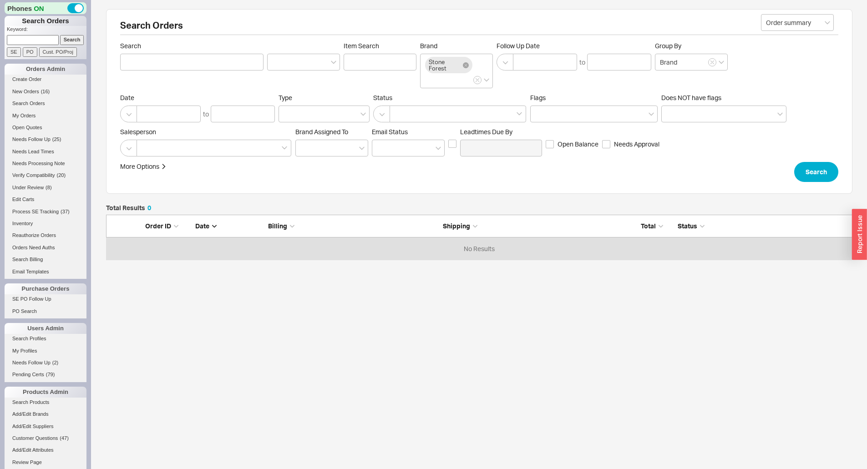
click at [23, 37] on input at bounding box center [33, 40] width 52 height 10
type input "[EMAIL_ADDRESS][DOMAIN_NAME]"
click at [60, 35] on input "Search" at bounding box center [72, 40] width 24 height 10
type input "[EMAIL_ADDRESS][DOMAIN_NAME]"
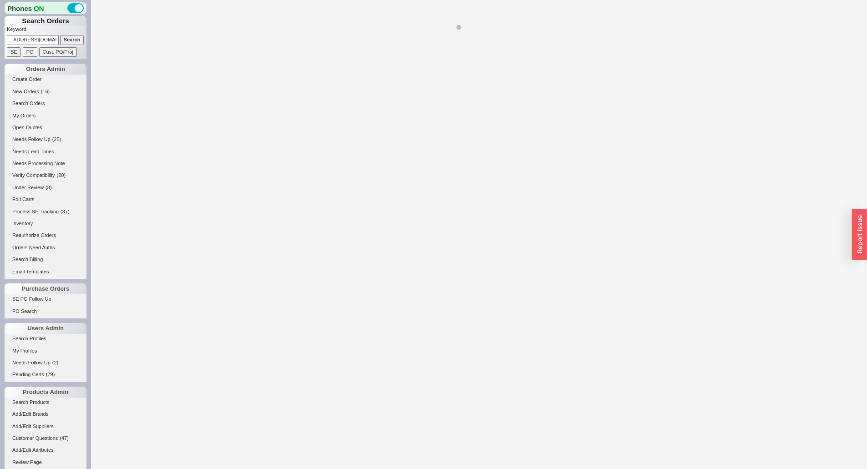
select select "LOW"
select select "3"
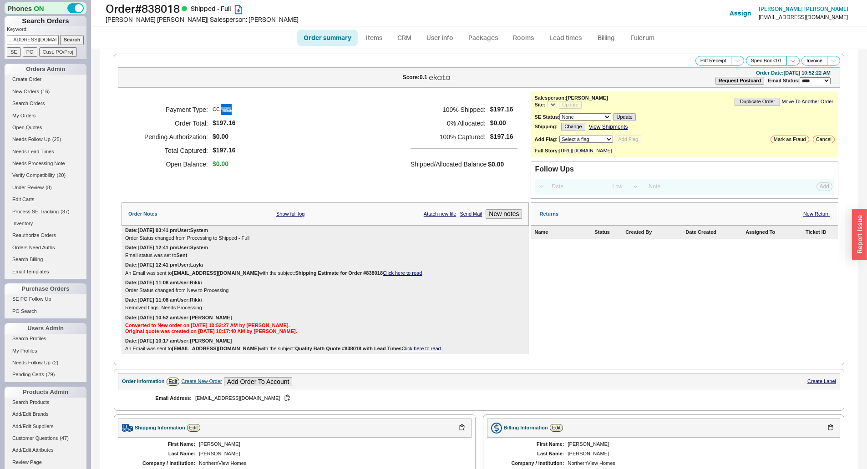
select select "*"
click at [16, 36] on input "[EMAIL_ADDRESS][DOMAIN_NAME]" at bounding box center [33, 40] width 52 height 10
type input "[EMAIL_ADDRESS][DOMAIN_NAME]"
click at [72, 39] on input "Search" at bounding box center [72, 40] width 24 height 10
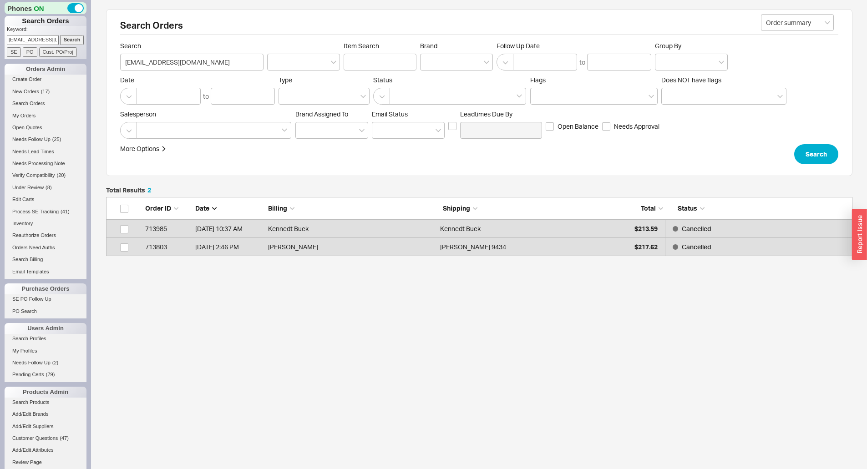
scroll to position [52, 740]
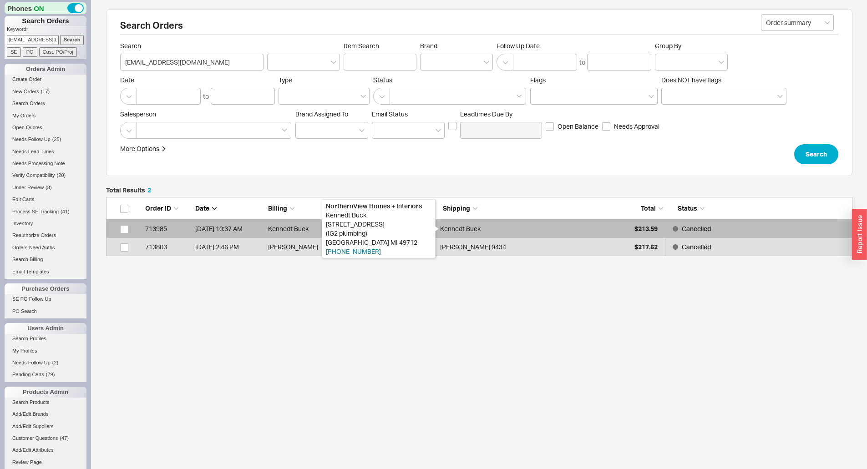
click at [466, 225] on div "Kennedt Buck" at bounding box center [460, 229] width 41 height 18
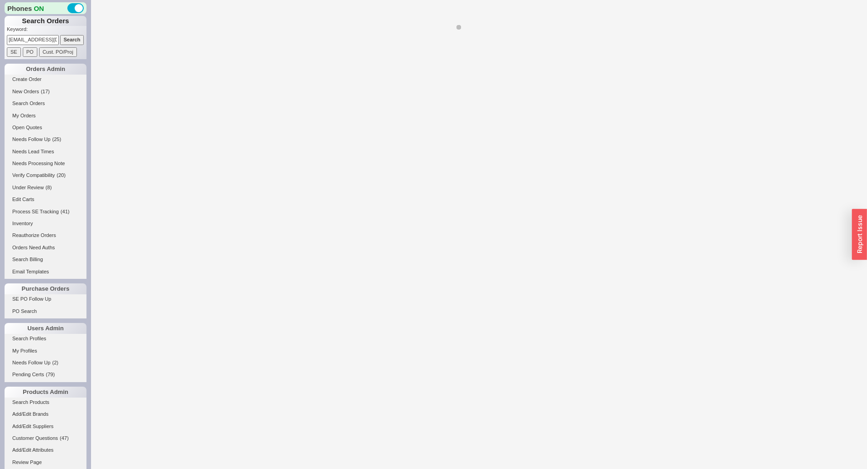
select select "*"
select select "LOW"
select select "3"
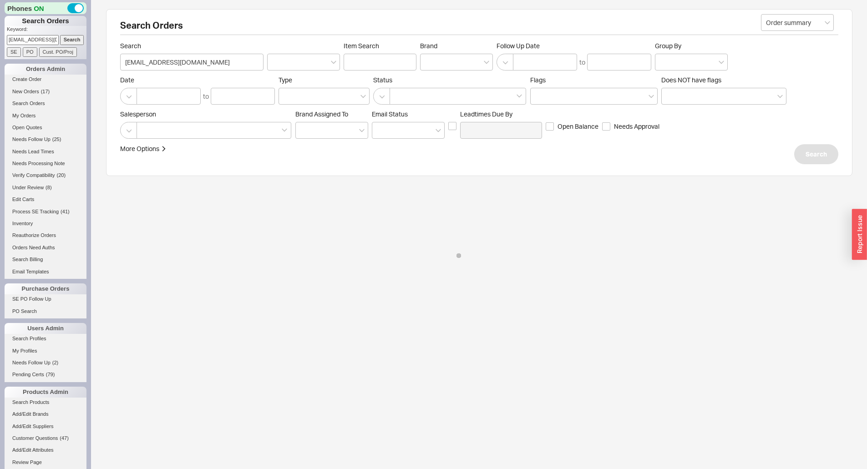
select select "*"
select select "LOW"
select select "3"
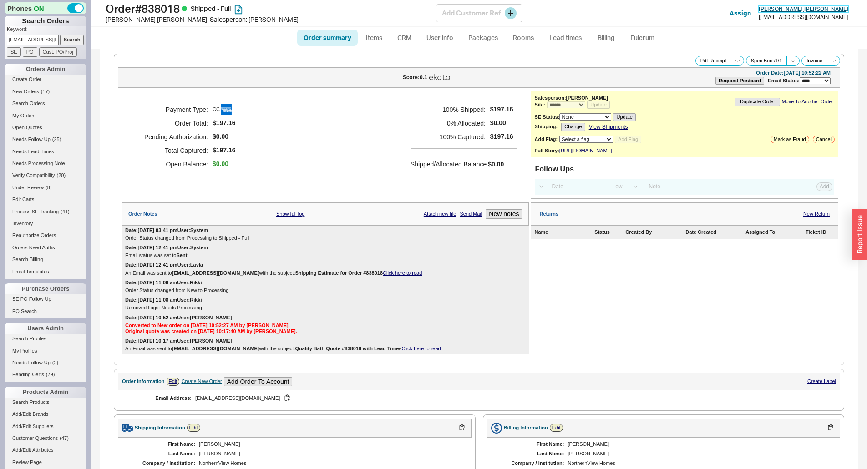
click at [794, 7] on span "[PERSON_NAME]" at bounding box center [804, 8] width 90 height 7
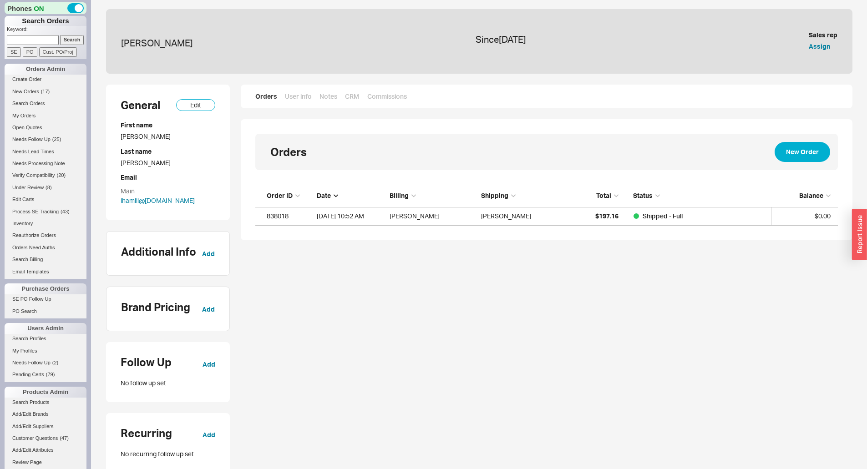
scroll to position [34, 576]
click at [823, 45] on button "Assign" at bounding box center [819, 46] width 21 height 9
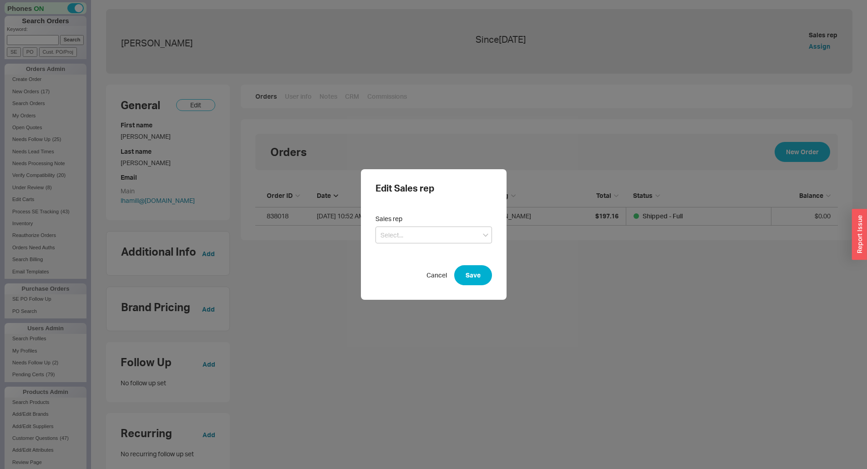
click at [584, 244] on div "Edit Sales rep Sales rep Cancel Save" at bounding box center [433, 234] width 867 height 469
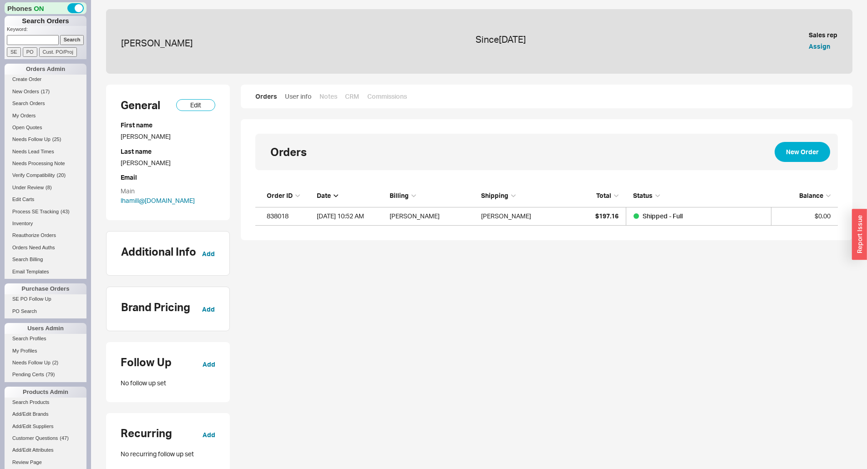
click at [300, 97] on link "User info" at bounding box center [299, 96] width 28 height 9
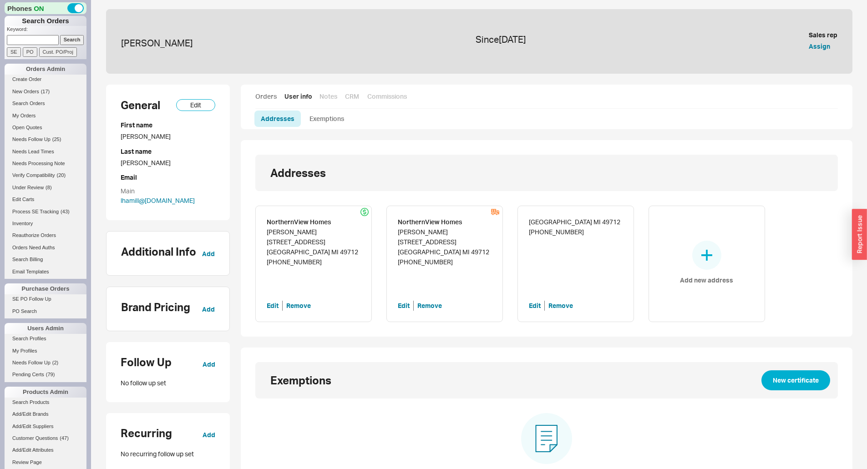
click at [269, 98] on link "Orders" at bounding box center [266, 96] width 22 height 9
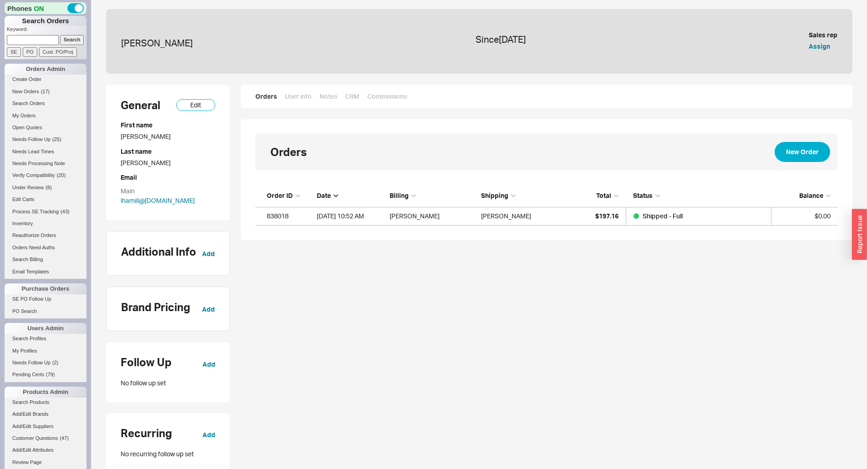
scroll to position [34, 576]
click at [813, 45] on button "Assign" at bounding box center [819, 46] width 21 height 9
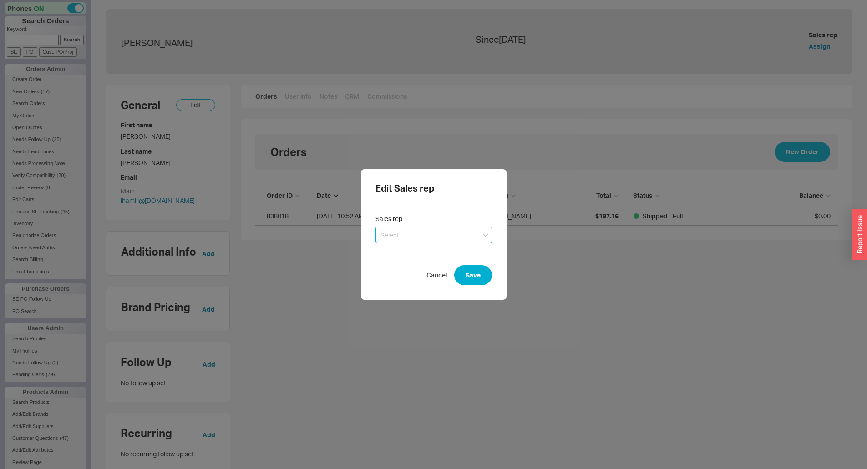
click at [425, 236] on input at bounding box center [434, 235] width 117 height 17
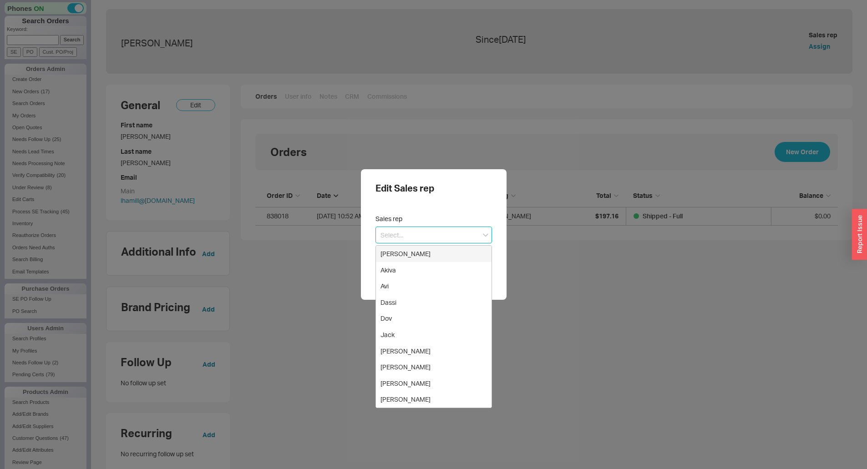
click at [410, 259] on div "[PERSON_NAME]" at bounding box center [434, 254] width 116 height 16
type input "[PERSON_NAME]"
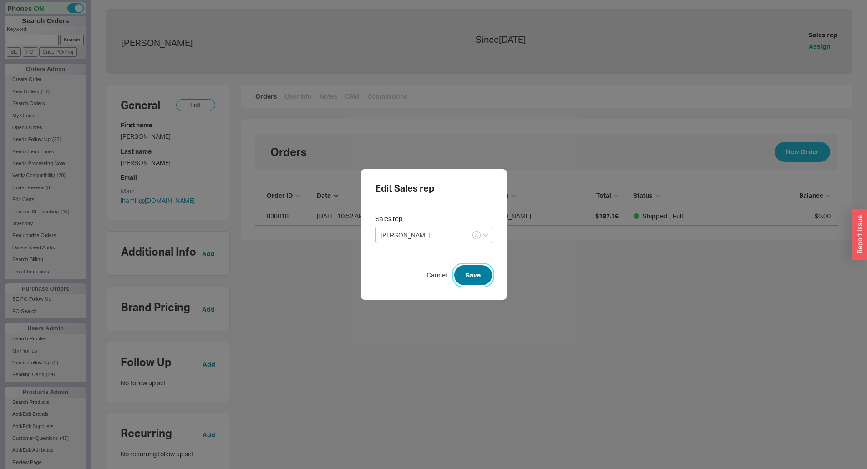
click at [477, 273] on button "Save" at bounding box center [473, 275] width 38 height 20
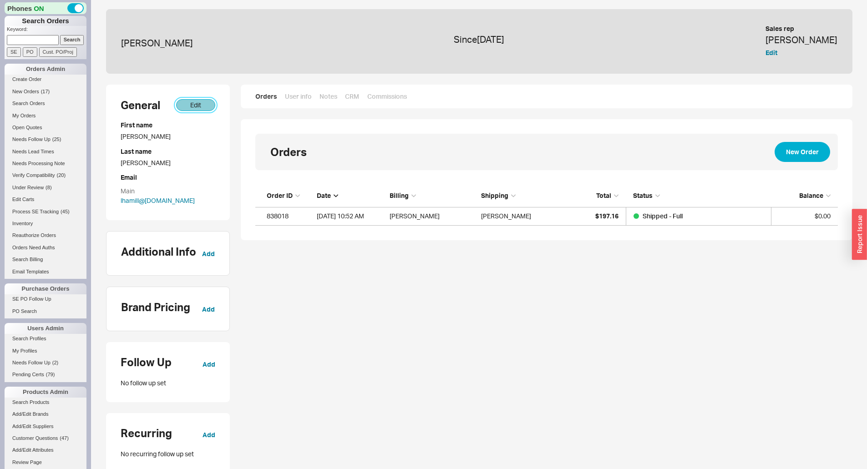
click at [192, 105] on button "Edit" at bounding box center [195, 105] width 39 height 12
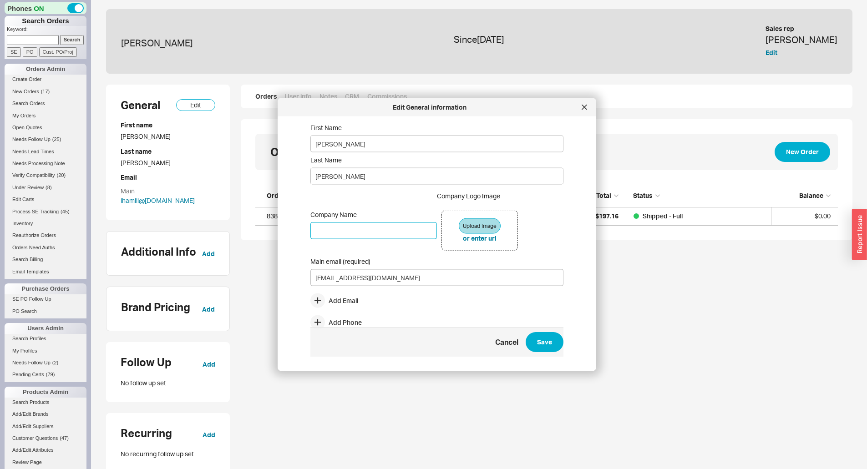
click at [377, 234] on input "Company Name" at bounding box center [374, 230] width 127 height 17
type input "Northern View Homes"
click at [536, 341] on button "Save" at bounding box center [545, 343] width 38 height 20
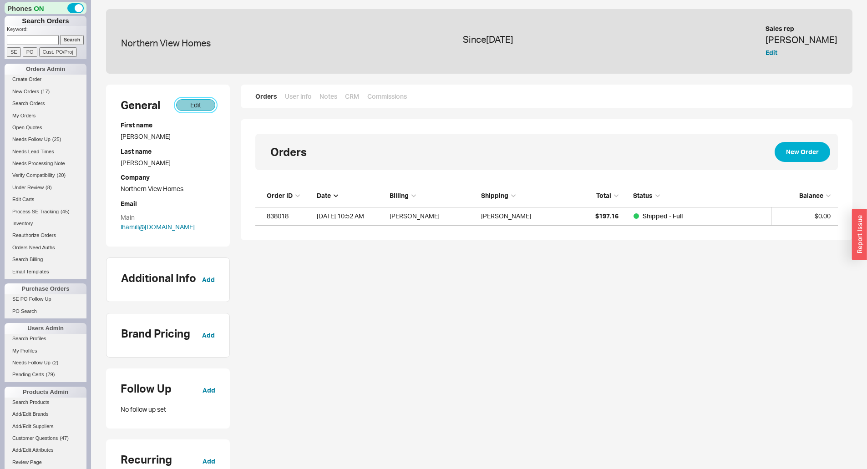
click at [204, 108] on button "Edit" at bounding box center [195, 105] width 39 height 12
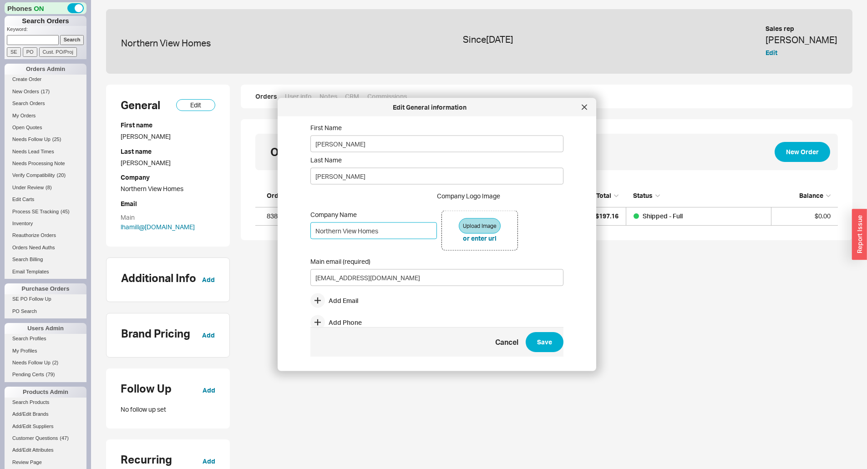
click at [344, 231] on input "Northern View Homes" at bounding box center [374, 230] width 127 height 17
type input "NorthernView Homes"
click at [538, 340] on button "Save" at bounding box center [545, 343] width 38 height 20
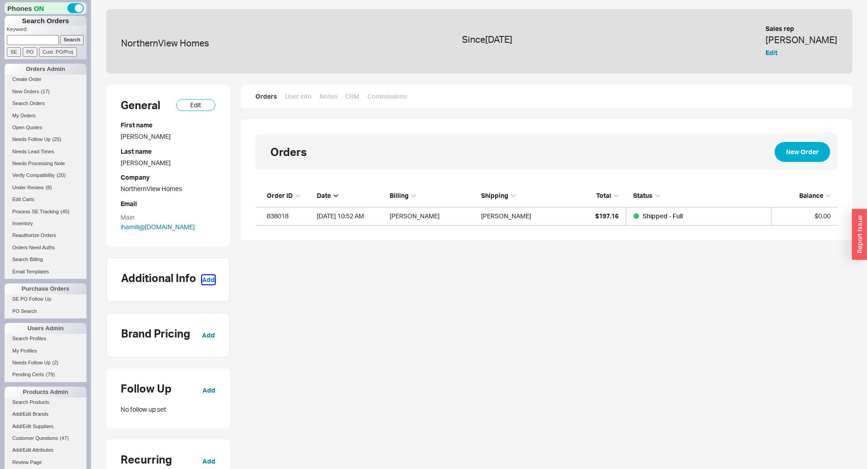
click at [210, 282] on button "Add" at bounding box center [208, 279] width 13 height 9
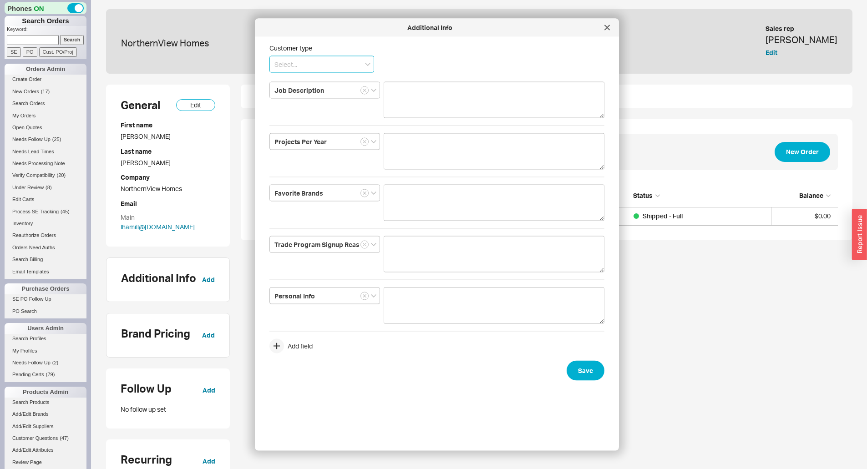
click at [339, 70] on input at bounding box center [322, 64] width 105 height 17
click at [327, 100] on div "Designer" at bounding box center [322, 99] width 104 height 16
type input "Designer"
click at [574, 372] on button "Save" at bounding box center [586, 371] width 38 height 20
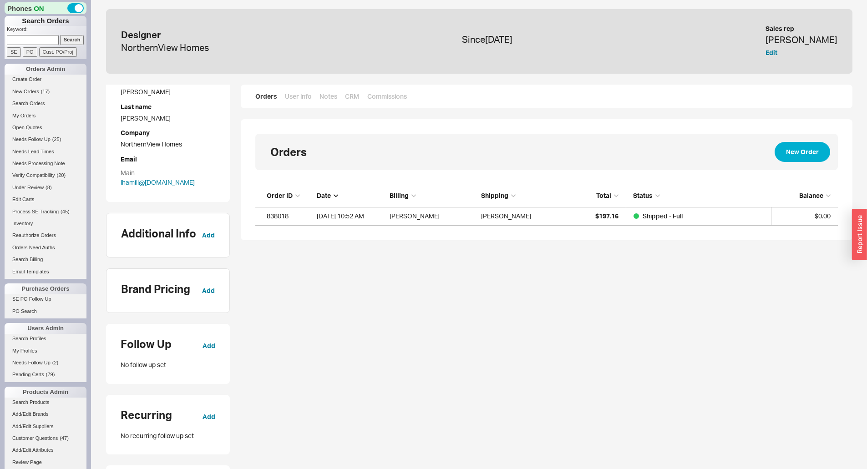
scroll to position [0, 0]
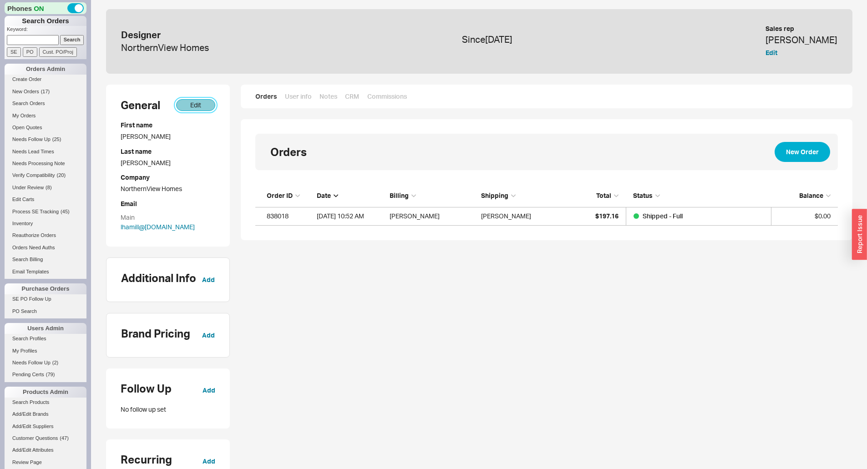
click at [197, 107] on button "Edit" at bounding box center [195, 105] width 39 height 12
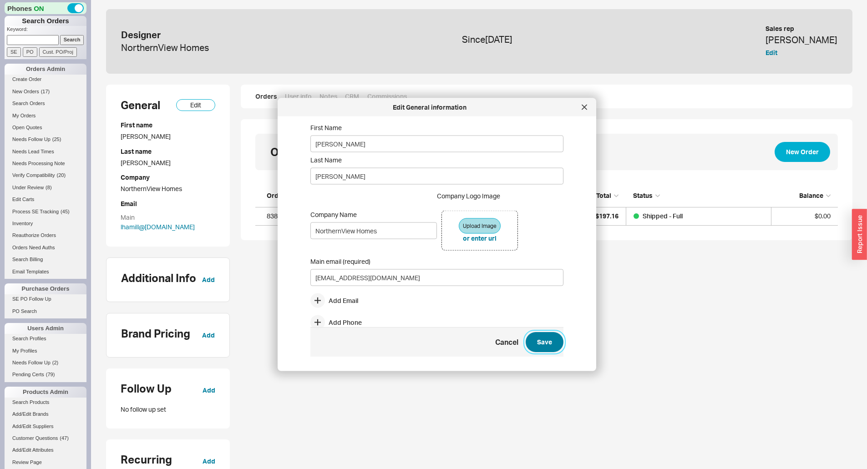
click at [542, 341] on button "Save" at bounding box center [545, 343] width 38 height 20
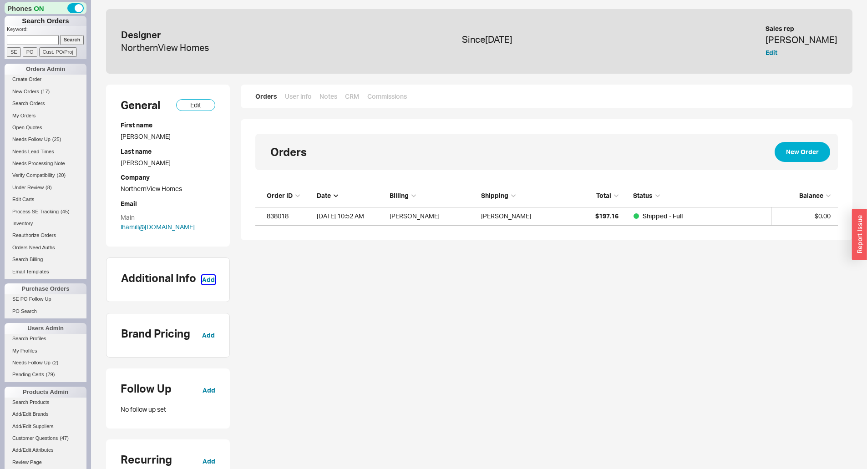
click at [207, 279] on button "Add" at bounding box center [208, 279] width 13 height 9
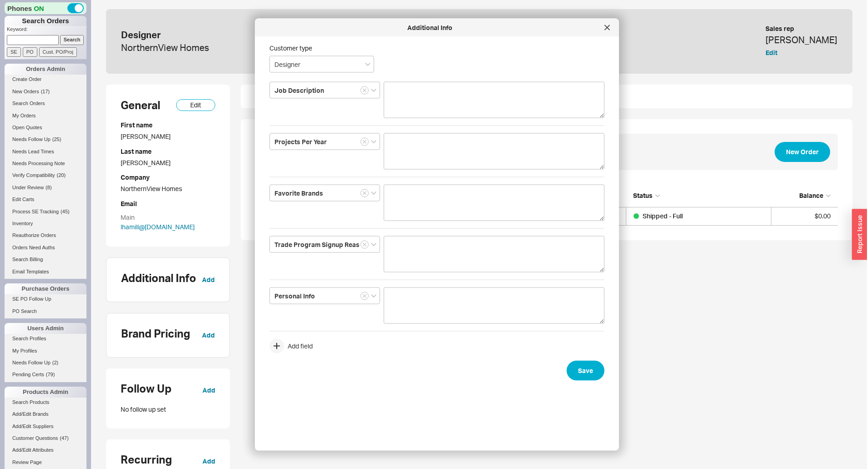
click at [707, 260] on html "Phones ON Search Orders Keyword: Search SE PO Cust. PO/Proj Orders Admin Create…" at bounding box center [433, 130] width 867 height 260
click at [607, 24] on div at bounding box center [607, 27] width 15 height 15
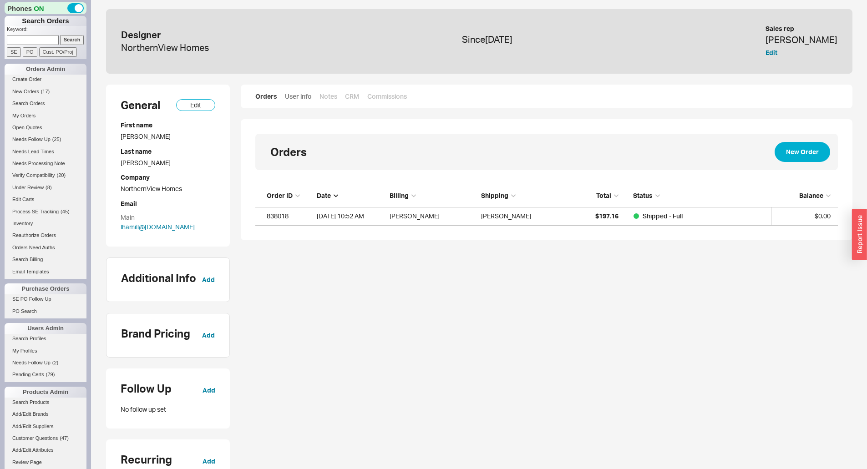
click at [300, 95] on link "User info" at bounding box center [299, 96] width 28 height 9
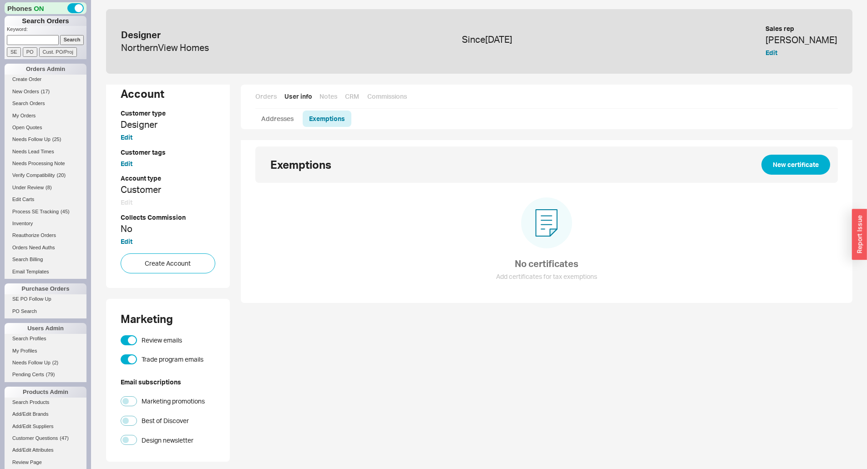
scroll to position [499, 0]
click at [177, 264] on button "Create Account" at bounding box center [168, 263] width 95 height 20
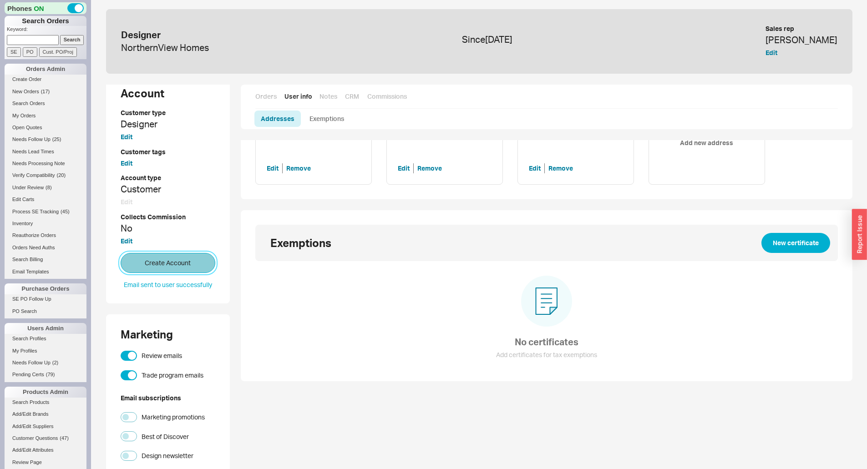
scroll to position [0, 0]
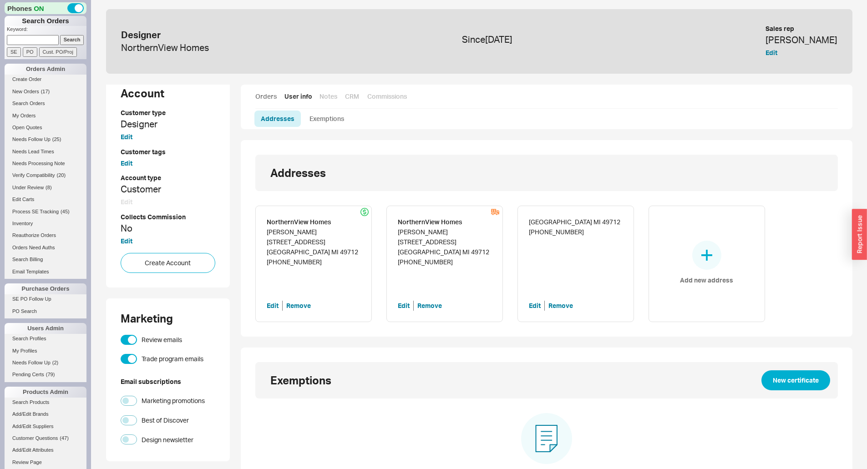
click at [275, 97] on link "Orders" at bounding box center [266, 96] width 22 height 9
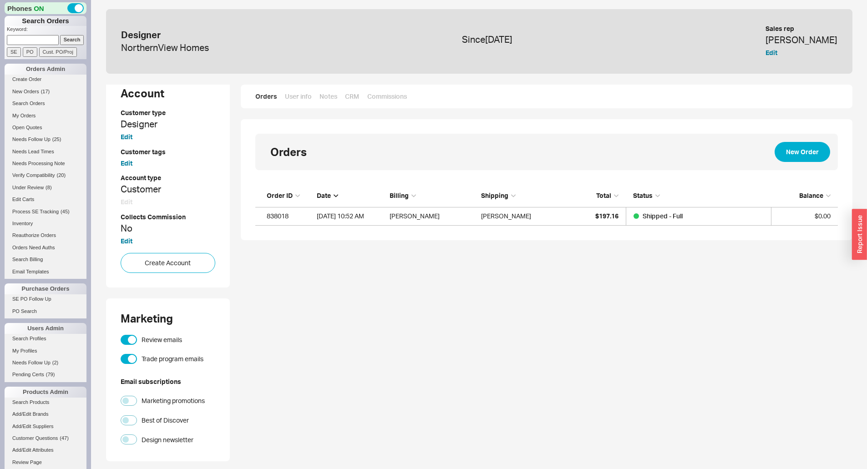
scroll to position [34, 576]
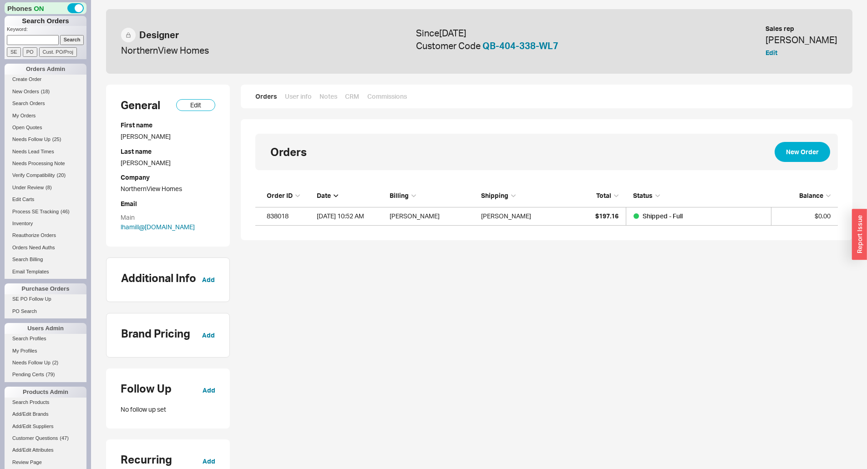
scroll to position [34, 576]
